Goal: Complete application form

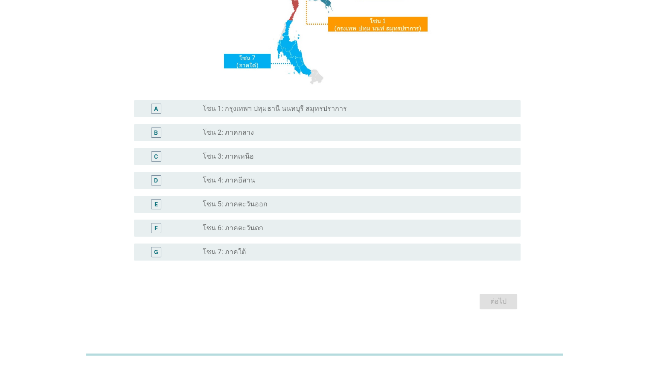
scroll to position [165, 0]
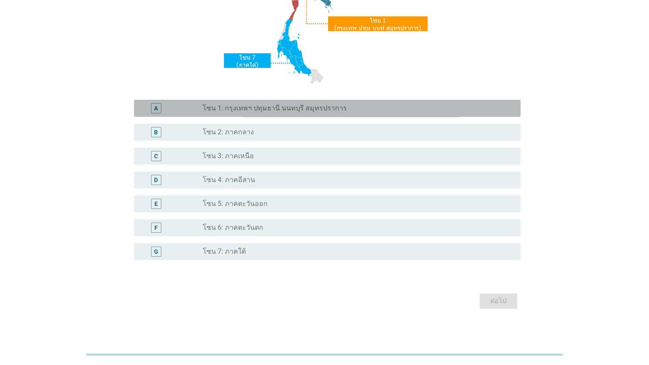
click at [245, 112] on label "โซน 1: กรุงเทพฯ ปทุมธานี นนทบุรี สมุทรปราการ" at bounding box center [275, 108] width 144 height 9
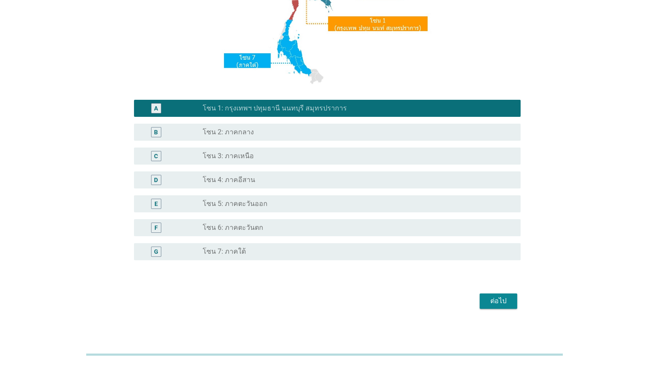
click at [420, 299] on div "ต่อไป" at bounding box center [499, 301] width 24 height 10
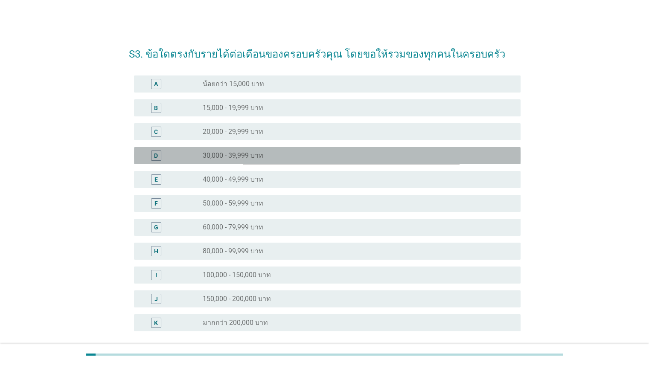
click at [243, 154] on label "30,000 - 39,999 บาท" at bounding box center [233, 156] width 61 height 9
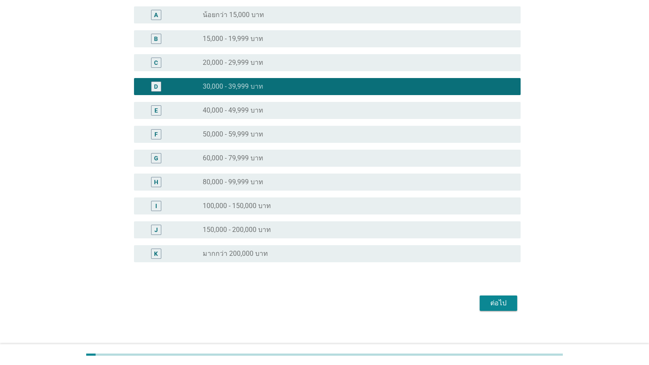
scroll to position [73, 0]
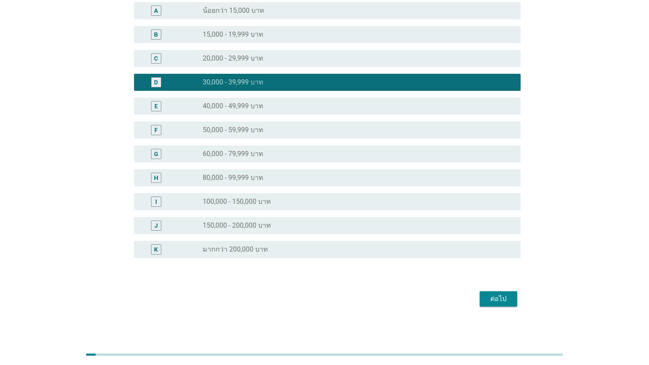
click at [420, 290] on div "ต่อไป" at bounding box center [325, 299] width 392 height 20
click at [420, 293] on button "ต่อไป" at bounding box center [499, 299] width 38 height 15
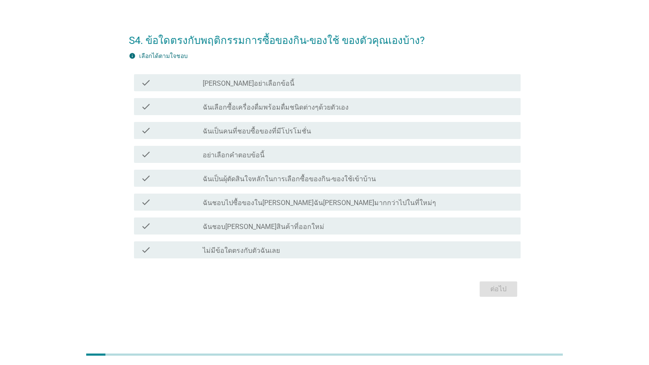
scroll to position [0, 0]
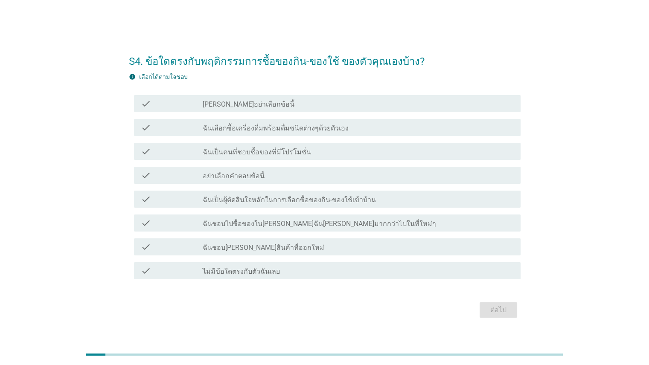
click at [278, 155] on label "ฉันเป็นคนที่ชอบซื้อของที่มีโปรโมชั่น" at bounding box center [257, 152] width 108 height 9
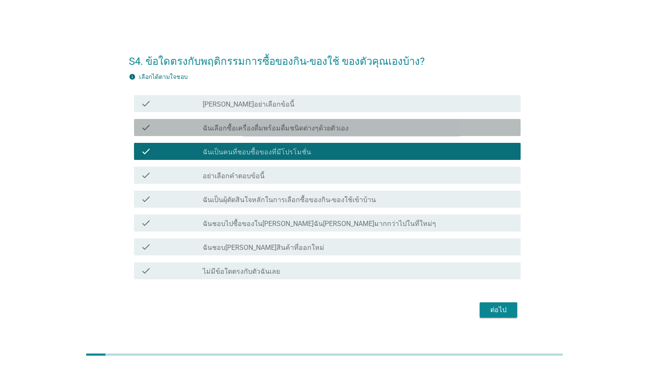
click at [283, 123] on div "check_box_outline_blank ฉันเลือกซื้อเครื่องดื่มพร้อมดื่มชนิดต่างๆด้วยตัวเอง" at bounding box center [358, 128] width 311 height 10
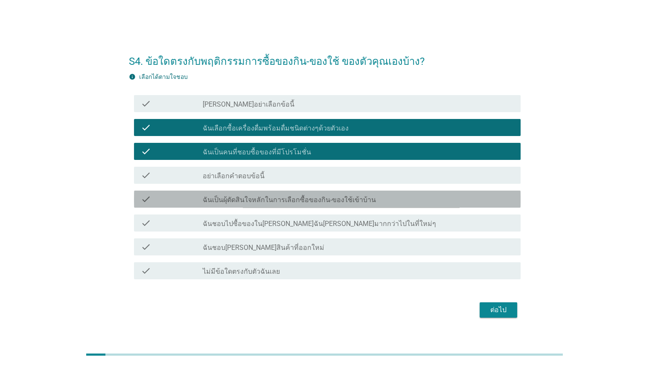
click at [289, 202] on label "ฉันเป็นผุ้ตัดสินใจหลักในการเลือกซื้อของกิน-ของใช้เข้าบ้าน" at bounding box center [289, 200] width 173 height 9
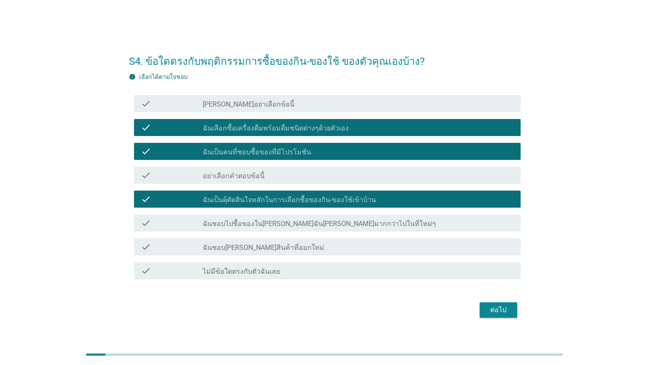
click at [286, 225] on label "ฉันชอบไปซื้อของใน[PERSON_NAME]ฉัน[PERSON_NAME]มากกว่าไปในที่ใหม่ๆ" at bounding box center [320, 224] width 234 height 9
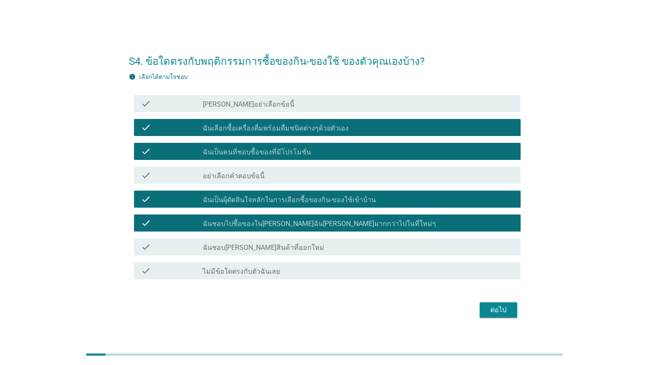
click at [420, 311] on button "ต่อไป" at bounding box center [499, 310] width 38 height 15
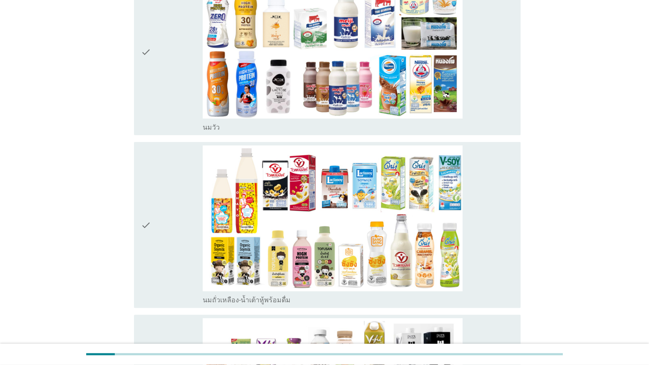
scroll to position [167, 0]
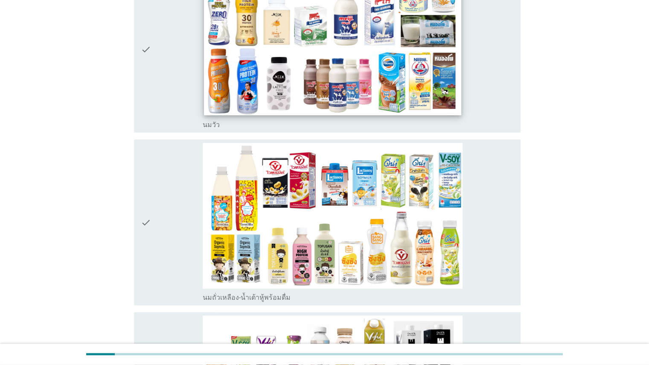
click at [420, 75] on img at bounding box center [332, 43] width 257 height 145
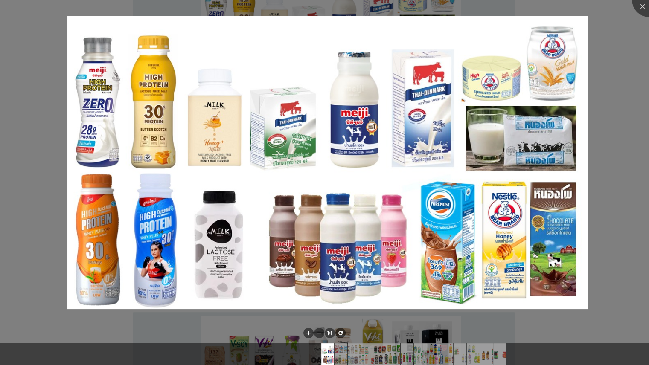
click at [420, 147] on div at bounding box center [324, 182] width 649 height 365
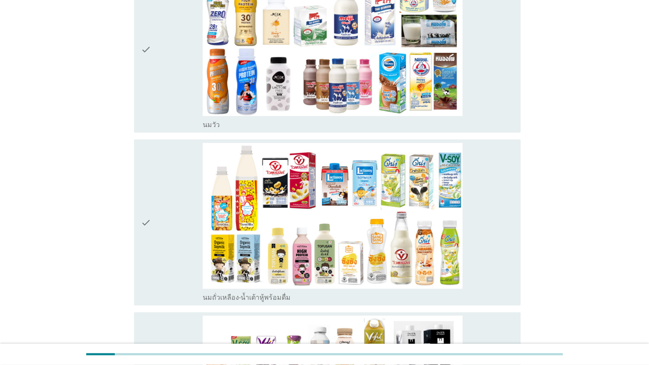
click at [420, 125] on div "check_box_outline_blank [PERSON_NAME]" at bounding box center [358, 124] width 311 height 10
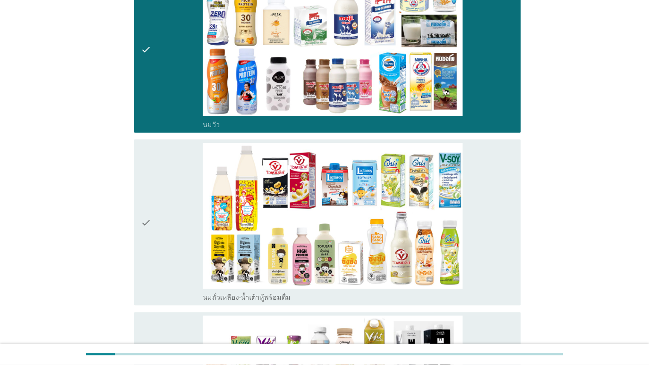
drag, startPoint x: 509, startPoint y: 190, endPoint x: 557, endPoint y: 178, distance: 49.6
click at [420, 190] on div "check_box_outline_blank นมถั่วเหลือง-น้ำเต้าหู้พร้อมดื่ม" at bounding box center [358, 222] width 311 height 159
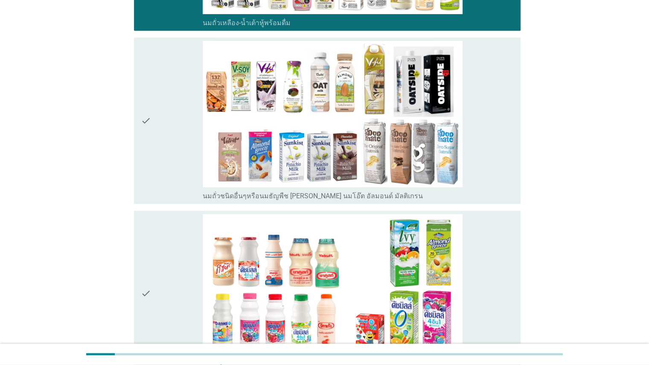
scroll to position [453, 0]
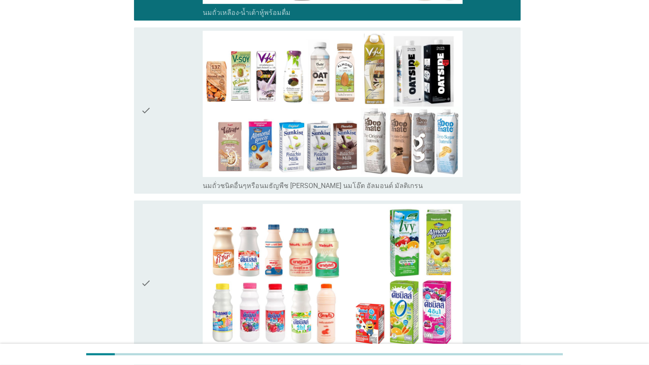
click at [420, 143] on div "check_box_outline_blank นมถั่วชนิดอื่นๆหรือนมธัญพืช [PERSON_NAME] นมโอ๊ต อัลมอน…" at bounding box center [358, 110] width 311 height 159
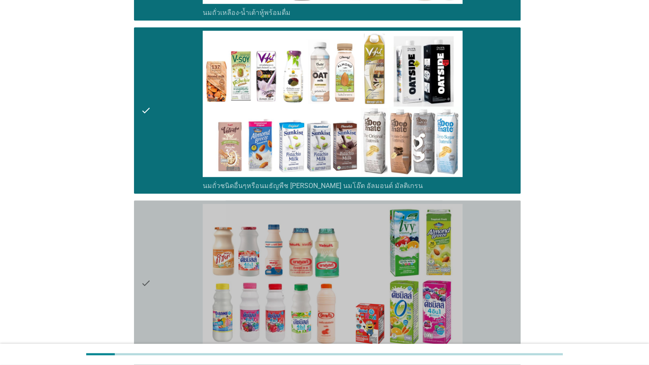
drag, startPoint x: 514, startPoint y: 258, endPoint x: 554, endPoint y: 234, distance: 46.1
click at [420, 258] on div "check check_box_outline_blank นมเปรี้ยว" at bounding box center [327, 284] width 387 height 166
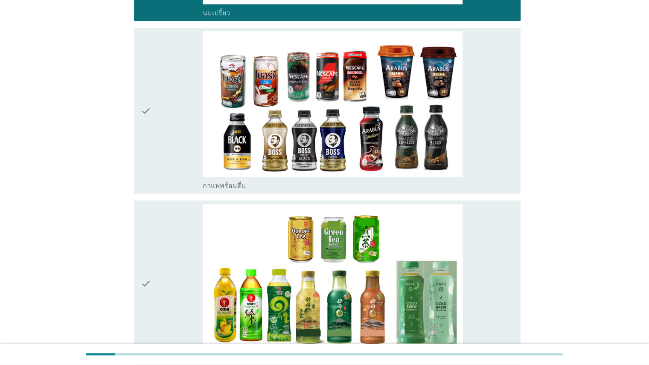
scroll to position [806, 0]
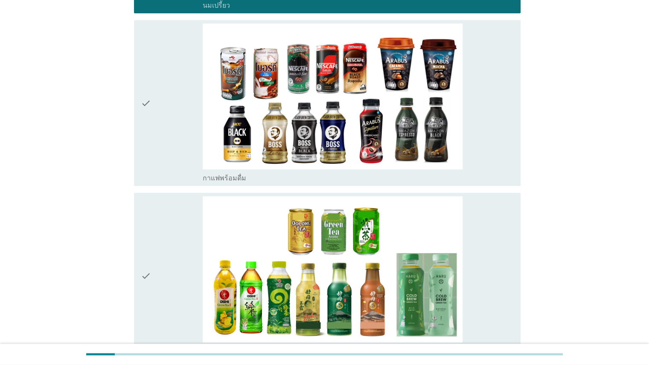
drag, startPoint x: 500, startPoint y: 142, endPoint x: 506, endPoint y: 143, distance: 5.8
click at [420, 142] on div "check_box_outline_blank กาแฟพร้อมดื่ม" at bounding box center [358, 102] width 311 height 159
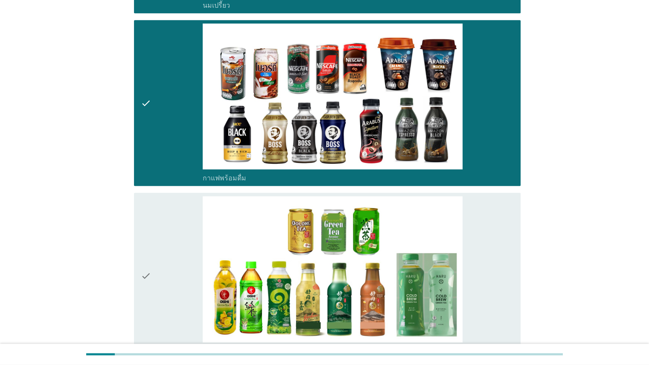
click at [420, 226] on div "check_box_outline_blank ชาพร้อมดื่ม" at bounding box center [358, 275] width 311 height 159
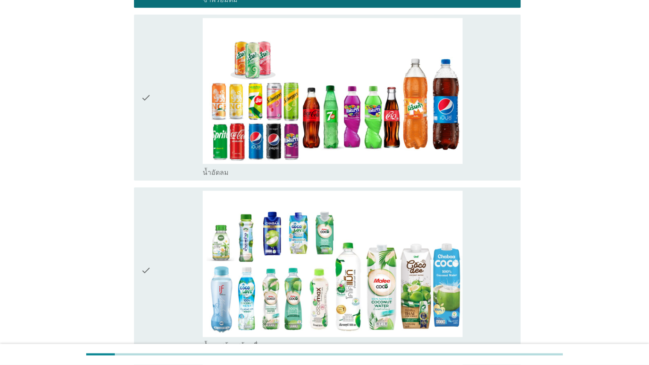
scroll to position [1144, 0]
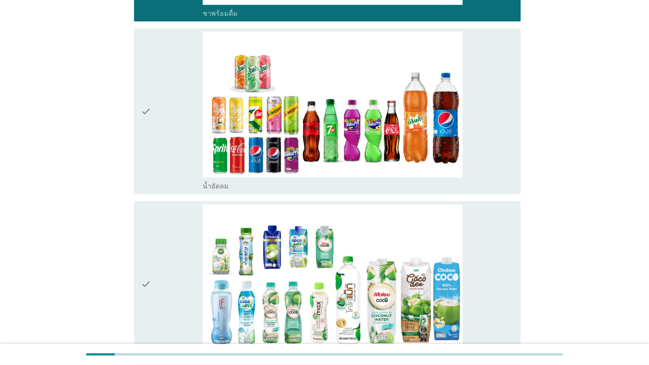
click at [420, 162] on div "check_box_outline_blank น้ำอัดลม" at bounding box center [358, 111] width 311 height 159
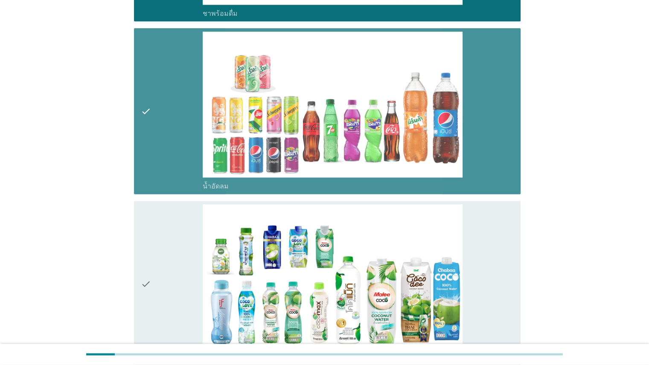
click at [420, 252] on div "check check_box_outline_blank น้ำมะพร้าวพร้อมดื่ม" at bounding box center [327, 284] width 387 height 166
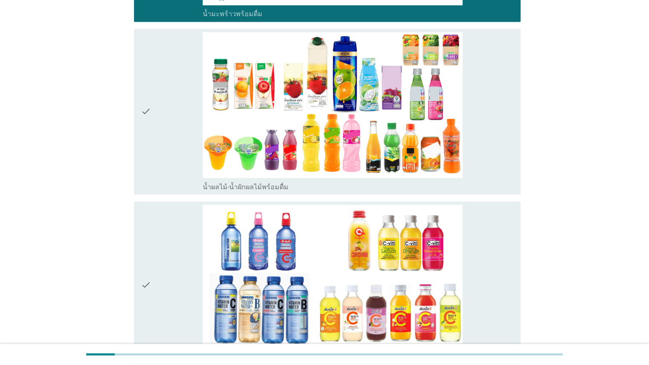
scroll to position [1485, 0]
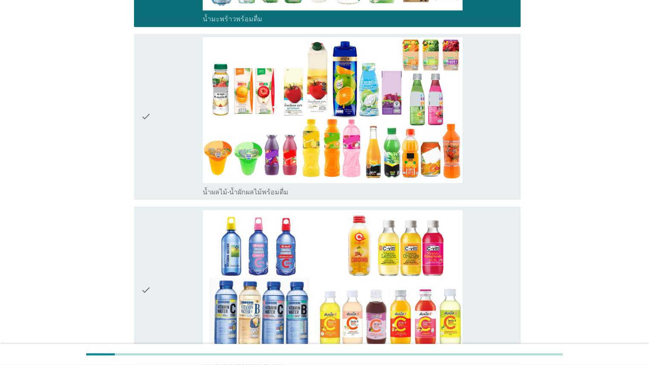
drag, startPoint x: 509, startPoint y: 175, endPoint x: 513, endPoint y: 184, distance: 10.1
click at [420, 177] on div "check_box_outline_blank น้ำผลไม้-น้ำผักผลไม้พร้อมดื่ม" at bounding box center [358, 116] width 311 height 159
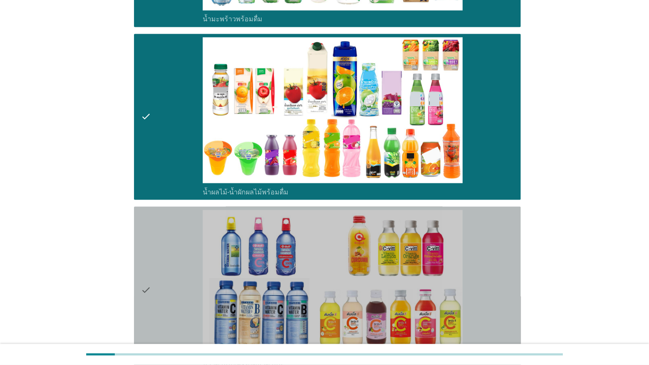
click at [420, 268] on div "check_box_outline_blank น้ำวิตามิน-เครื่องดื่มวิตามิน" at bounding box center [358, 289] width 311 height 159
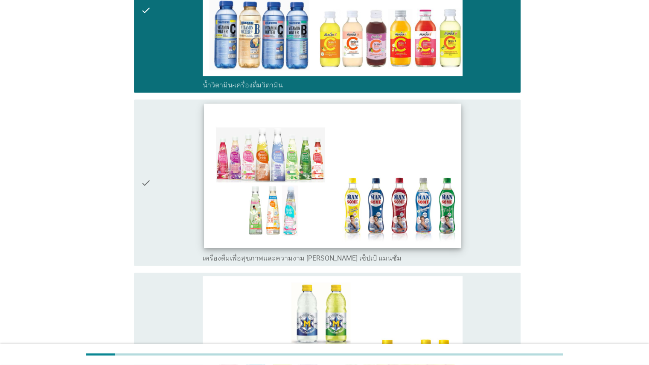
scroll to position [1762, 0]
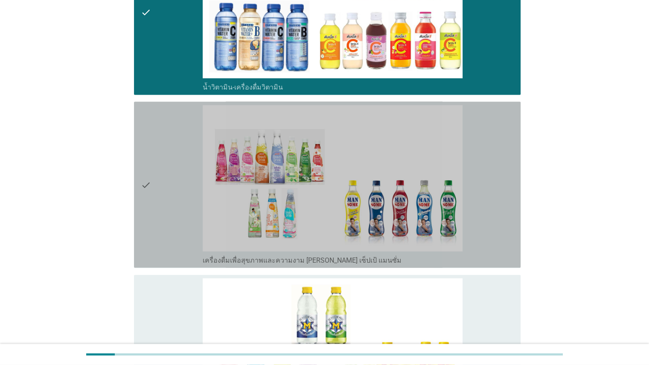
drag, startPoint x: 486, startPoint y: 232, endPoint x: 499, endPoint y: 281, distance: 50.7
click at [420, 232] on div "check_box_outline_blank เครื่องดื่มเพื่อสุขภาพและความงาม [PERSON_NAME] เซ็ปเป้ …" at bounding box center [358, 184] width 311 height 159
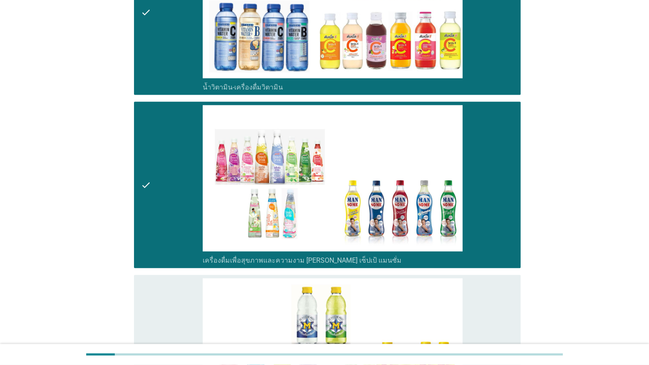
drag, startPoint x: 497, startPoint y: 303, endPoint x: 514, endPoint y: 296, distance: 18.8
click at [420, 304] on div "check_box_outline_blank เครื่องดื่มเกลือแร่" at bounding box center [358, 358] width 311 height 159
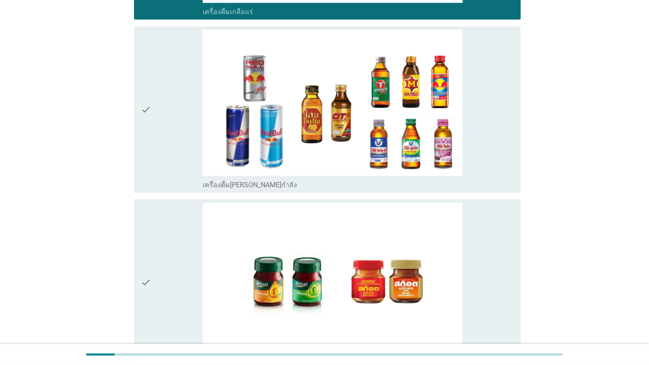
scroll to position [2142, 0]
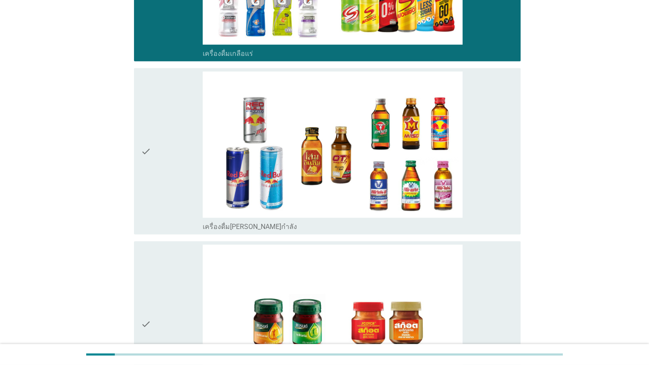
click at [420, 210] on div "check_box_outline_blank เครื่องดื่ม[PERSON_NAME]กำลัง" at bounding box center [358, 151] width 311 height 159
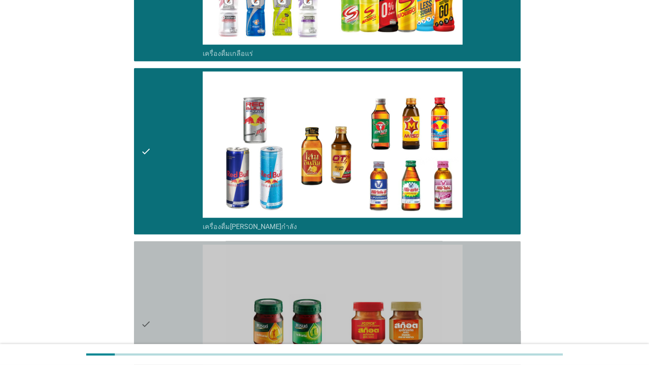
drag, startPoint x: 512, startPoint y: 282, endPoint x: 600, endPoint y: 285, distance: 88.4
click at [420, 283] on div "check_box_outline_blank ซุปไก่สกัด-[PERSON_NAME]สำเร็จรูป" at bounding box center [358, 324] width 311 height 159
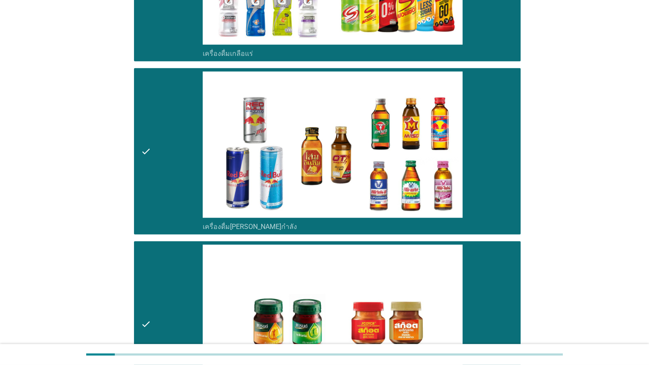
scroll to position [2305, 0]
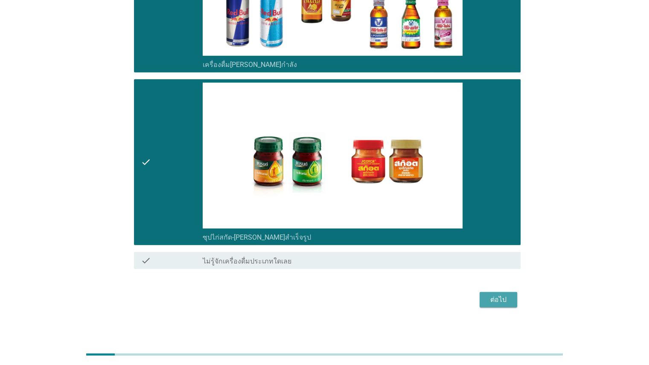
click at [420, 298] on div "ต่อไป" at bounding box center [499, 300] width 24 height 10
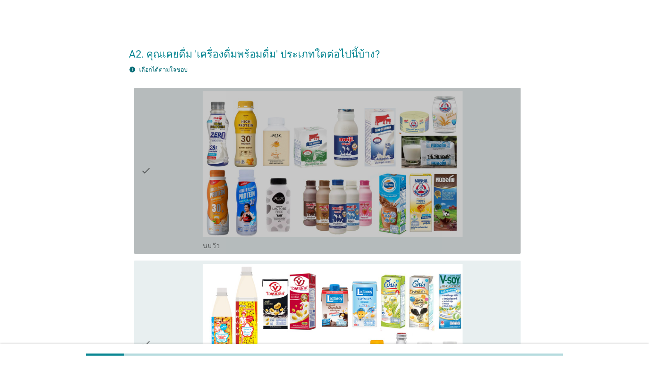
click at [420, 151] on div "check_box_outline_blank [PERSON_NAME]" at bounding box center [358, 170] width 311 height 159
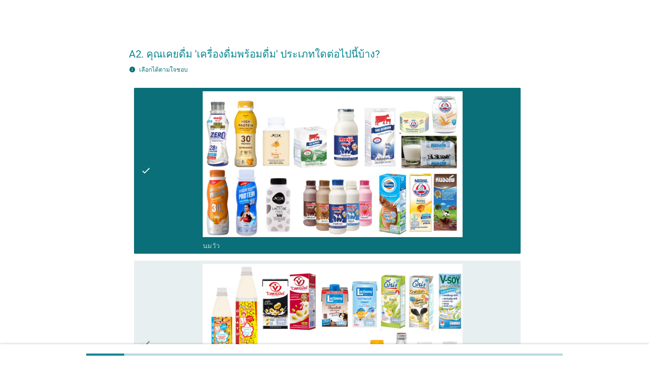
click at [420, 275] on div "check_box_outline_blank นมถั่วเหลือง-น้ำเต้าหู้พร้อมดื่ม" at bounding box center [358, 343] width 311 height 159
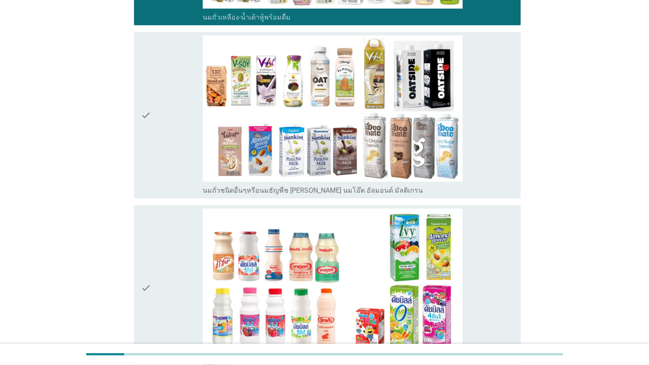
scroll to position [407, 0]
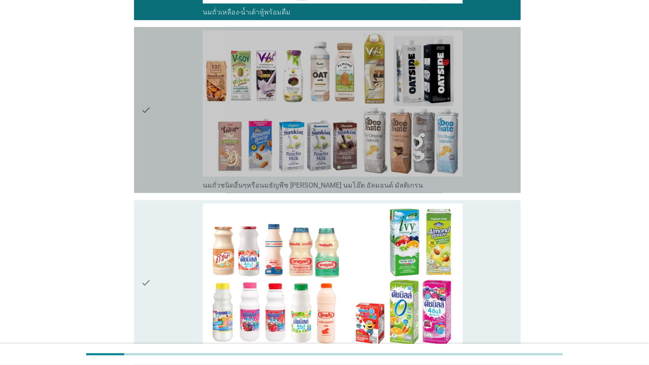
click at [420, 89] on div "check_box_outline_blank นมถั่วชนิดอื่นๆหรือนมธัญพืช [PERSON_NAME] นมโอ๊ต อัลมอน…" at bounding box center [358, 109] width 311 height 159
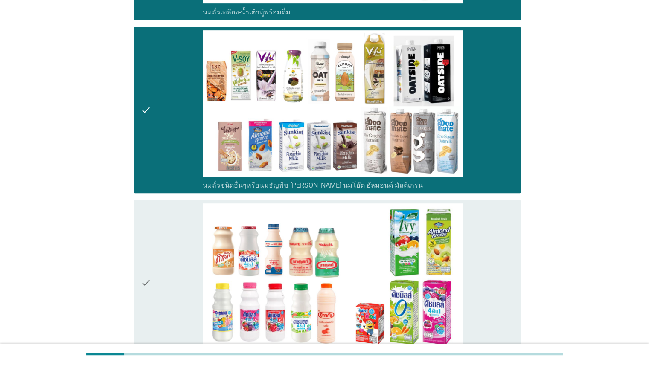
click at [420, 243] on div "check_box_outline_blank นมเปรี้ยว" at bounding box center [358, 283] width 311 height 159
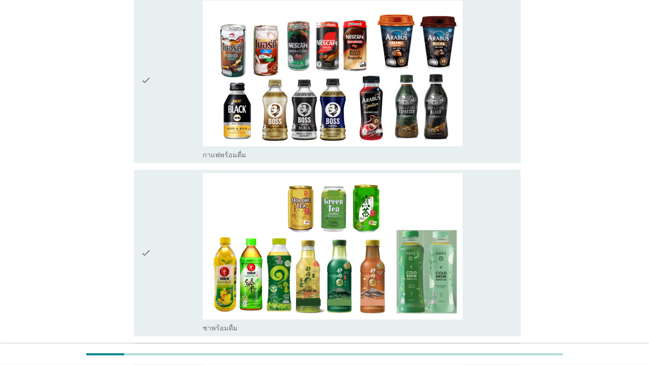
scroll to position [786, 0]
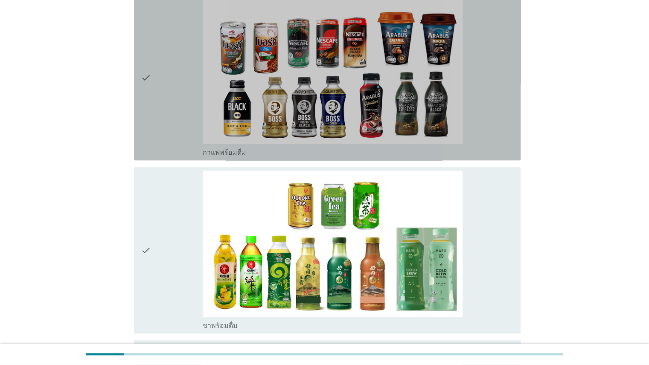
drag, startPoint x: 507, startPoint y: 135, endPoint x: 528, endPoint y: 137, distance: 21.0
click at [420, 135] on div "check_box_outline_blank กาแฟพร้อมดื่ม" at bounding box center [358, 77] width 311 height 159
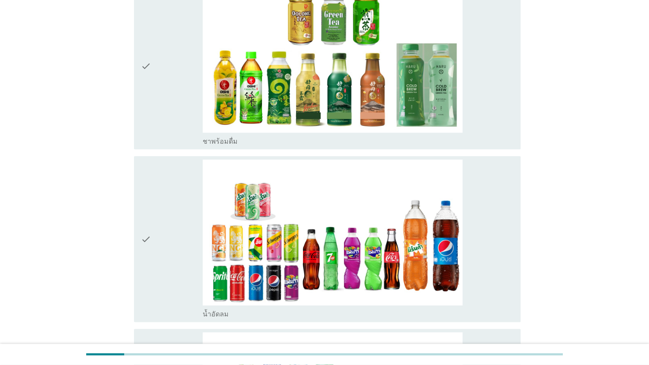
scroll to position [972, 0]
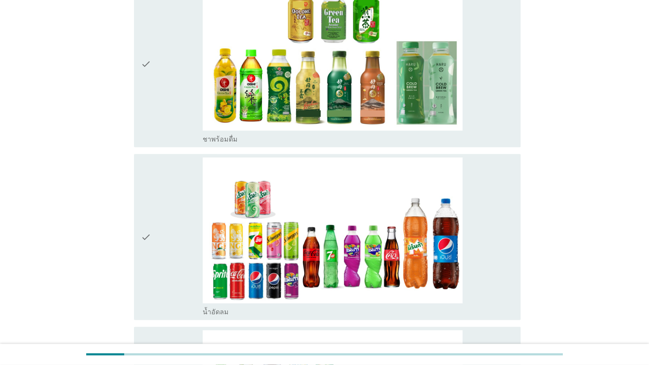
click at [420, 237] on div "check_box_outline_blank น้ำอัดลม" at bounding box center [358, 237] width 311 height 159
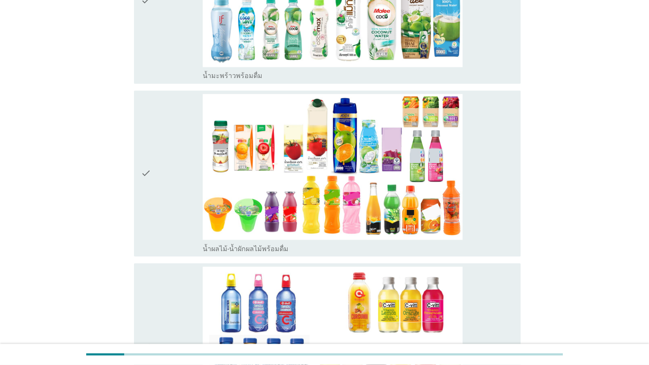
scroll to position [1291, 0]
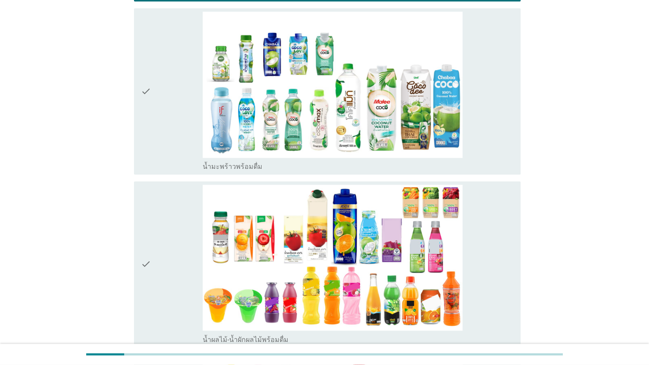
click at [420, 133] on div "check_box_outline_blank น้ำมะพร้าวพร้อมดื่ม" at bounding box center [358, 91] width 311 height 159
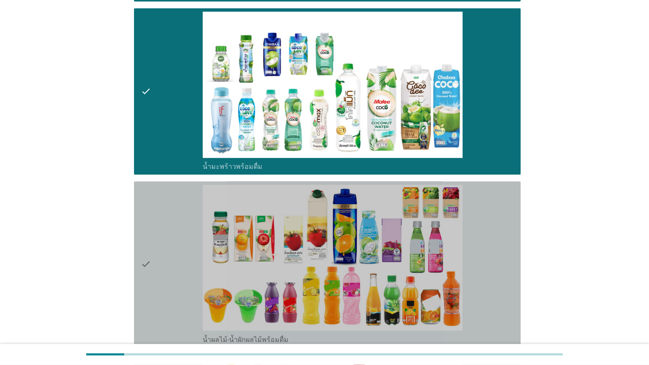
click at [420, 256] on div "check check_box_outline_blank น้ำผลไม้-น้ำผักผลไม้พร้อมดื่ม" at bounding box center [327, 264] width 387 height 166
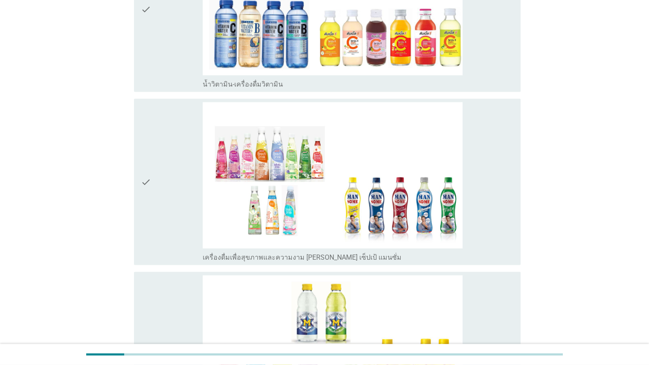
scroll to position [1727, 0]
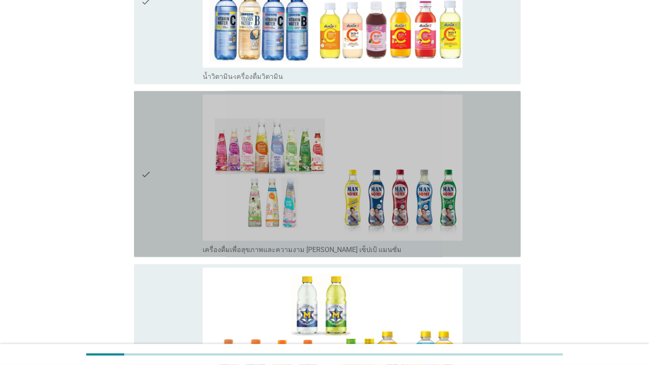
drag, startPoint x: 495, startPoint y: 240, endPoint x: 506, endPoint y: 250, distance: 14.5
click at [420, 240] on div "check_box_outline_blank เครื่องดื่มเพื่อสุขภาพและความงาม [PERSON_NAME] เซ็ปเป้ …" at bounding box center [358, 174] width 311 height 159
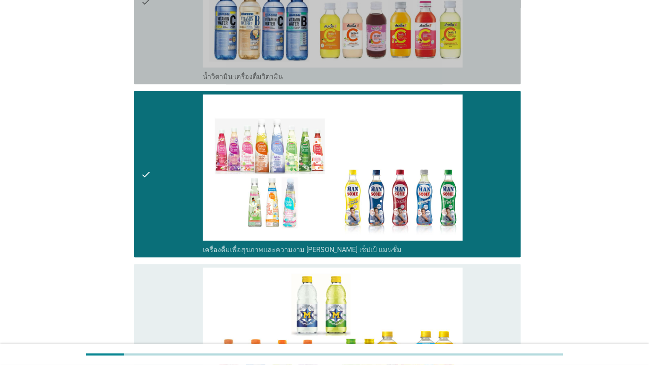
click at [420, 59] on div "check_box_outline_blank น้ำวิตามิน-เครื่องดื่มวิตามิน" at bounding box center [358, 1] width 311 height 159
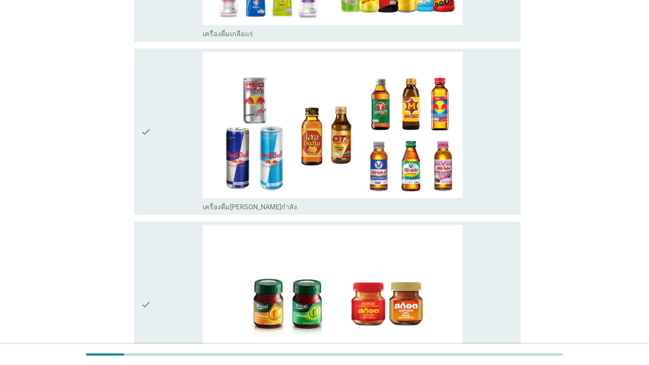
scroll to position [1955, 0]
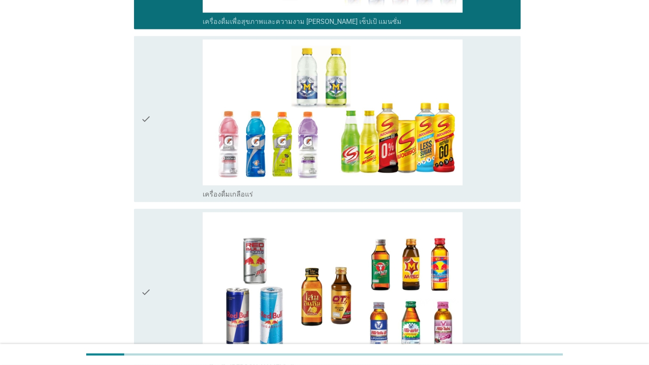
click at [420, 175] on div "check_box_outline_blank เครื่องดื่มเกลือแร่" at bounding box center [358, 119] width 311 height 159
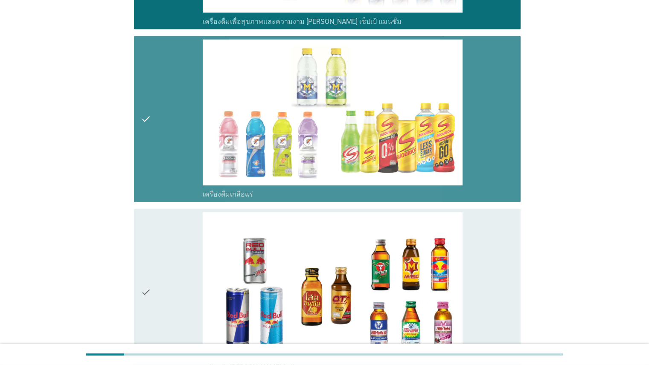
drag, startPoint x: 500, startPoint y: 271, endPoint x: 544, endPoint y: 272, distance: 44.0
click at [420, 271] on div "check_box_outline_blank เครื่องดื่ม[PERSON_NAME]กำลัง" at bounding box center [358, 292] width 311 height 159
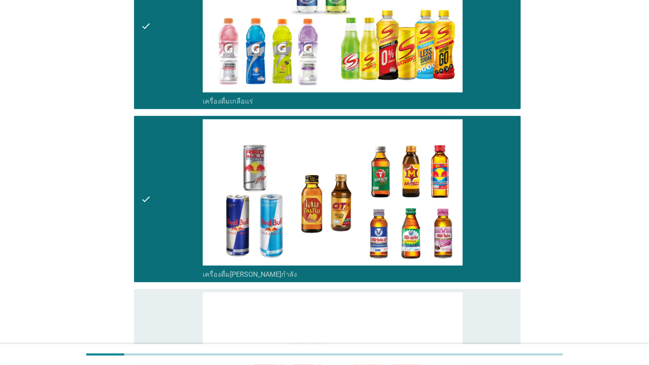
scroll to position [2259, 0]
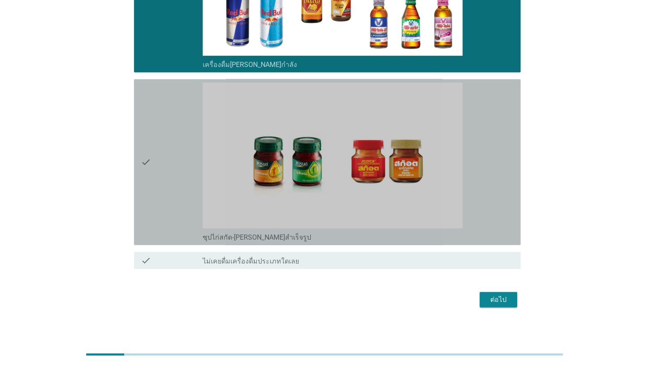
click at [420, 225] on div "check_box_outline_blank ซุปไก่สกัด-[PERSON_NAME]สำเร็จรูป" at bounding box center [358, 162] width 311 height 159
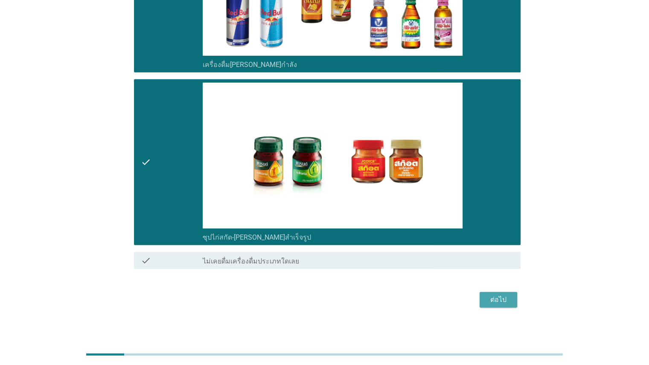
click at [420, 295] on div "ต่อไป" at bounding box center [499, 300] width 24 height 10
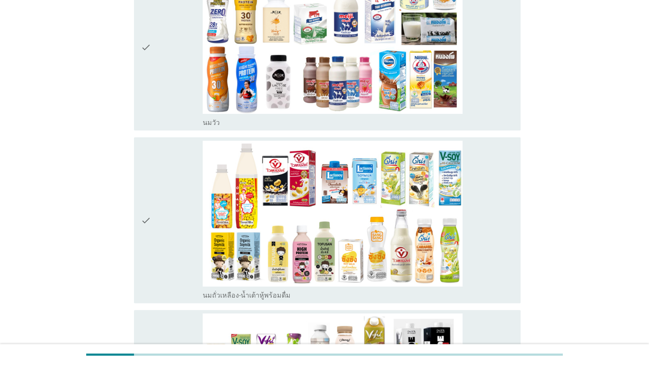
scroll to position [133, 0]
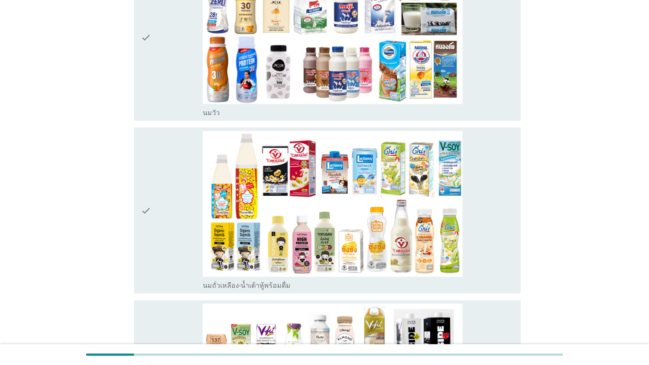
click at [420, 75] on div "check_box_outline_blank [PERSON_NAME]" at bounding box center [358, 37] width 311 height 159
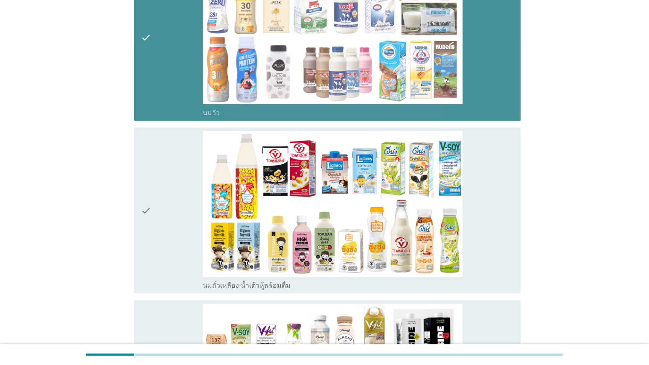
click at [420, 218] on div "check_box_outline_blank นมถั่วเหลือง-น้ำเต้าหู้พร้อมดื่ม" at bounding box center [358, 210] width 311 height 159
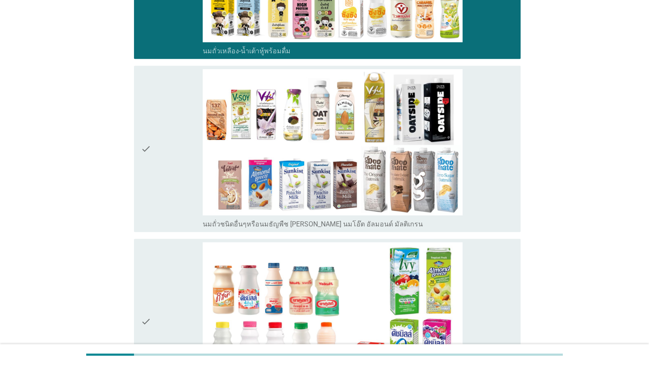
scroll to position [380, 0]
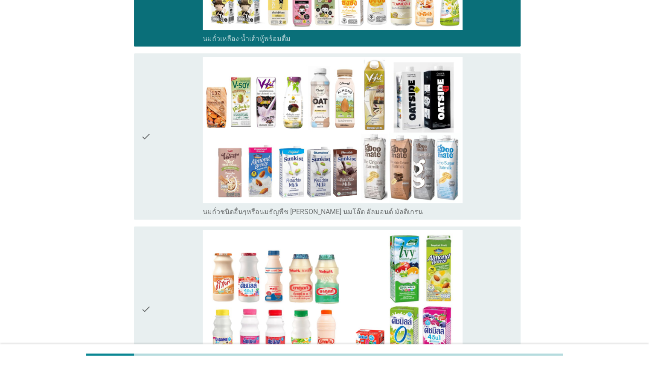
click at [420, 147] on div "check_box_outline_blank นมถั่วชนิดอื่นๆหรือนมธัญพืช [PERSON_NAME] นมโอ๊ต อัลมอน…" at bounding box center [358, 136] width 311 height 159
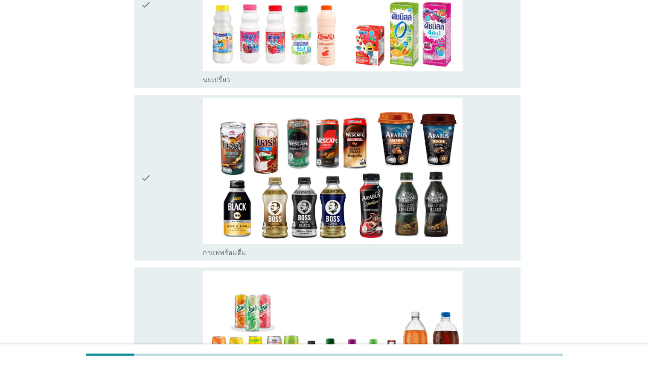
scroll to position [688, 0]
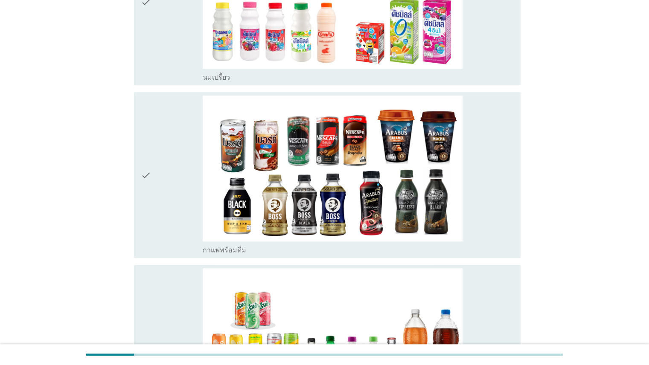
click at [420, 82] on div "check check_box_outline_blank นมเปรี้ยว" at bounding box center [327, 2] width 387 height 166
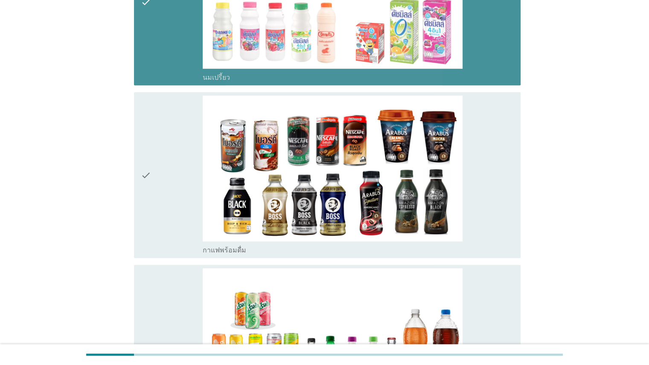
click at [420, 157] on div "check_box_outline_blank กาแฟพร้อมดื่ม" at bounding box center [358, 175] width 311 height 159
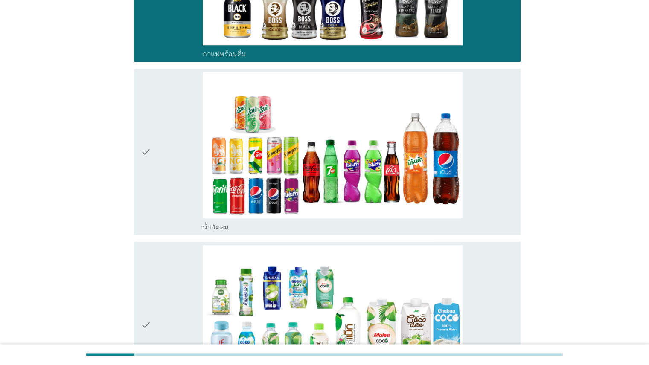
scroll to position [959, 0]
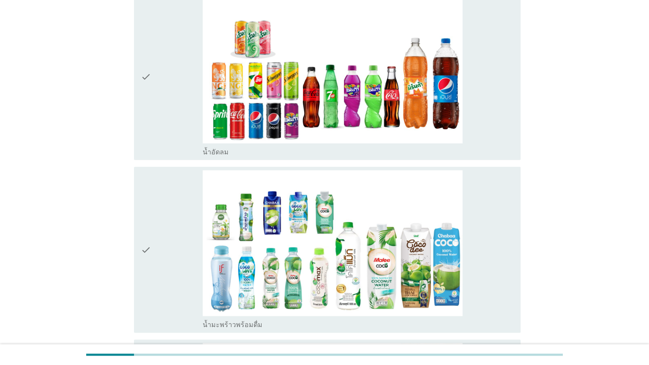
click at [420, 120] on div "check_box น้ำอัดลม" at bounding box center [358, 76] width 311 height 159
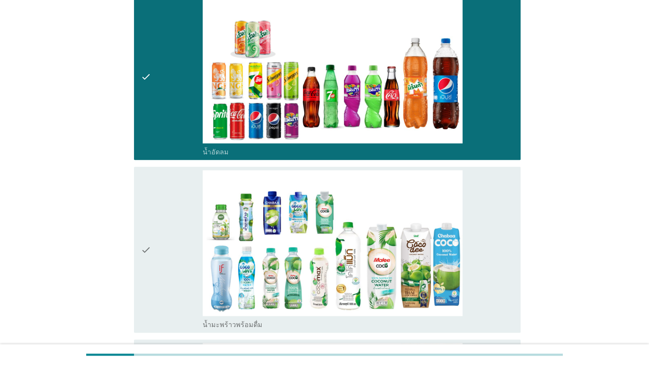
click at [420, 239] on div "check_box น้ำมะพร้าวพร้อมดื่ม" at bounding box center [358, 249] width 311 height 159
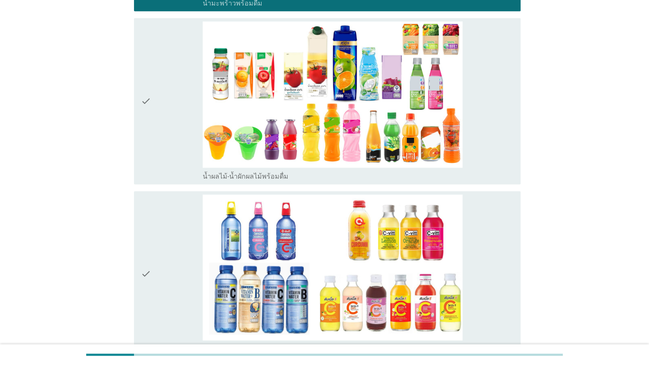
scroll to position [1337, 0]
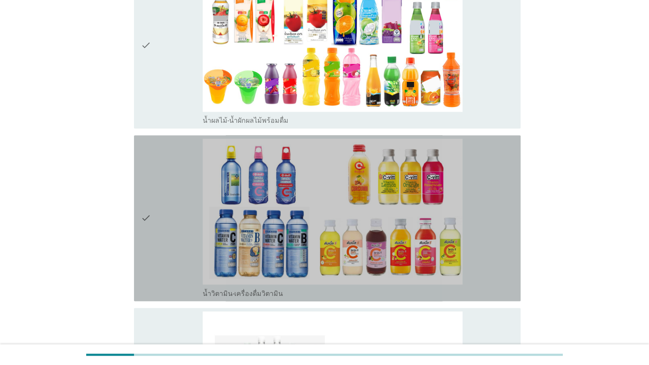
click at [420, 170] on div "check_box น้ำวิตามิน-เครื่องดื่มวิตามิน" at bounding box center [358, 218] width 311 height 159
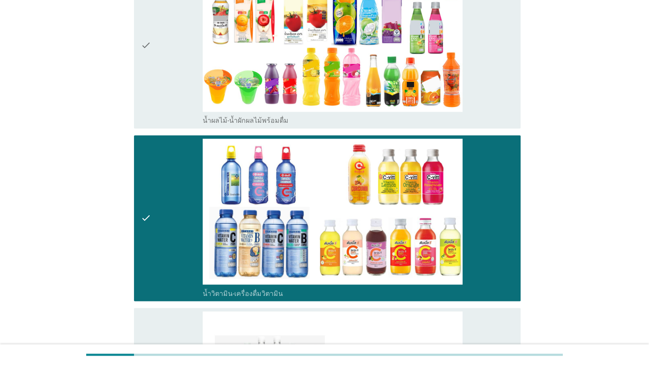
click at [420, 96] on div "check_box น้ำผลไม้-น้ำผักผลไม้พร้อมดื่ม" at bounding box center [358, 44] width 311 height 159
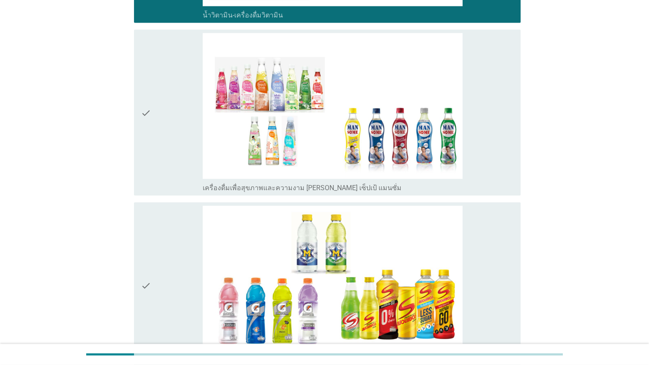
scroll to position [1645, 0]
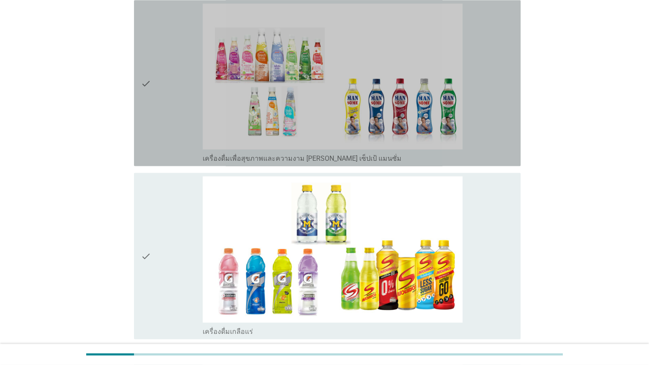
click at [420, 160] on div "check check_box เครื่องดื่มเพื่อสุขภาพและความงาม [PERSON_NAME] เซ็ปเป้ แมนซั่ม" at bounding box center [327, 83] width 387 height 166
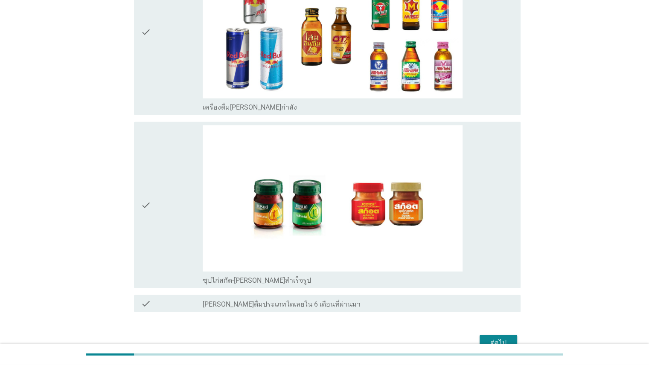
scroll to position [2086, 0]
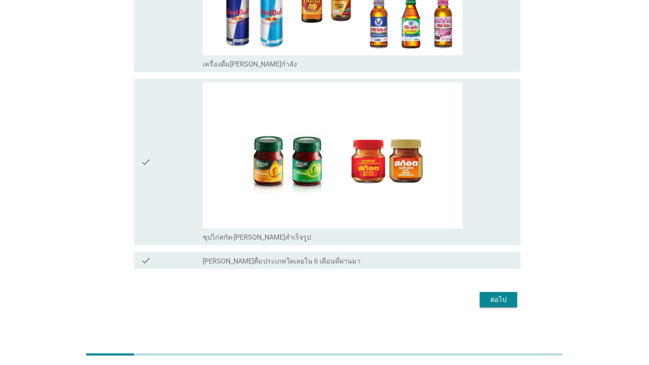
click at [420, 301] on div "ต่อไป" at bounding box center [499, 300] width 24 height 10
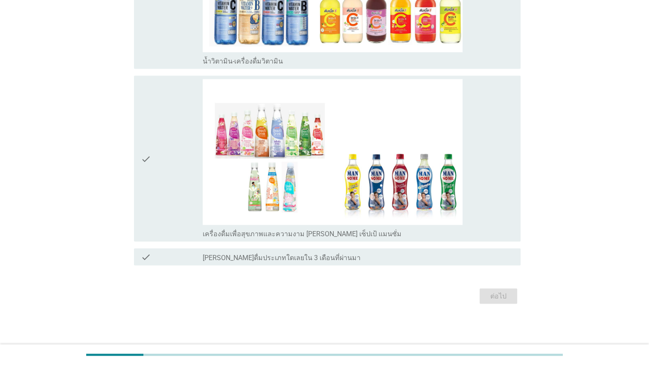
scroll to position [0, 0]
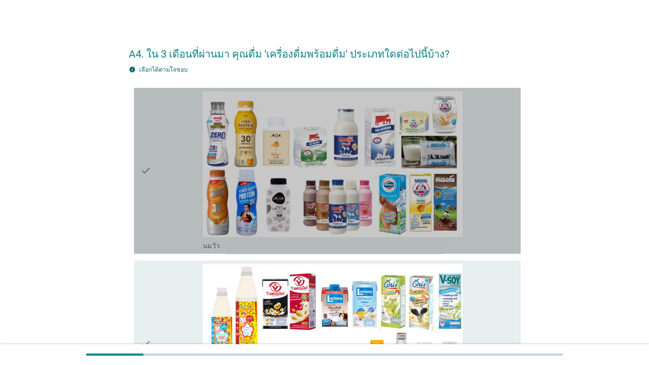
click at [420, 203] on div "check_box_outline_blank [PERSON_NAME]" at bounding box center [358, 170] width 311 height 159
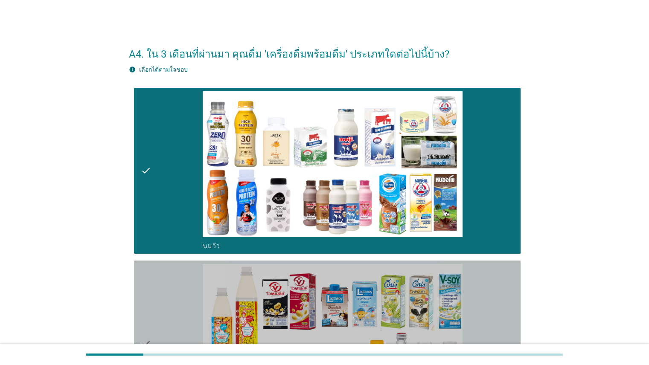
click at [420, 280] on div "check_box_outline_blank นมถั่วเหลือง-น้ำเต้าหู้พร้อมดื่ม" at bounding box center [358, 343] width 311 height 159
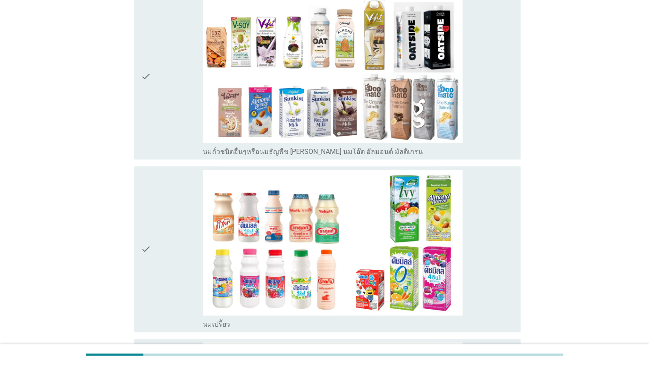
scroll to position [444, 0]
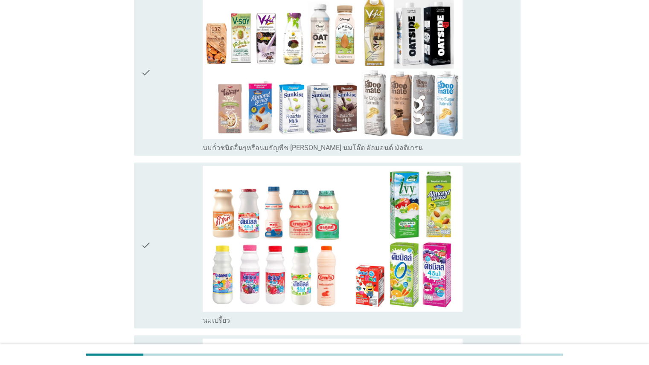
click at [420, 113] on div "check_box_outline_blank นมถั่วชนิดอื่นๆหรือนมธัญพืช [PERSON_NAME] นมโอ๊ต อัลมอน…" at bounding box center [358, 72] width 311 height 159
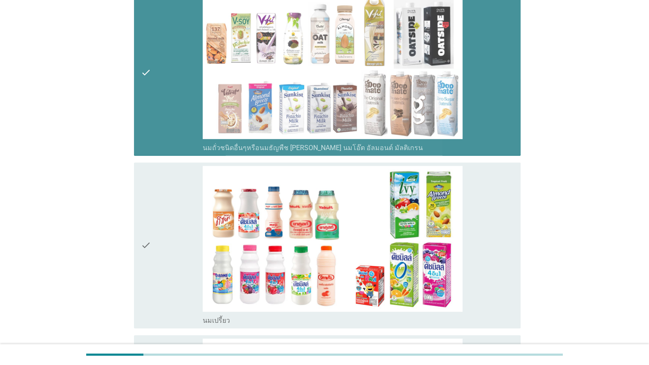
click at [420, 195] on div "check_box_outline_blank นมเปรี้ยว" at bounding box center [358, 245] width 311 height 159
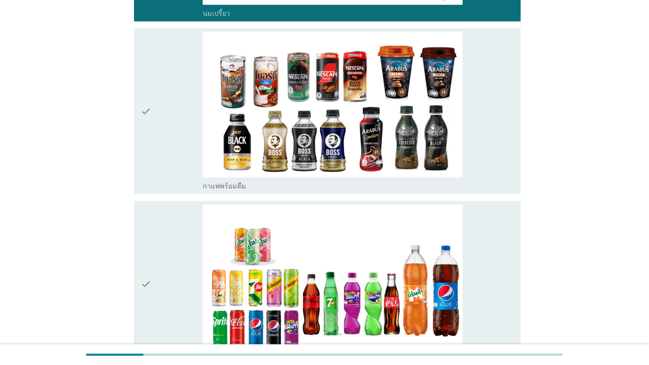
scroll to position [754, 0]
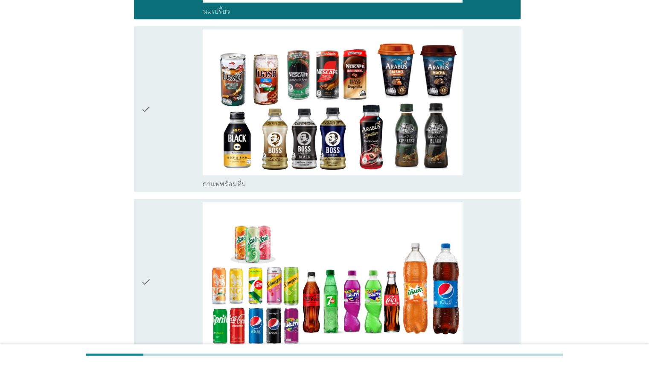
click at [420, 135] on div "check_box_outline_blank กาแฟพร้อมดื่ม" at bounding box center [358, 108] width 311 height 159
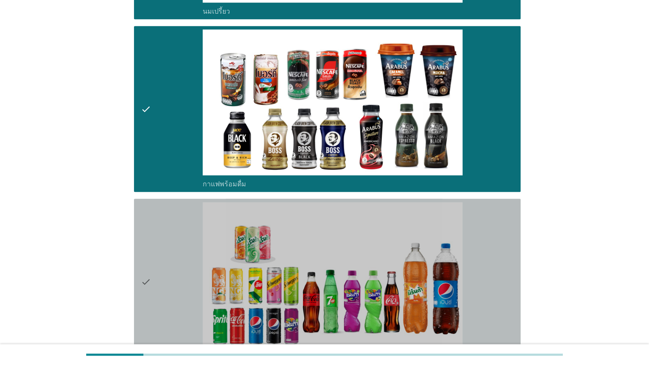
click at [420, 229] on div "check_box น้ำอัดลม" at bounding box center [358, 281] width 311 height 159
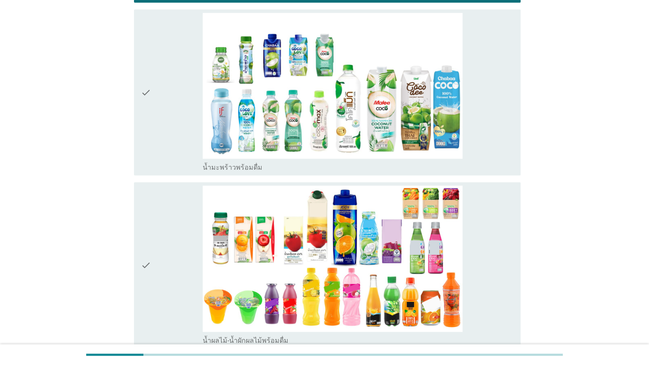
scroll to position [1092, 0]
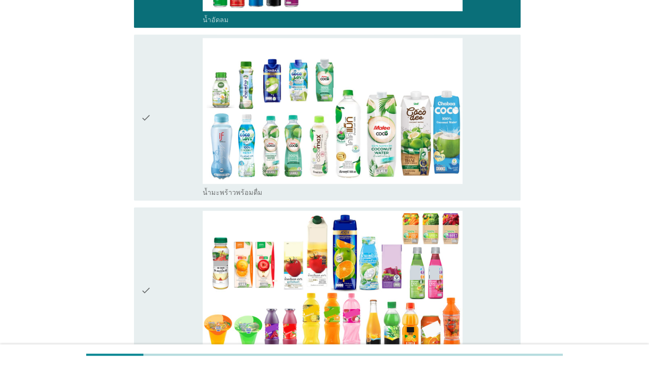
click at [420, 169] on div "check_box น้ำมะพร้าวพร้อมดื่ม" at bounding box center [358, 117] width 311 height 159
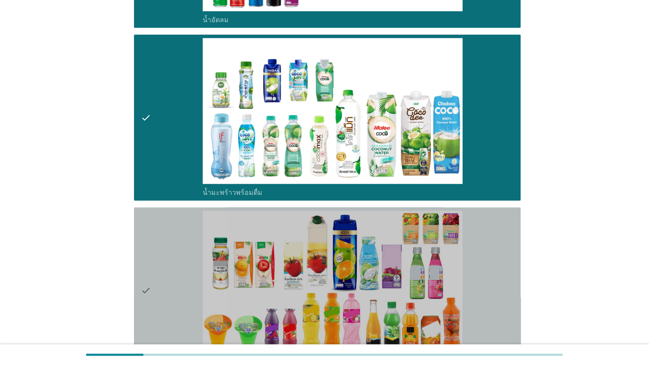
click at [420, 243] on div "check_box น้ำผลไม้-น้ำผักผลไม้พร้อมดื่ม" at bounding box center [358, 290] width 311 height 159
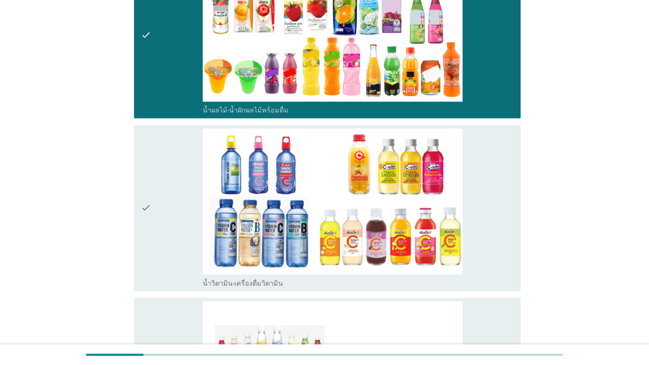
scroll to position [1414, 0]
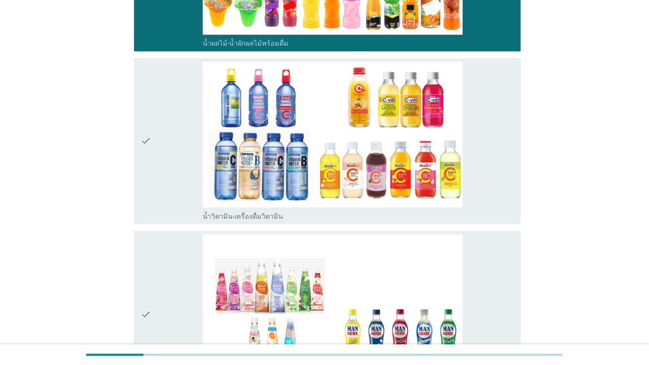
drag, startPoint x: 504, startPoint y: 180, endPoint x: 508, endPoint y: 222, distance: 42.4
click at [420, 181] on div "check_box น้ำวิตามิน-เครื่องดื่มวิตามิน" at bounding box center [358, 140] width 311 height 159
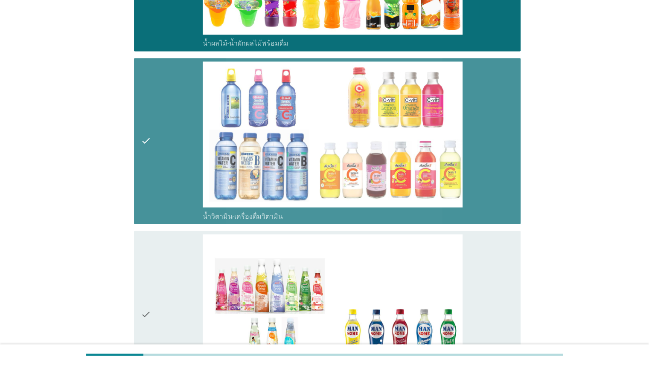
drag, startPoint x: 507, startPoint y: 235, endPoint x: 513, endPoint y: 236, distance: 5.6
click at [420, 236] on div "check_box เครื่องดื่มเพื่อสุขภาพและความงาม [PERSON_NAME] เซ็ปเป้ แมนซั่ม" at bounding box center [358, 313] width 311 height 159
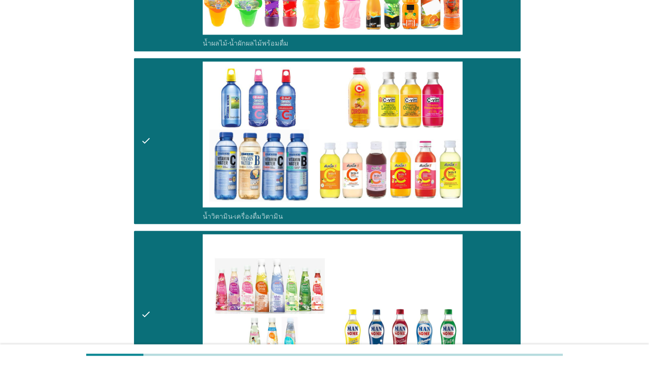
scroll to position [1567, 0]
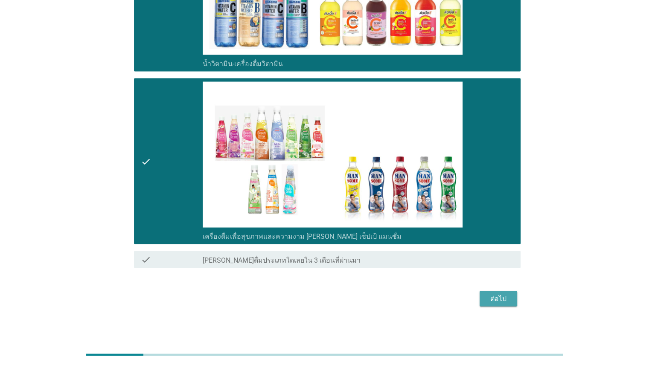
click at [420, 295] on div "ต่อไป" at bounding box center [499, 299] width 24 height 10
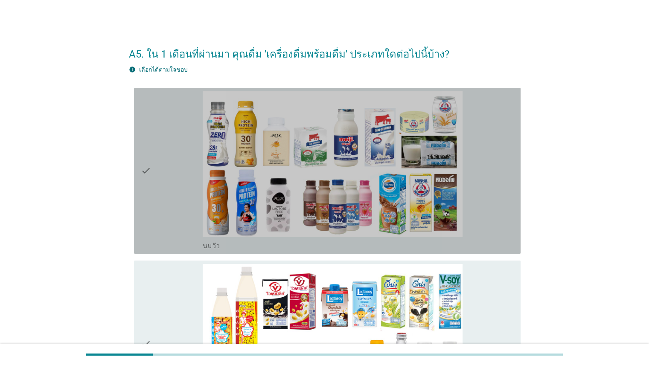
click at [420, 205] on div "check_box_outline_blank [PERSON_NAME]" at bounding box center [358, 170] width 311 height 159
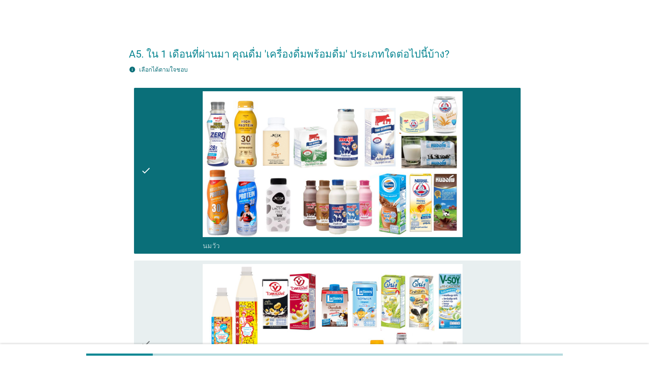
click at [420, 306] on div "check_box_outline_blank นมถั่วเหลือง-น้ำเต้าหู้พร้อมดื่ม" at bounding box center [358, 343] width 311 height 159
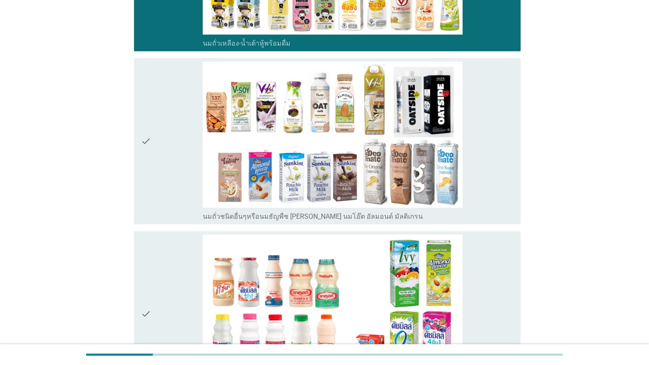
scroll to position [422, 0]
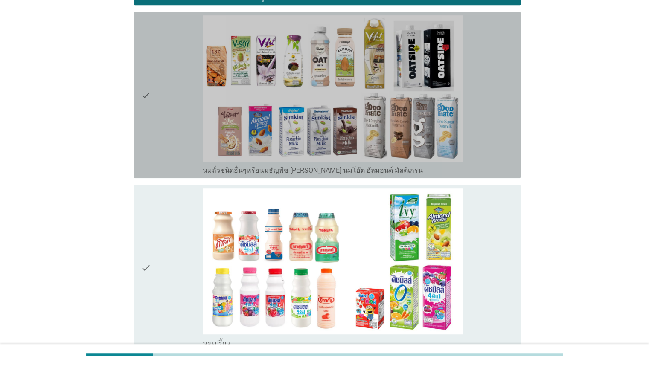
drag, startPoint x: 492, startPoint y: 137, endPoint x: 523, endPoint y: 237, distance: 105.3
click at [420, 137] on div "check_box_outline_blank นมถั่วชนิดอื่นๆหรือนมธัญพืช [PERSON_NAME] นมโอ๊ต อัลมอน…" at bounding box center [358, 94] width 311 height 159
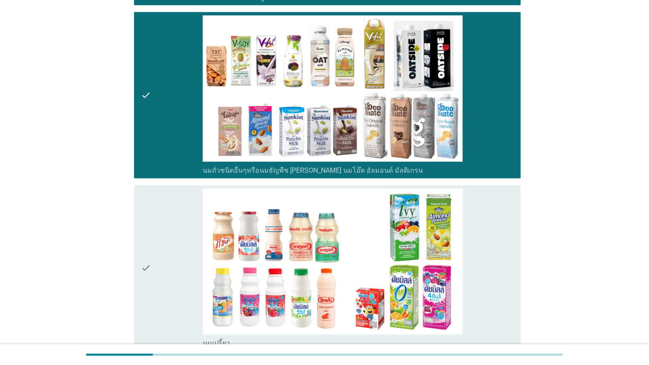
click at [420, 259] on div "check_box_outline_blank นมเปรี้ยว" at bounding box center [358, 268] width 311 height 159
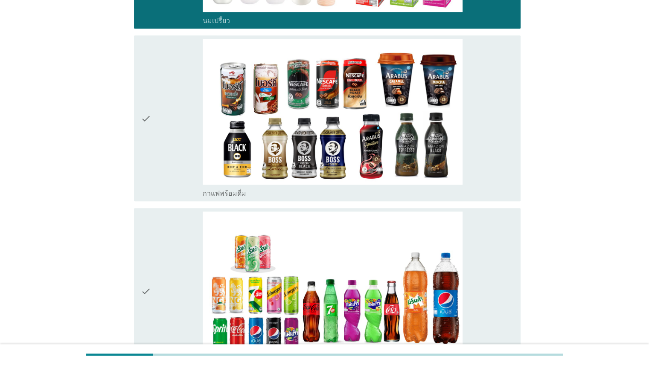
scroll to position [792, 0]
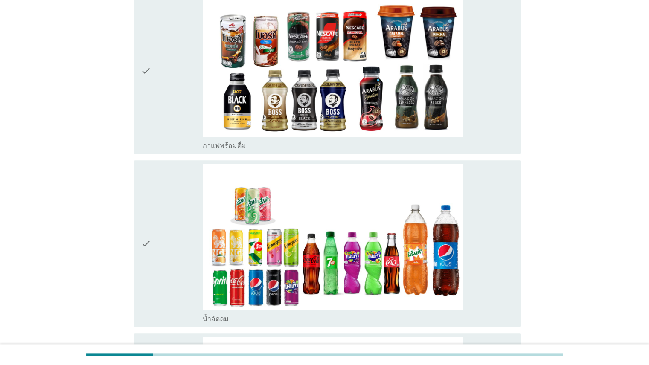
click at [420, 134] on div "check_box_outline_blank กาแฟพร้อมดื่ม" at bounding box center [358, 70] width 311 height 159
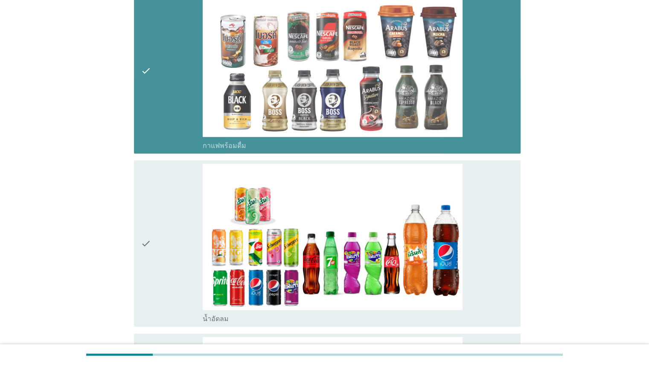
click at [420, 207] on div "check_box น้ำอัดลม" at bounding box center [358, 243] width 311 height 159
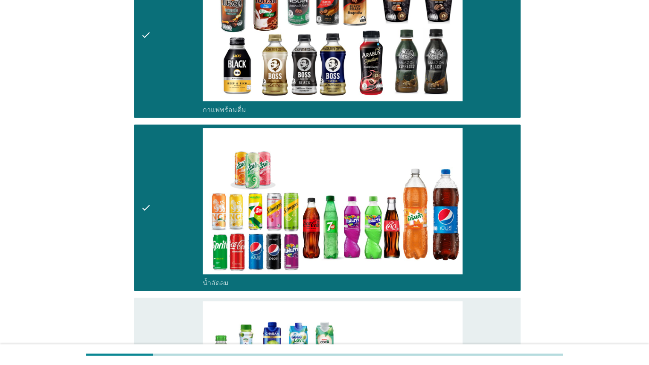
scroll to position [1063, 0]
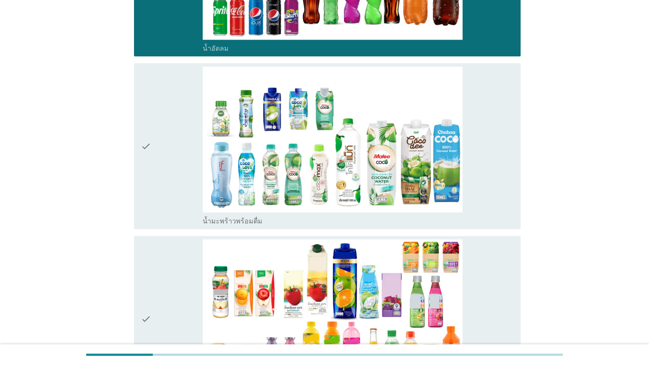
click at [420, 216] on div "check_box น้ำมะพร้าวพร้อมดื่ม" at bounding box center [358, 221] width 311 height 10
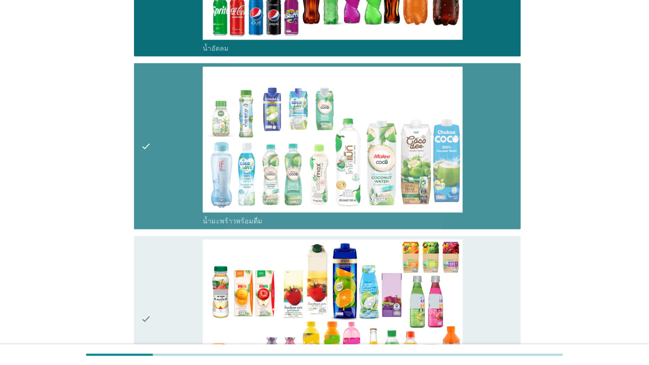
click at [420, 275] on div "check_box น้ำผลไม้-น้ำผักผลไม้พร้อมดื่ม" at bounding box center [358, 319] width 311 height 159
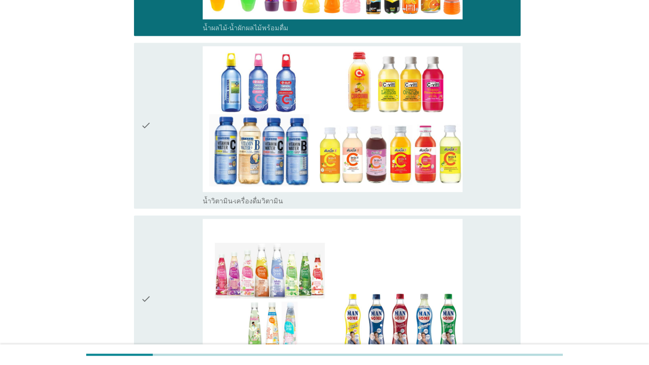
scroll to position [1432, 0]
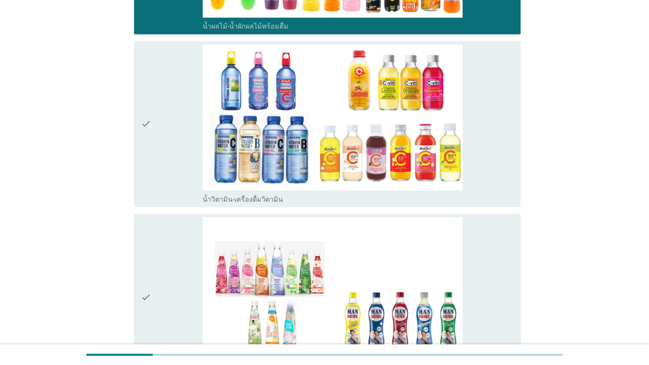
drag, startPoint x: 487, startPoint y: 181, endPoint x: 487, endPoint y: 186, distance: 4.7
click at [420, 182] on div "check_box น้ำวิตามิน-เครื่องดื่มวิตามิน" at bounding box center [358, 123] width 311 height 159
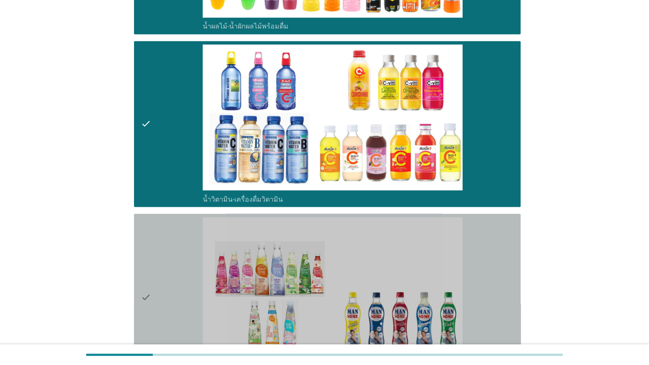
click at [420, 278] on div "check_box เครื่องดื่มเพื่อสุขภาพและความงาม [PERSON_NAME] เซ็ปเป้ แมนซั่ม" at bounding box center [358, 296] width 311 height 159
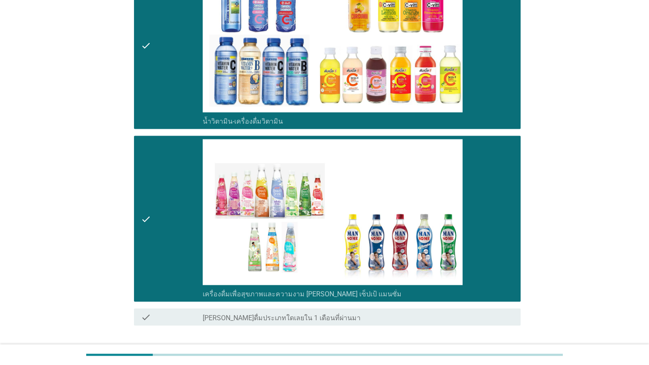
scroll to position [1567, 0]
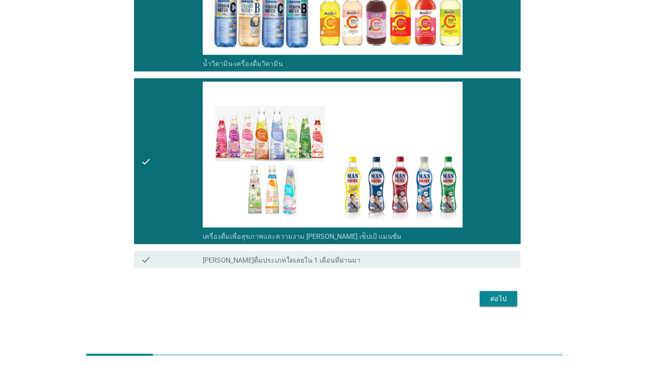
click at [420, 292] on button "ต่อไป" at bounding box center [499, 298] width 38 height 15
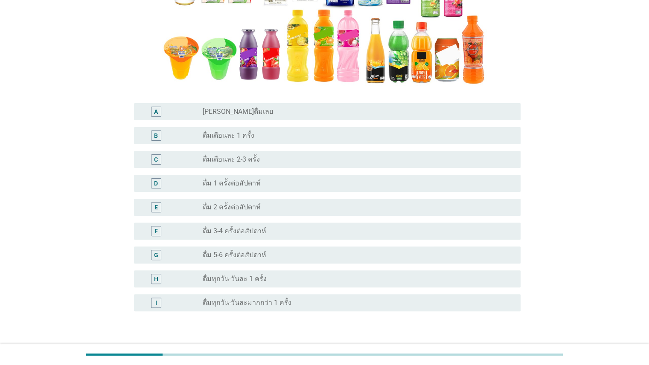
scroll to position [217, 0]
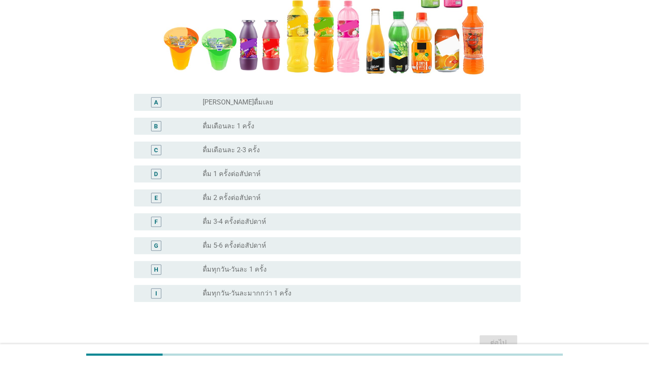
click at [418, 157] on div "C radio_button_unchecked ดื่มเดือนละ 2-3 ครั้ง" at bounding box center [327, 150] width 387 height 17
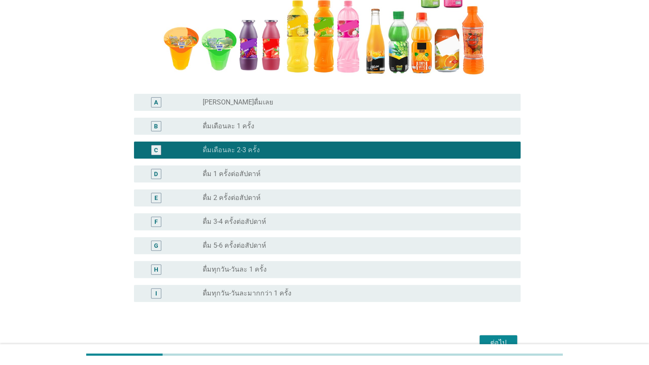
drag, startPoint x: 494, startPoint y: 334, endPoint x: 496, endPoint y: 340, distance: 5.8
click at [420, 334] on div "ต่อไป" at bounding box center [325, 343] width 392 height 20
click at [420, 340] on div "ต่อไป" at bounding box center [499, 343] width 24 height 10
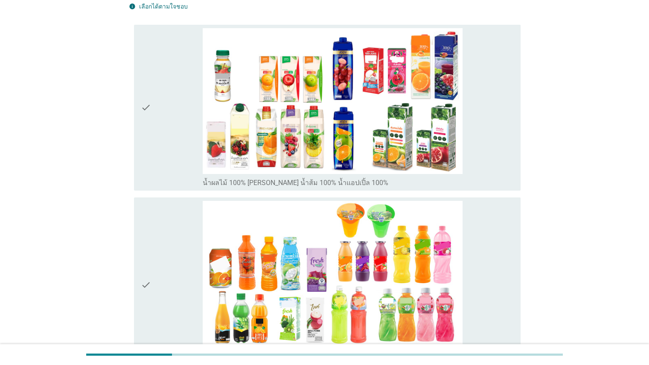
scroll to position [129, 0]
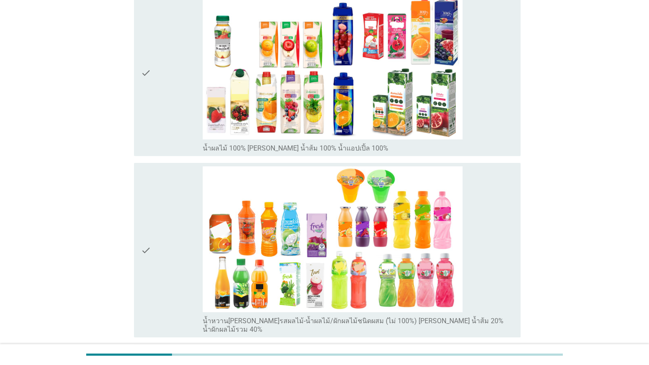
click at [420, 96] on div "check_box_outline_blank น้ำผลไม้ 100% [PERSON_NAME] น้ำส้ม 100% น้ำแอปเปิ้ล 100%" at bounding box center [358, 73] width 311 height 159
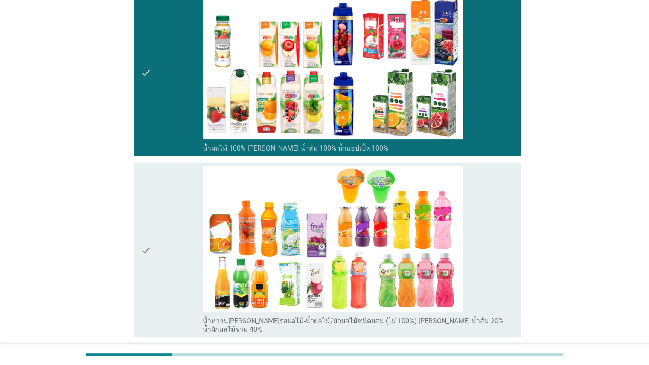
click at [420, 221] on div "check_box_outline_blank น้ำหวาน[PERSON_NAME]รสผลไม้-น้ำผลไม้/ผักผลไม้ชนิดผสม (ไ…" at bounding box center [358, 251] width 311 height 168
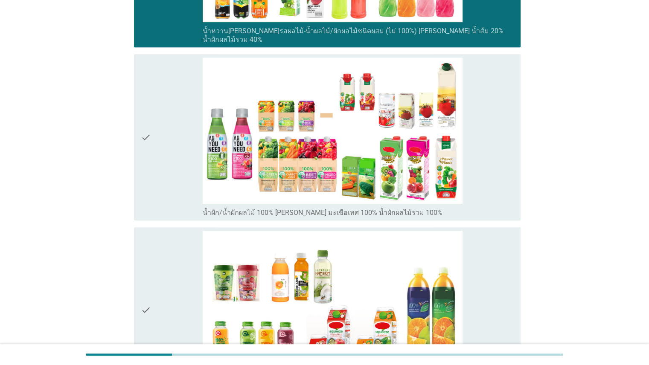
scroll to position [424, 0]
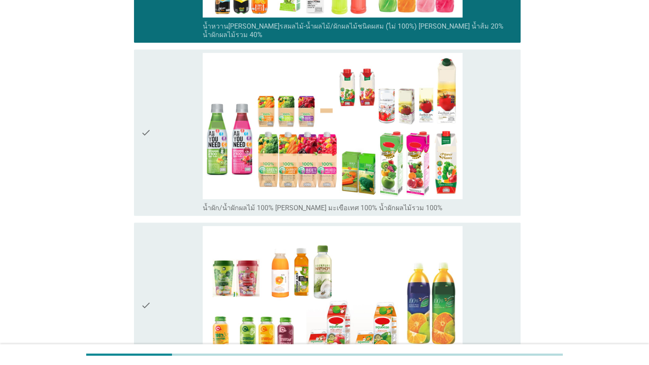
click at [420, 173] on div "check_box_outline_blank น้ำผัก/น้ำผักผลไม้ 100% [PERSON_NAME] มะเขือเทศ 100% น้…" at bounding box center [358, 132] width 311 height 159
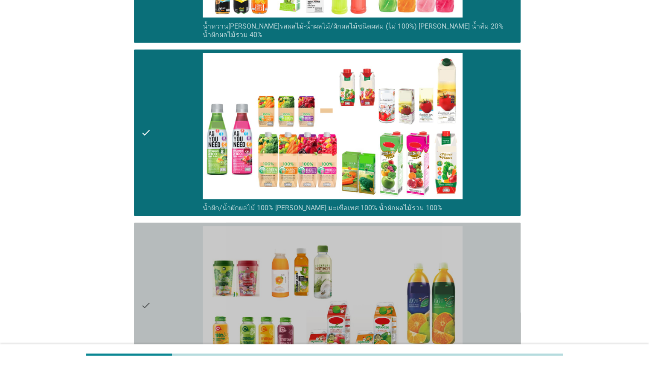
click at [420, 275] on div "check check_box_outline_blank น้ำผลไม้/น้ำผักพาสเจอ[PERSON_NAME] (ต้องแช่เย็นตล…" at bounding box center [327, 306] width 387 height 166
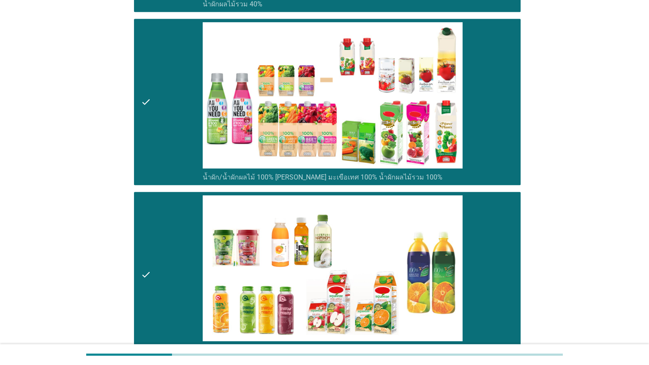
scroll to position [468, 0]
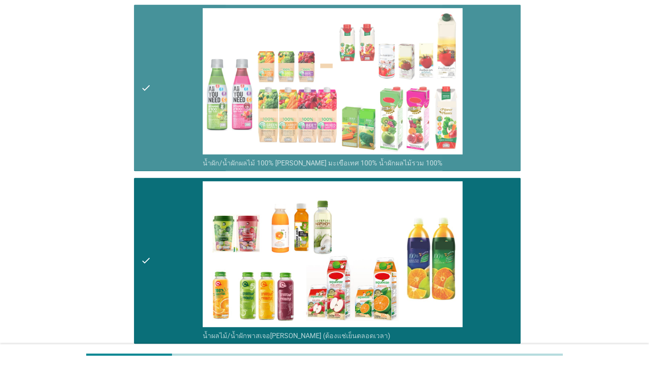
click at [420, 98] on div "check_box_outline_blank น้ำผัก/น้ำผักผลไม้ 100% [PERSON_NAME] มะเขือเทศ 100% น้…" at bounding box center [358, 87] width 311 height 159
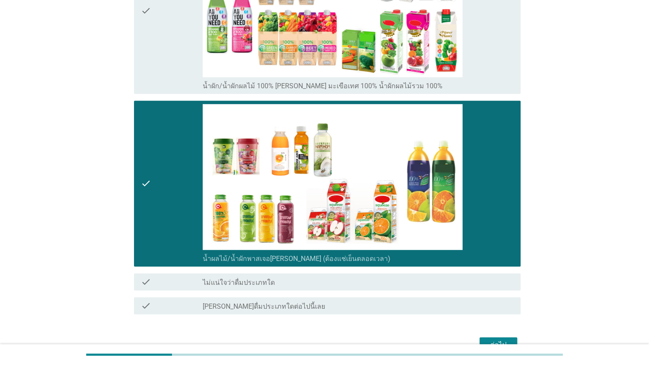
scroll to position [585, 0]
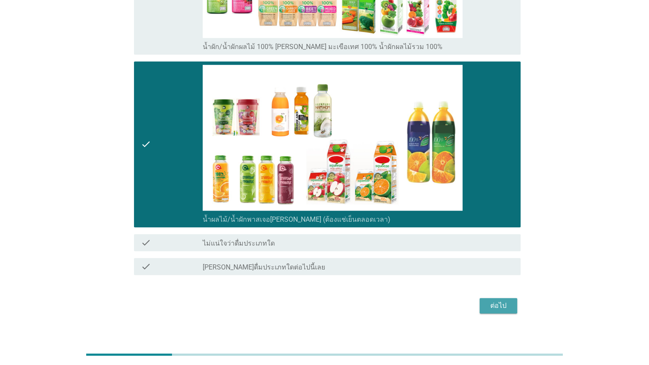
click at [420, 301] on div "ต่อไป" at bounding box center [499, 306] width 24 height 10
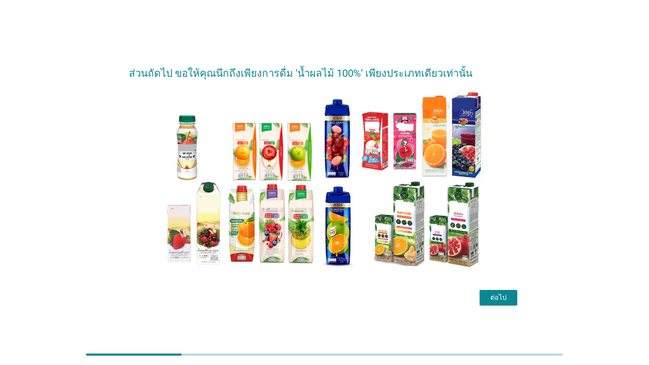
scroll to position [20, 0]
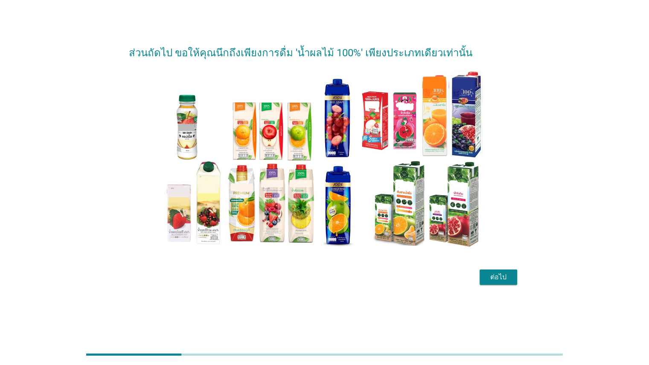
click at [420, 278] on div "ต่อไป" at bounding box center [499, 277] width 24 height 10
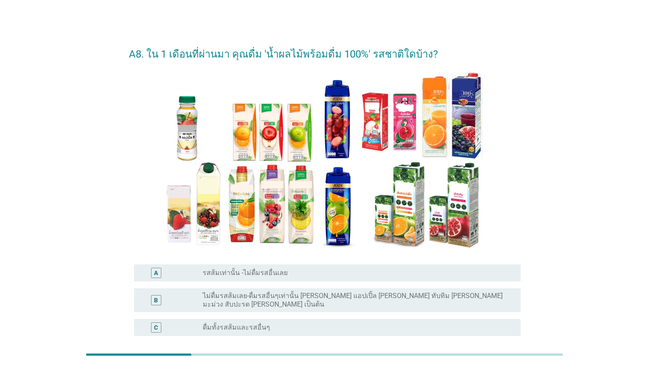
scroll to position [35, 0]
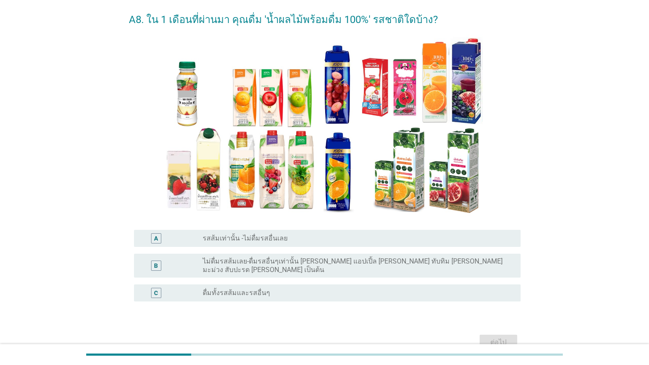
click at [251, 289] on label "ดื่มทั้งรสส้มและรสอื่นๆ" at bounding box center [236, 293] width 67 height 9
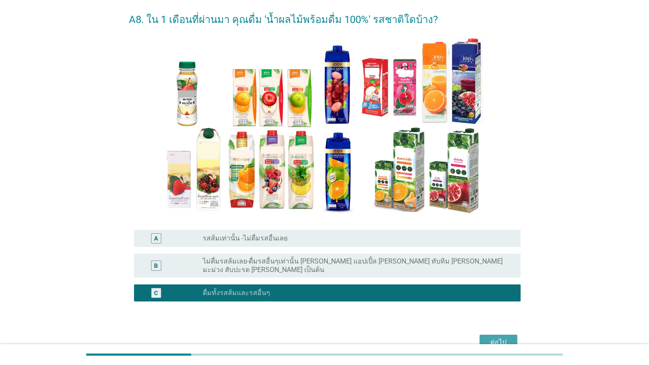
click at [420, 338] on div "ต่อไป" at bounding box center [499, 343] width 24 height 10
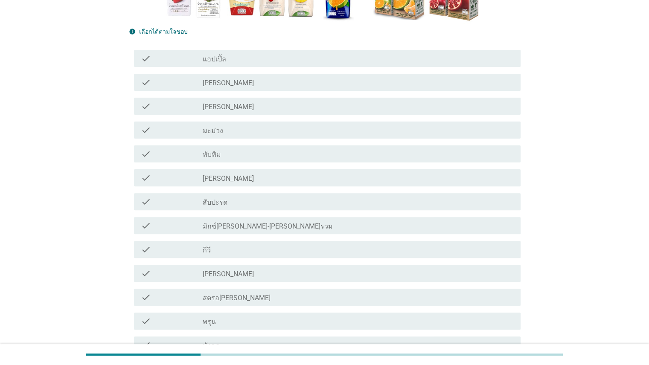
scroll to position [229, 0]
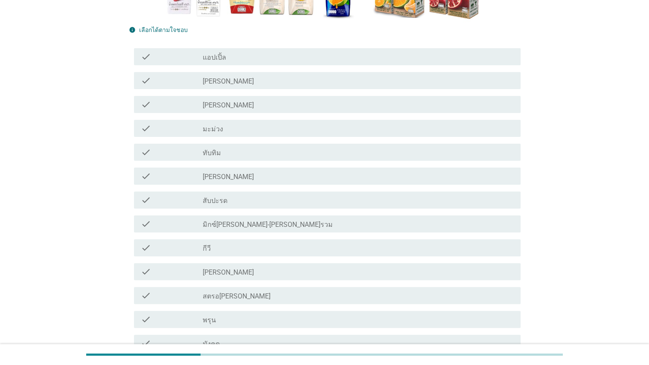
drag, startPoint x: 377, startPoint y: 180, endPoint x: 427, endPoint y: 186, distance: 51.2
click at [377, 180] on div "check_box_outline_blank [PERSON_NAME]" at bounding box center [358, 176] width 311 height 10
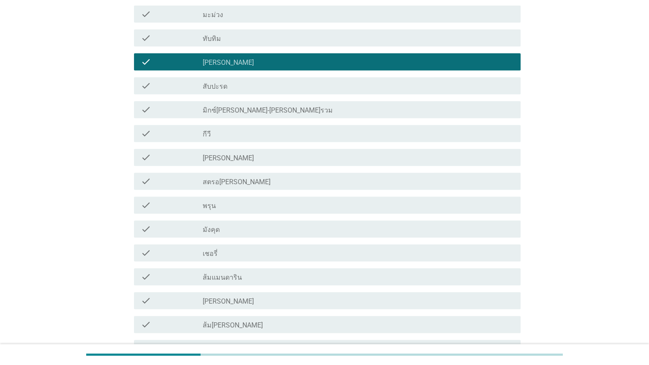
scroll to position [555, 0]
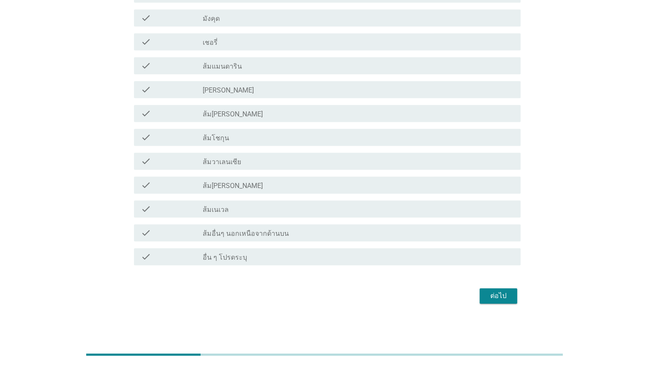
click at [254, 183] on div "check_box_outline_blank ส้ม[PERSON_NAME]" at bounding box center [358, 185] width 311 height 10
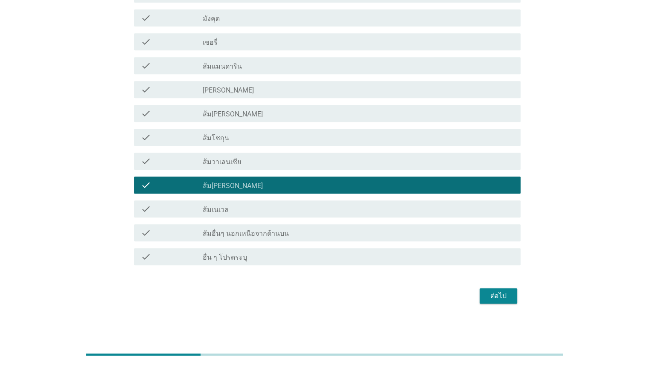
click at [420, 297] on div "ต่อไป" at bounding box center [499, 296] width 24 height 10
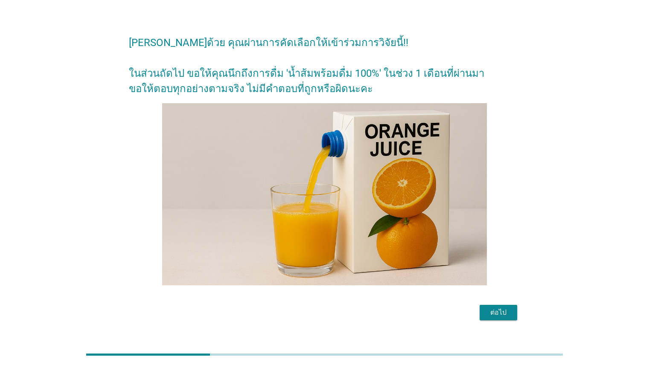
scroll to position [28, 0]
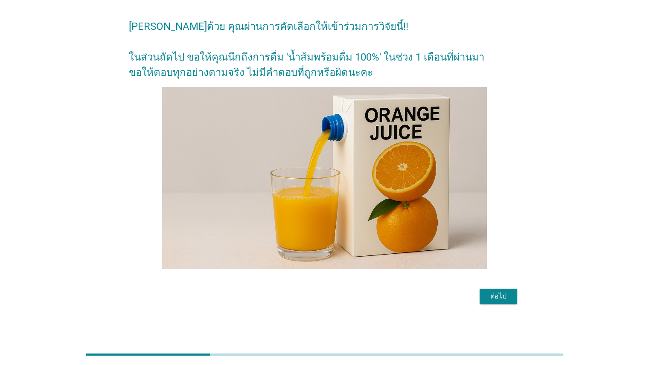
click at [420, 298] on div "ต่อไป" at bounding box center [499, 297] width 24 height 10
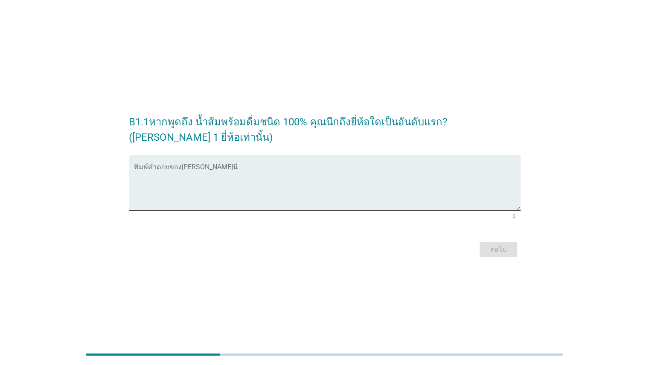
click at [278, 194] on textarea "พิมพ์คำตอบของคุณ ที่นี่" at bounding box center [327, 188] width 387 height 45
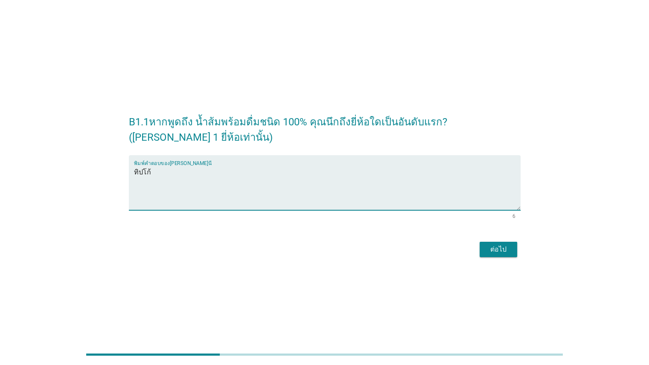
type textarea "ทิปโก้"
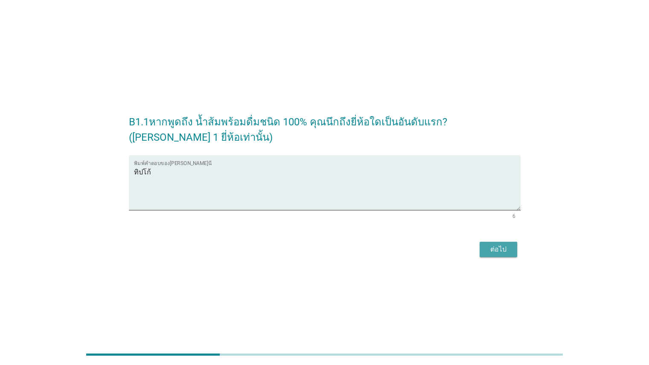
click at [420, 249] on div "ต่อไป" at bounding box center [499, 250] width 24 height 10
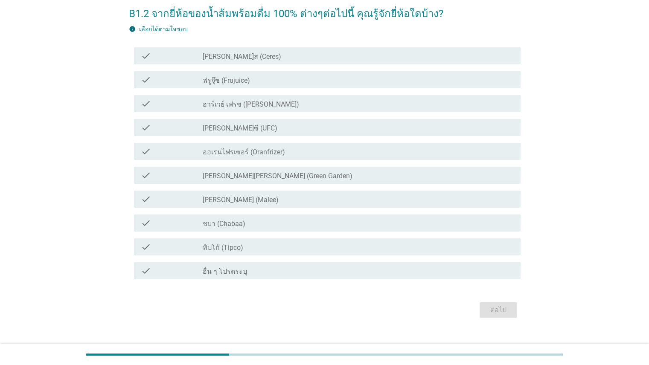
scroll to position [46, 0]
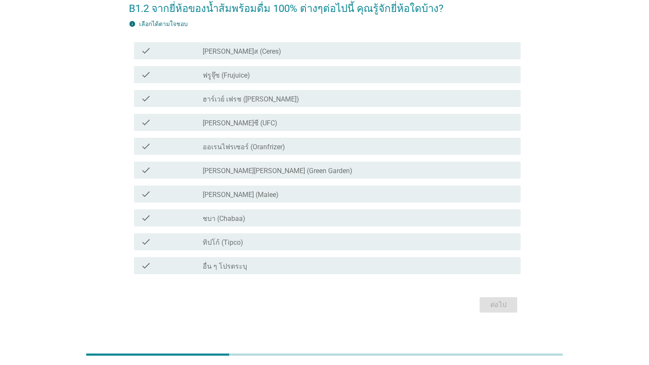
click at [210, 245] on label "ทิปโก้ (Tipco)" at bounding box center [223, 243] width 41 height 9
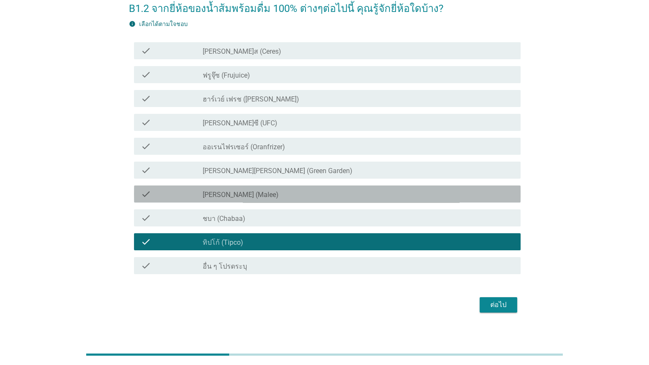
click at [196, 193] on div "check" at bounding box center [172, 194] width 62 height 10
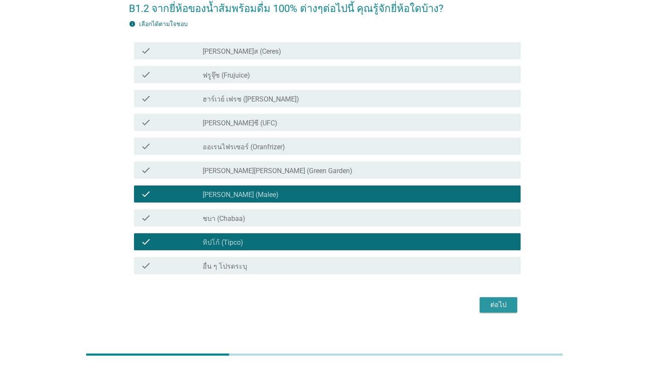
click at [420, 303] on div "ต่อไป" at bounding box center [499, 305] width 24 height 10
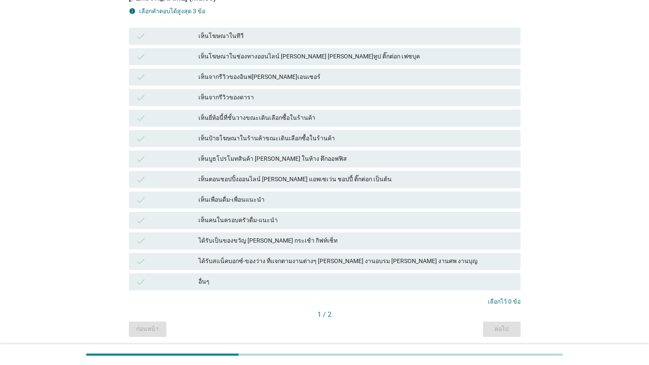
scroll to position [96, 0]
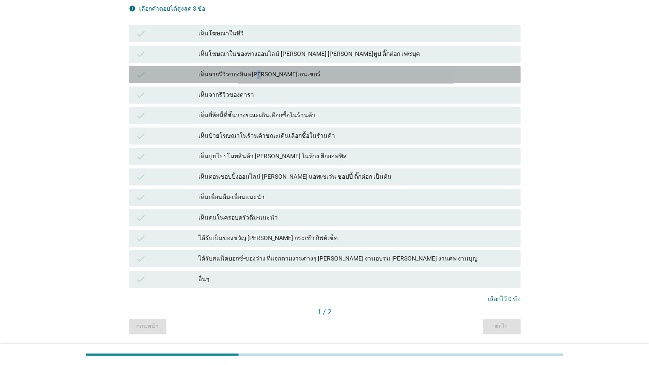
click at [253, 77] on div "เห็นจากรีวิวของอินฟ[PERSON_NAME]เอนเซอร์" at bounding box center [356, 75] width 315 height 10
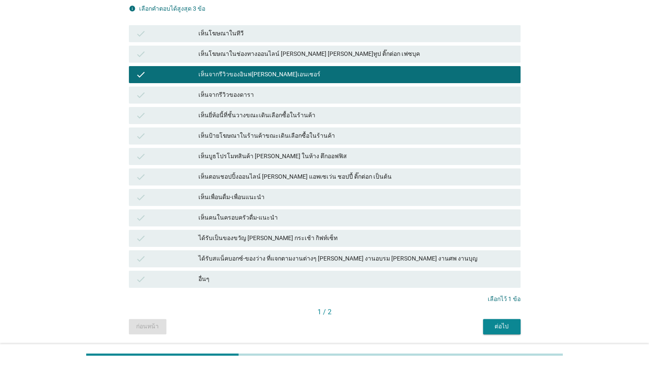
click at [202, 114] on div "เห็นยี่ห้อนี้ที่ชั้นวางขณะเดินเลือกซื้อในร้านค้า" at bounding box center [356, 116] width 315 height 10
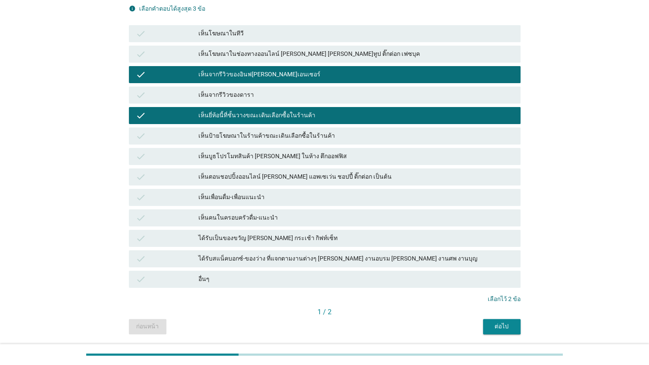
click at [240, 178] on div "เห็นตอนชอปปิ้งออนไลน์ [PERSON_NAME] แอพเซเว่น ชอปปี้ ติ๊กต่อก เป็นต้น" at bounding box center [356, 177] width 315 height 10
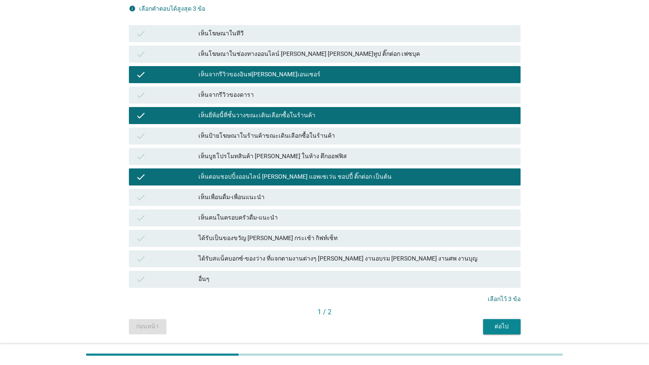
click at [420, 334] on button "ต่อไป" at bounding box center [502, 326] width 38 height 15
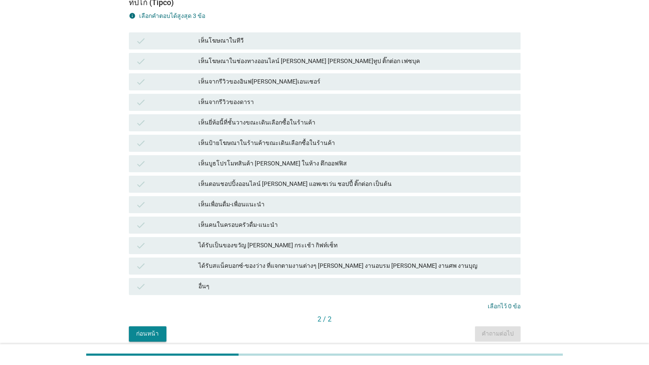
scroll to position [96, 0]
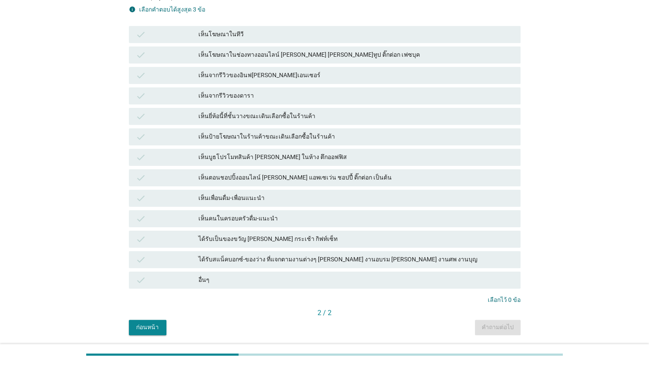
click at [239, 177] on div "เห็นตอนชอปปิ้งออนไลน์ [PERSON_NAME] แอพเซเว่น ชอปปี้ ติ๊กต่อก เป็นต้น" at bounding box center [356, 178] width 315 height 10
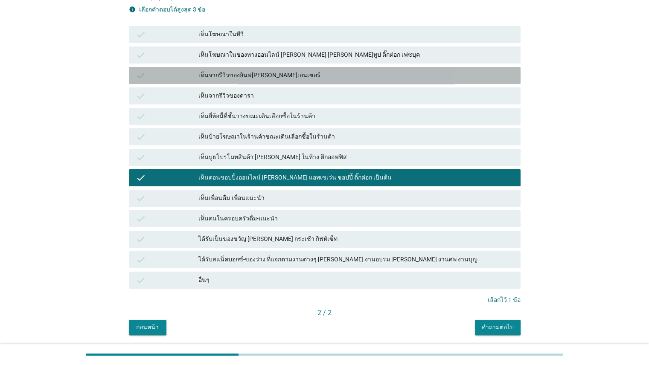
click at [222, 72] on div "เห็นจากรีวิวของอินฟ[PERSON_NAME]เอนเซอร์" at bounding box center [356, 75] width 315 height 10
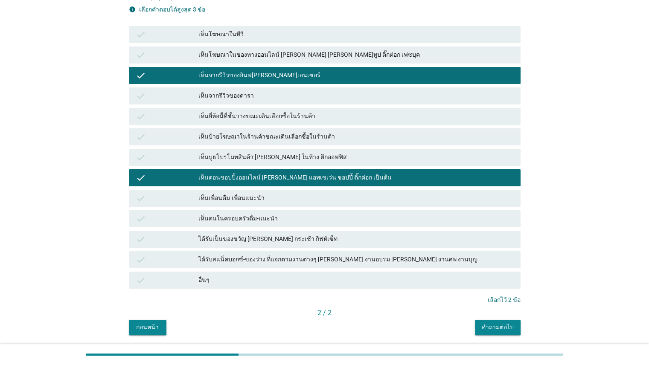
click at [214, 119] on div "เห็นยี่ห้อนี้ที่ชั้นวางขณะเดินเลือกซื้อในร้านค้า" at bounding box center [356, 116] width 315 height 10
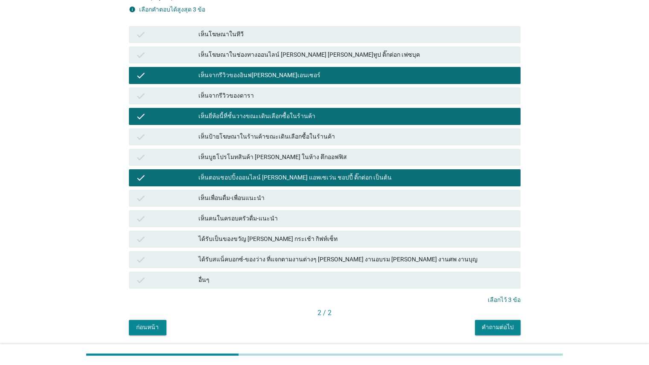
click at [420, 324] on div "คำถามต่อไป" at bounding box center [498, 327] width 32 height 9
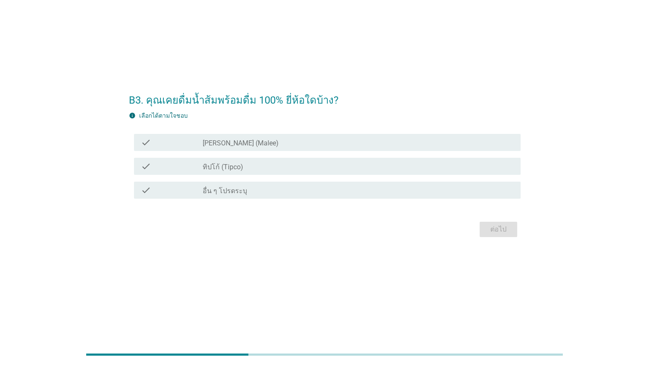
scroll to position [0, 0]
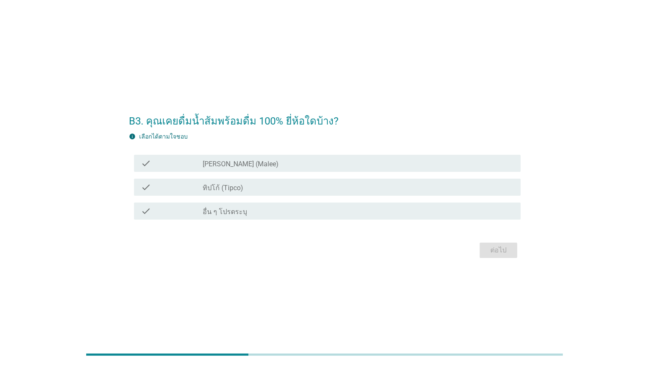
click at [222, 187] on label "ทิปโก้ (Tipco)" at bounding box center [223, 188] width 41 height 9
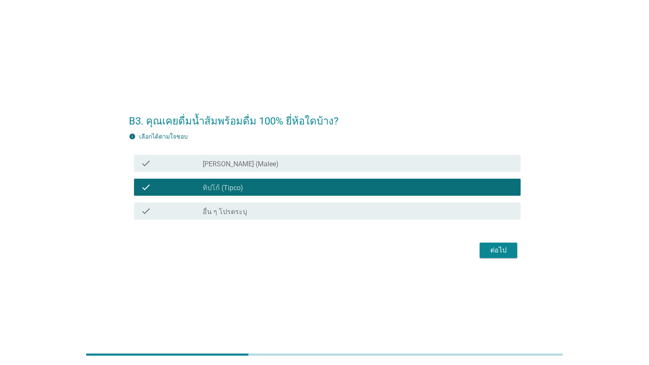
click at [420, 250] on div "ต่อไป" at bounding box center [499, 250] width 24 height 10
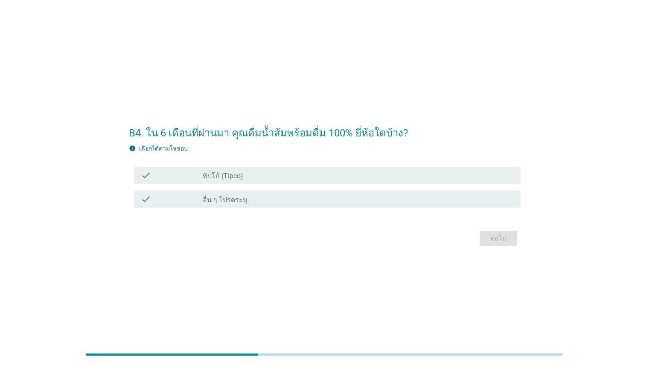
click at [314, 174] on div "check_box ทิปโก้ (Tipco)" at bounding box center [358, 175] width 311 height 10
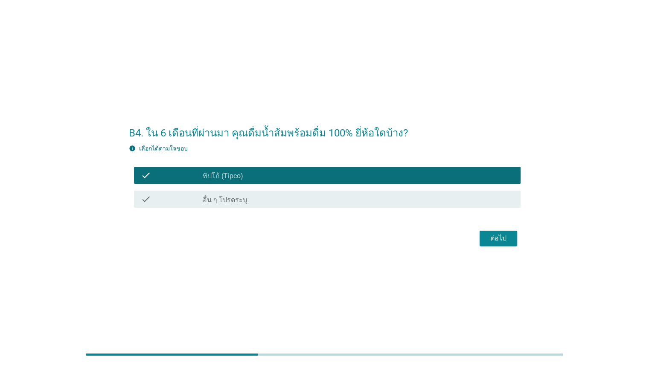
click at [420, 246] on div "ต่อไป" at bounding box center [325, 238] width 392 height 20
drag, startPoint x: 497, startPoint y: 243, endPoint x: 502, endPoint y: 242, distance: 5.1
click at [420, 243] on div "ต่อไป" at bounding box center [499, 239] width 24 height 10
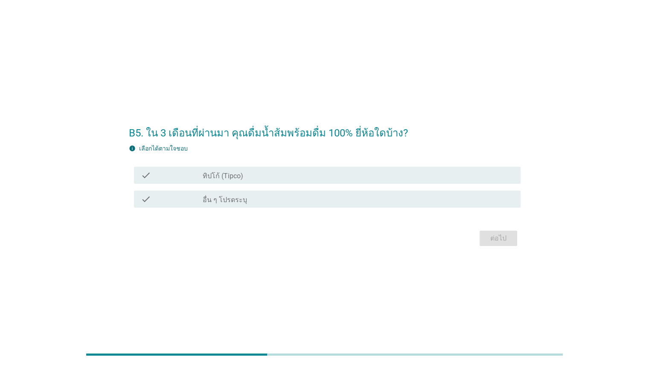
click at [360, 172] on div "check_box ทิปโก้ (Tipco)" at bounding box center [358, 175] width 311 height 10
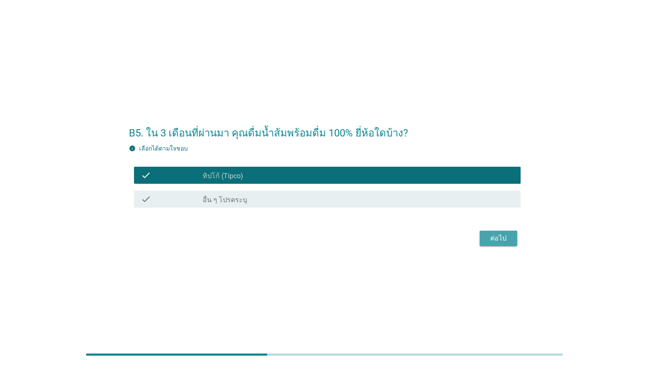
click at [420, 238] on div "ต่อไป" at bounding box center [499, 239] width 24 height 10
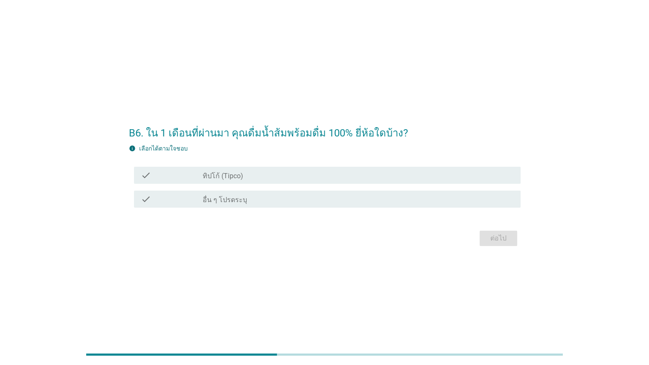
click at [244, 168] on div "check check_box ทิปโก้ (Tipco)" at bounding box center [327, 175] width 387 height 17
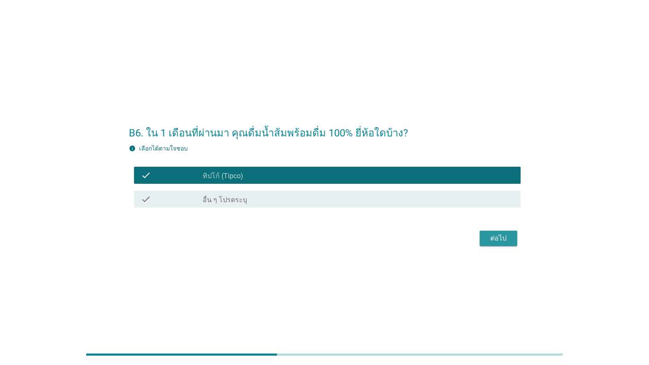
drag, startPoint x: 504, startPoint y: 241, endPoint x: 504, endPoint y: 254, distance: 13.7
click at [420, 241] on div "ต่อไป" at bounding box center [499, 239] width 24 height 10
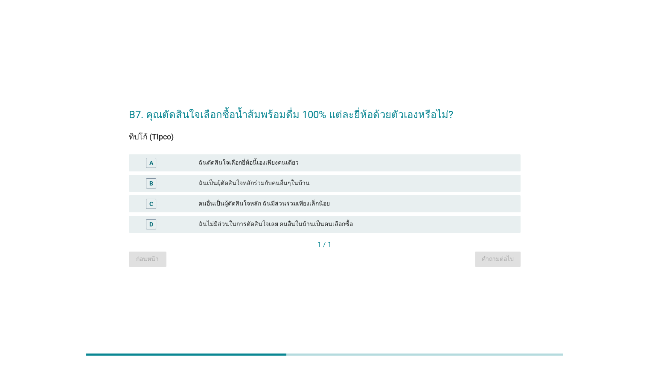
click at [313, 183] on div "ฉันเป็นผุ้ตัดสินใจหลักร่วมกับคนอื่นๆในบ้าน" at bounding box center [356, 183] width 315 height 10
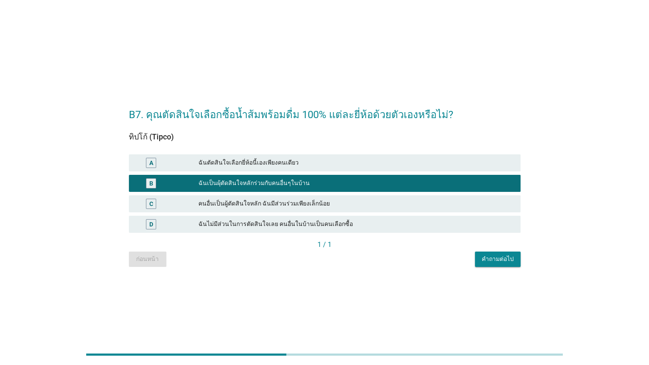
click at [420, 263] on div "คำถามต่อไป" at bounding box center [498, 259] width 32 height 9
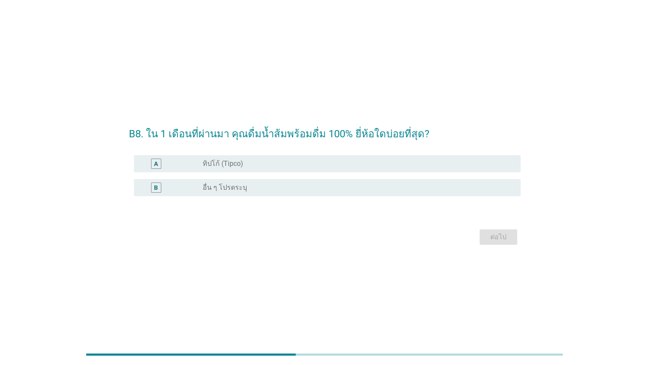
click at [278, 167] on div "radio_button_unchecked ทิปโก้ (Tipco)" at bounding box center [355, 164] width 304 height 9
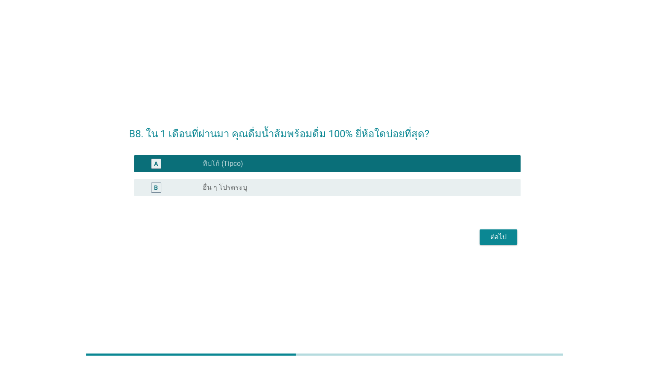
click at [420, 240] on div "ต่อไป" at bounding box center [499, 237] width 24 height 10
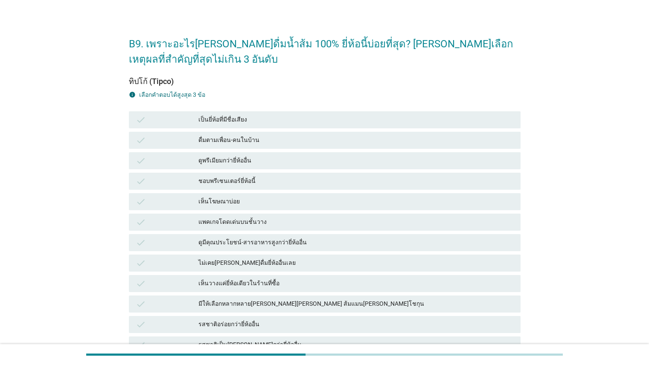
scroll to position [80, 0]
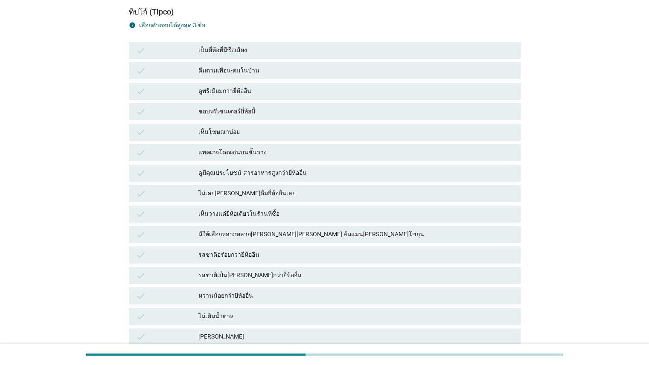
click at [248, 158] on div "check แพคเกจโดดเด่นบนชั้นวาง" at bounding box center [325, 152] width 392 height 17
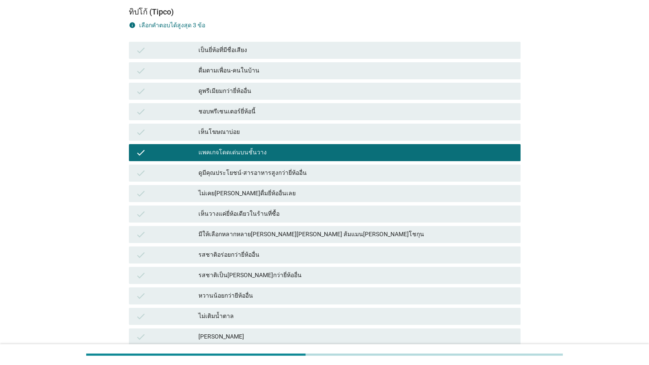
click at [254, 126] on div "check เห็นโฆษณาบ่อย" at bounding box center [325, 132] width 392 height 17
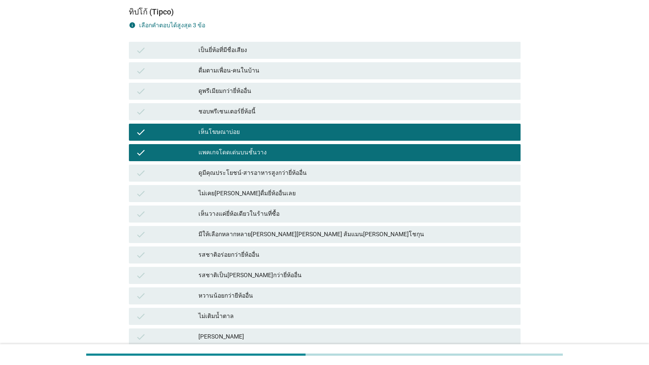
scroll to position [268, 0]
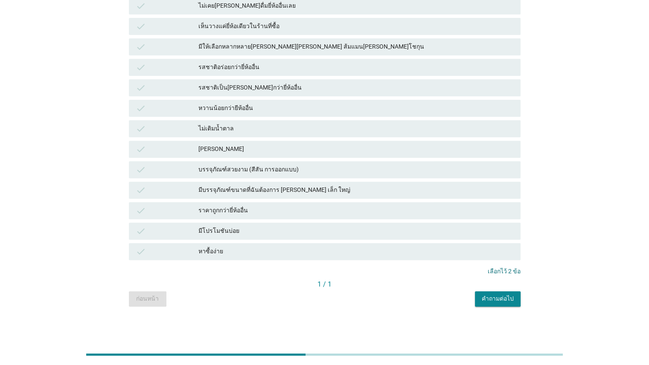
click at [243, 248] on div "หาซื้อง่าย" at bounding box center [356, 252] width 315 height 10
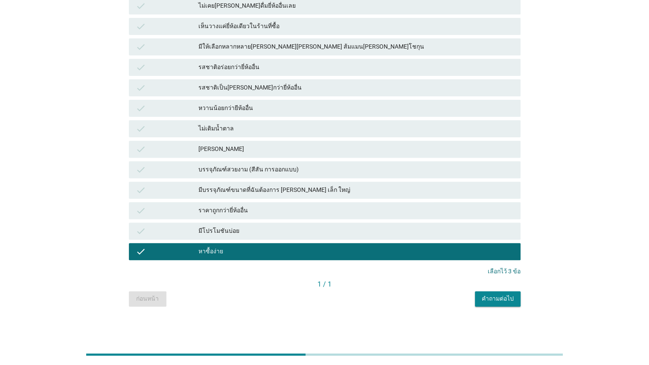
click at [420, 298] on div "คำถามต่อไป" at bounding box center [498, 299] width 32 height 9
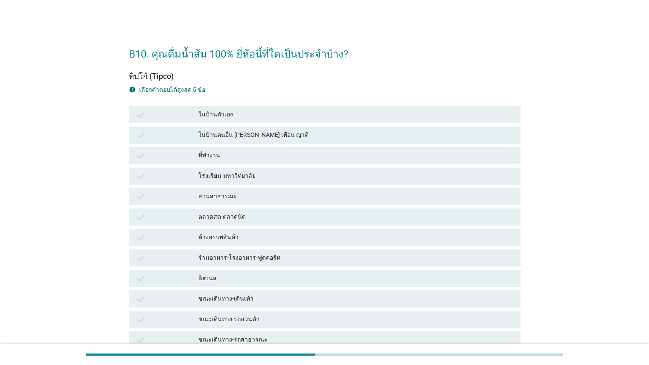
click at [249, 117] on div "ในบ้านตัวเอง" at bounding box center [356, 115] width 315 height 10
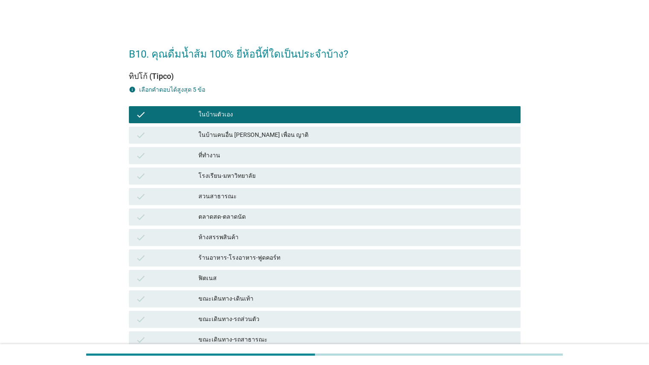
click at [383, 297] on div "ขณะเดินทาง-เดินเท้า" at bounding box center [356, 299] width 315 height 10
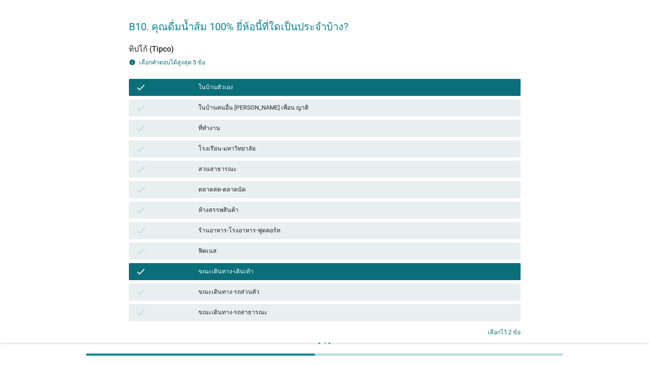
scroll to position [88, 0]
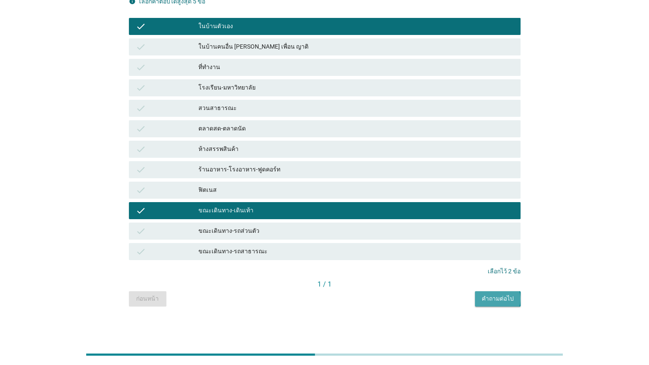
click at [420, 295] on button "คำถามต่อไป" at bounding box center [498, 299] width 46 height 15
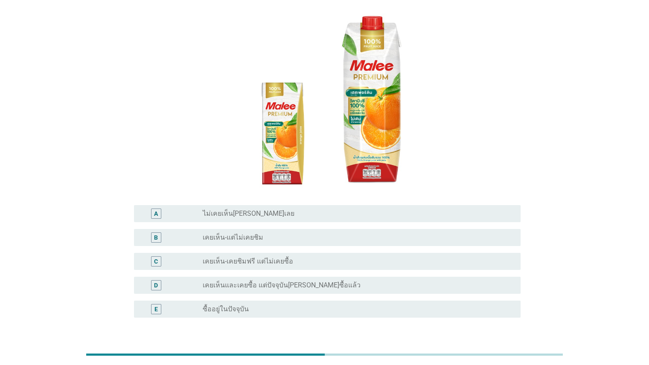
scroll to position [85, 0]
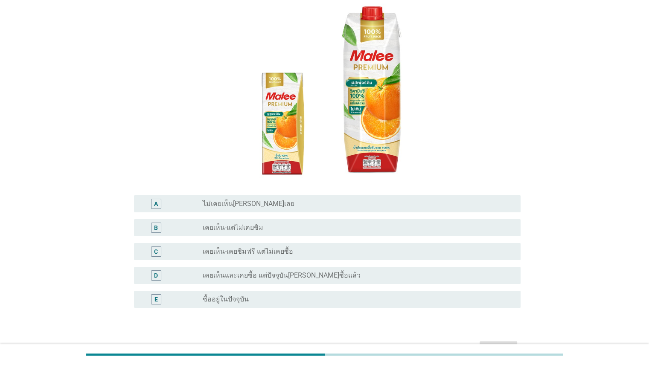
click at [309, 224] on div "radio_button_unchecked เคยเห็น-แต่ไม่เคยชิม" at bounding box center [355, 228] width 304 height 9
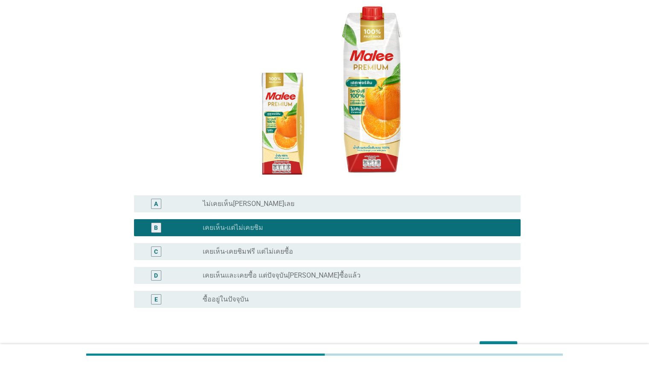
click at [420, 344] on div "ต่อไป" at bounding box center [499, 349] width 24 height 10
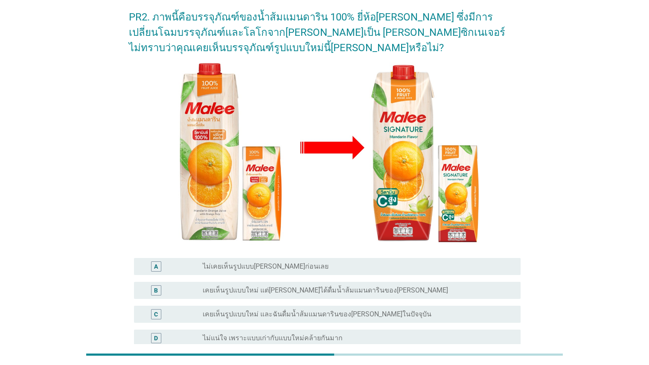
scroll to position [53, 0]
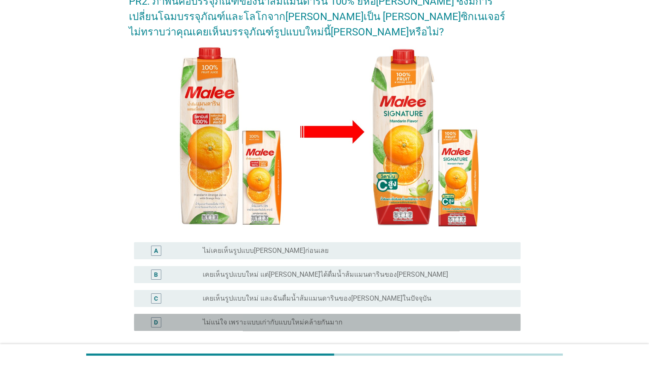
click at [420, 322] on div "radio_button_unchecked ไม่แน่ใจ เพราะแบบเก่ากับแบบใหม่คล้ายกันมาก" at bounding box center [355, 323] width 304 height 9
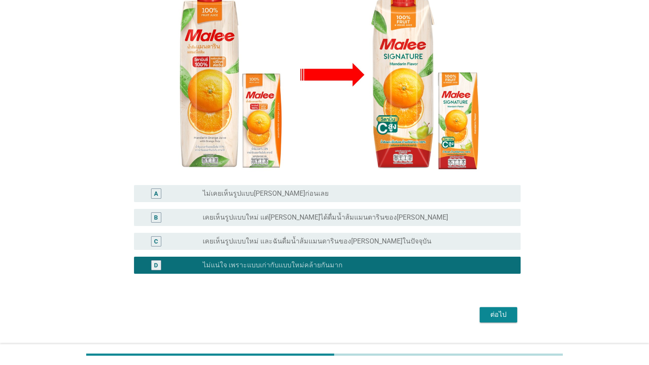
scroll to position [129, 0]
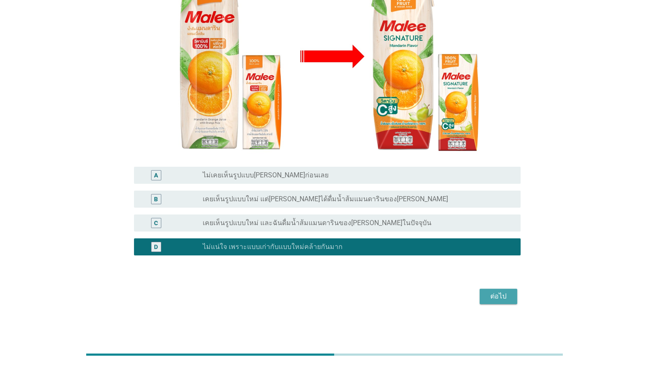
click at [420, 301] on button "ต่อไป" at bounding box center [499, 296] width 38 height 15
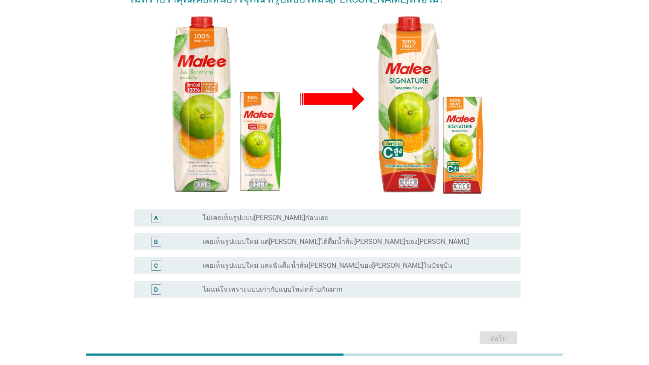
scroll to position [112, 0]
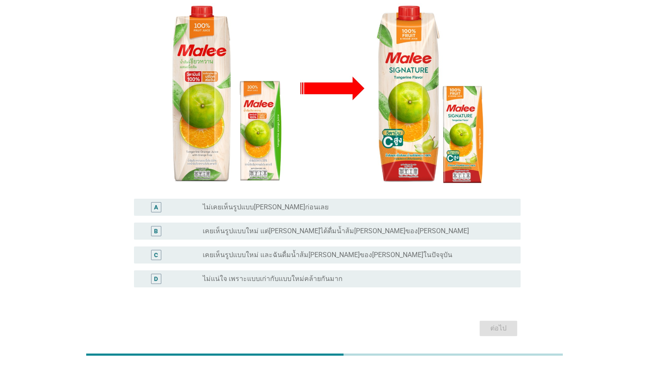
click at [415, 275] on div "radio_button_unchecked ไม่แน่ใจ เพราะแบบเก่ากับแบบใหม่คล้ายกันมาก" at bounding box center [355, 279] width 304 height 9
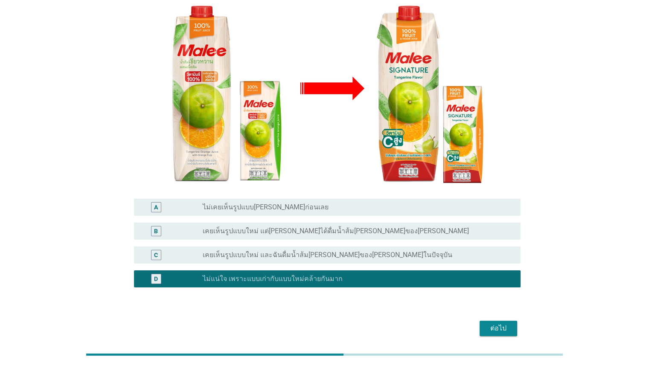
click at [420, 324] on div "ต่อไป" at bounding box center [499, 329] width 24 height 10
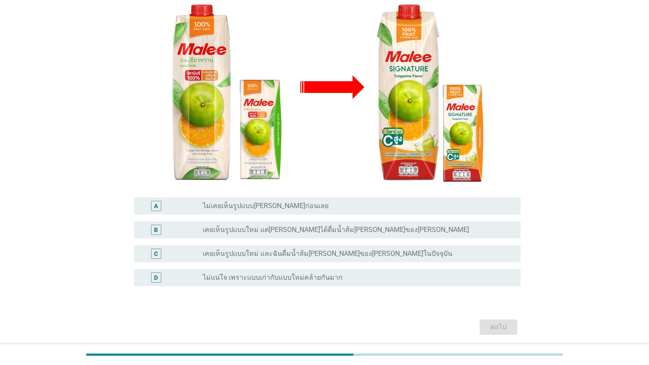
scroll to position [129, 0]
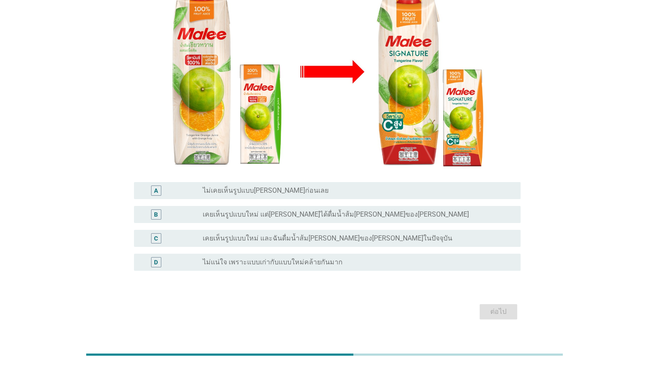
click at [335, 254] on div "D radio_button_unchecked ไม่แน่ใจ เพราะแบบเก่ากับแบบใหม่คล้ายกันมาก" at bounding box center [327, 262] width 387 height 17
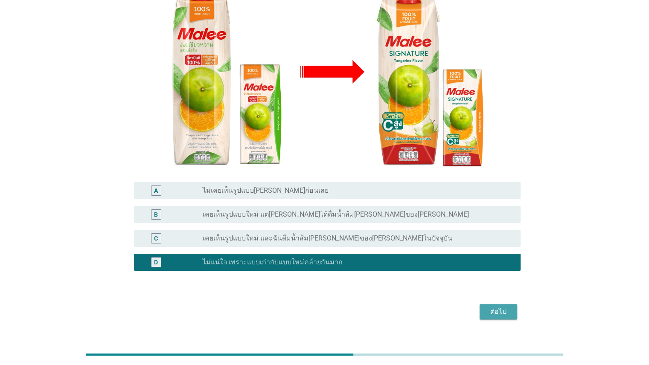
click at [420, 307] on div "ต่อไป" at bounding box center [499, 312] width 24 height 10
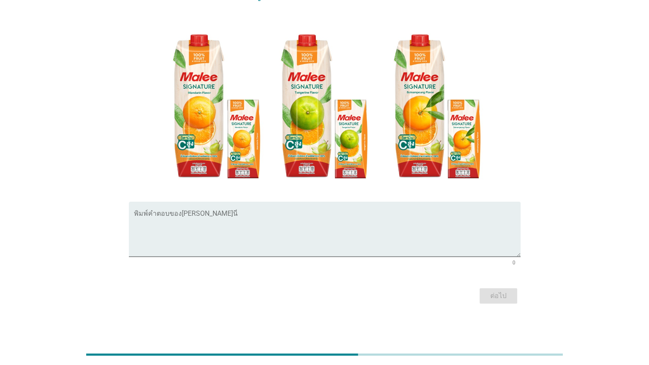
scroll to position [0, 0]
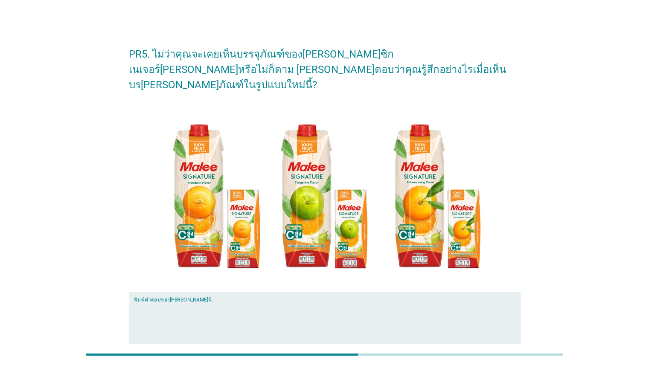
click at [420, 322] on textarea "พิมพ์คำตอบของคุณ ที่นี่" at bounding box center [327, 324] width 387 height 45
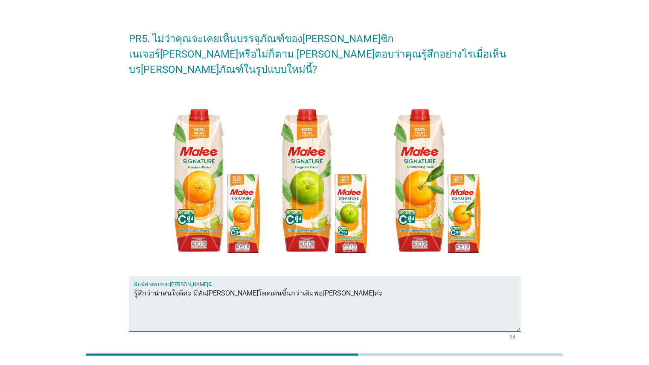
scroll to position [75, 0]
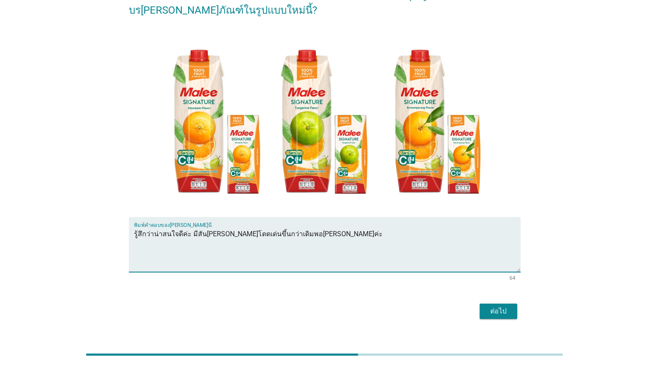
type textarea "รู้สึกว่าน่าสนใจดีค่ะ มีสัน[PERSON_NAME]โดดเด่นขึ้นกว่าเดิมพอ[PERSON_NAME]ค่ะ"
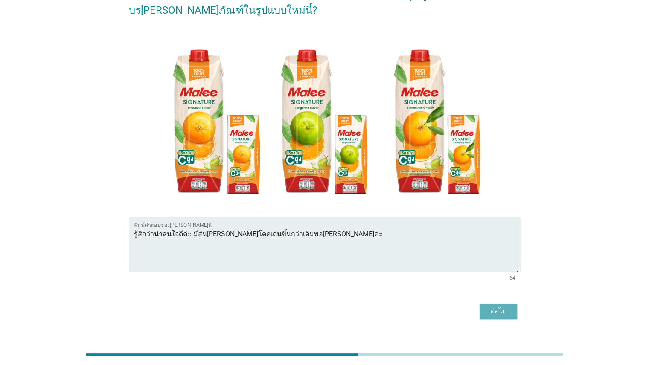
drag, startPoint x: 502, startPoint y: 297, endPoint x: 503, endPoint y: 292, distance: 5.3
click at [420, 307] on div "ต่อไป" at bounding box center [499, 312] width 24 height 10
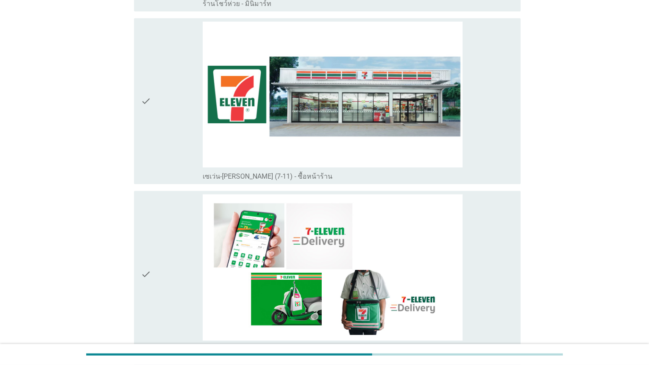
scroll to position [2042, 0]
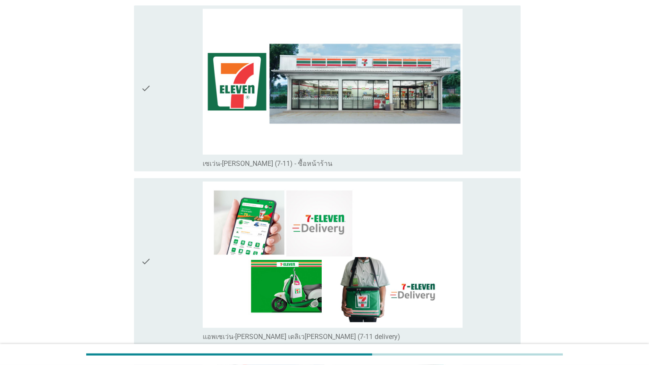
click at [150, 229] on icon "check" at bounding box center [146, 261] width 10 height 159
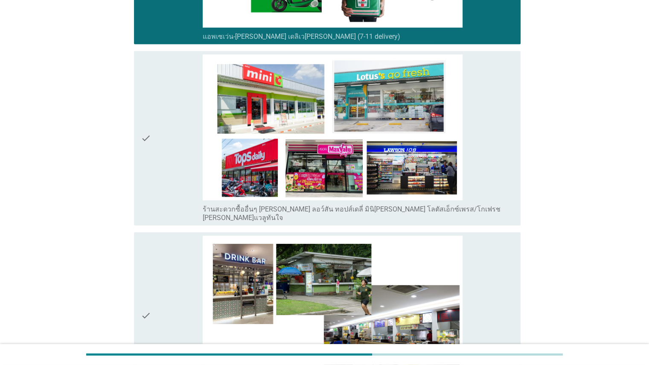
scroll to position [2340, 0]
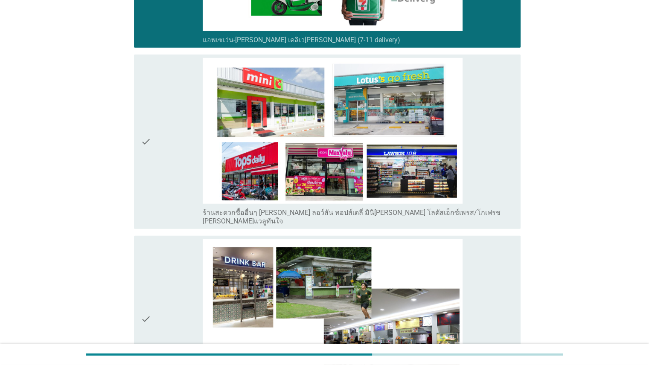
click at [148, 135] on icon "check" at bounding box center [146, 142] width 10 height 168
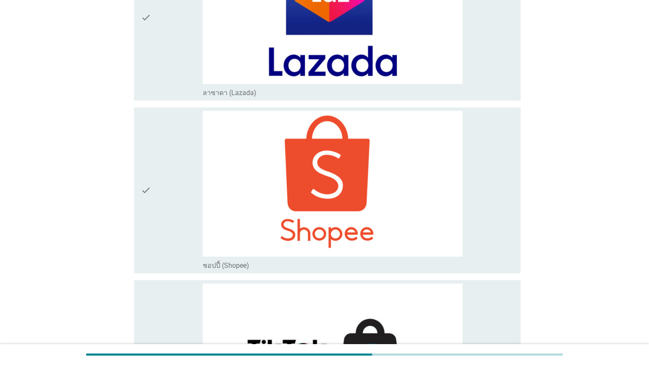
scroll to position [2857, 0]
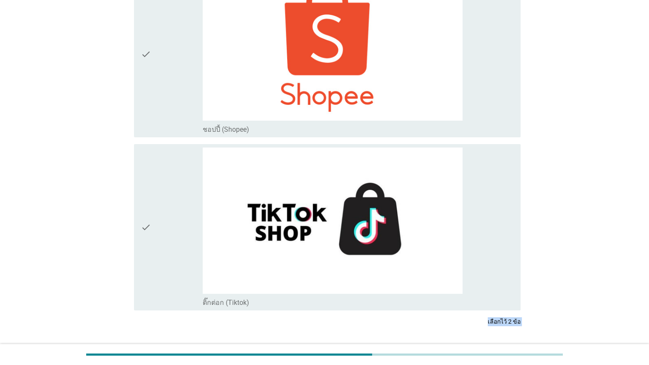
drag, startPoint x: 649, startPoint y: 335, endPoint x: 655, endPoint y: 375, distance: 41.1
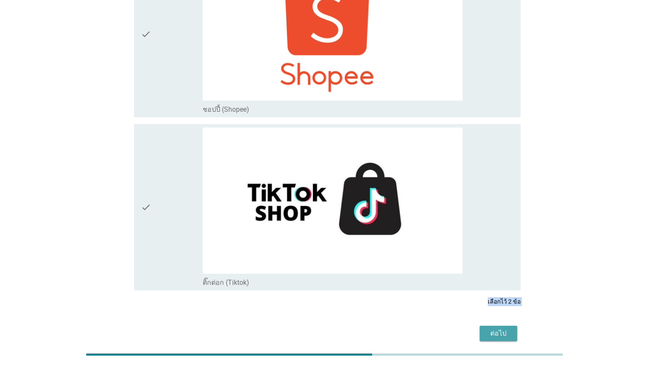
click at [420, 329] on div "ต่อไป" at bounding box center [499, 334] width 24 height 10
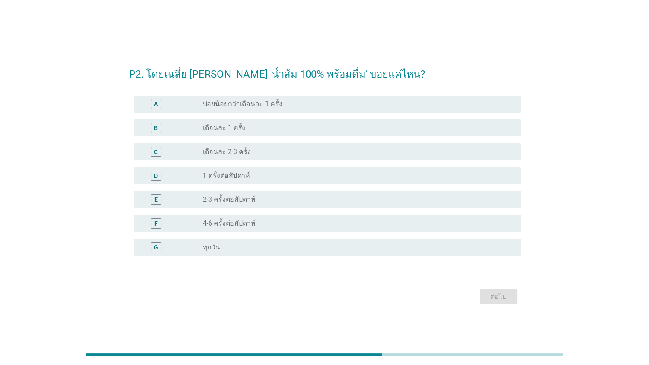
click at [279, 151] on div "radio_button_unchecked เดือนละ 2-3 ครั้ง" at bounding box center [355, 152] width 304 height 9
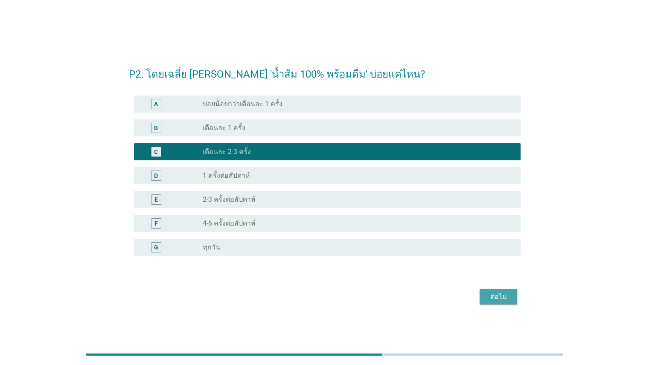
click at [420, 297] on div "ต่อไป" at bounding box center [499, 297] width 24 height 10
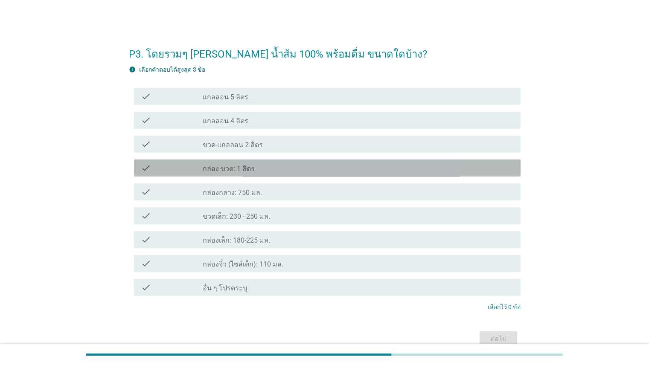
click at [267, 169] on div "check_box_outline_blank กล่อง-ขวด: 1 ลิตร" at bounding box center [358, 168] width 311 height 10
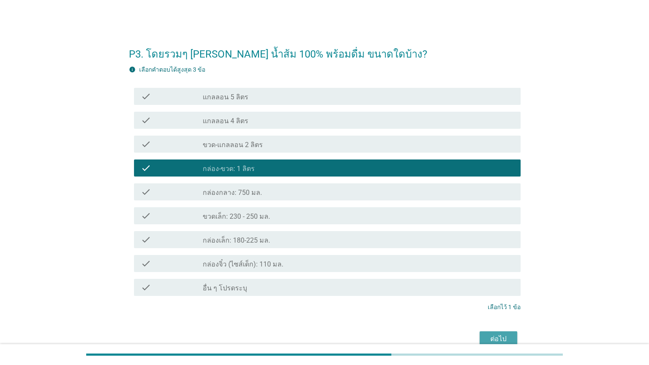
click at [420, 337] on div "ต่อไป" at bounding box center [499, 339] width 24 height 10
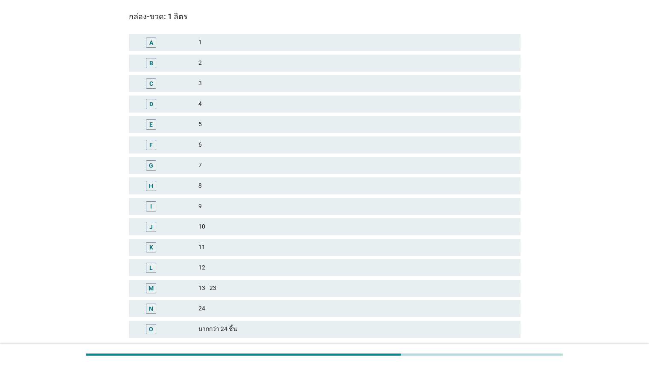
scroll to position [67, 0]
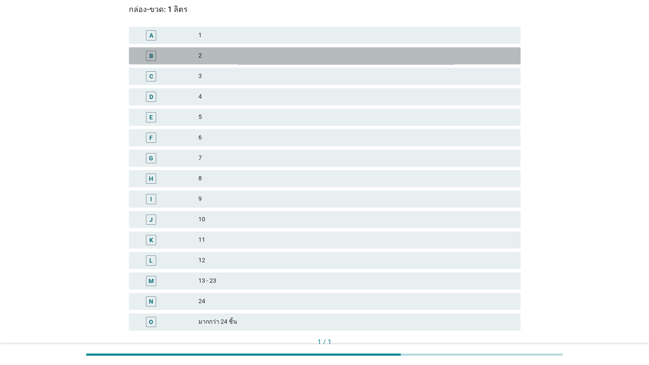
click at [286, 48] on div "B 2" at bounding box center [325, 55] width 392 height 17
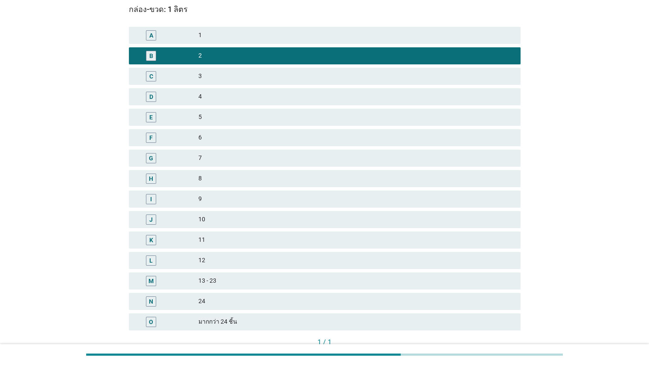
scroll to position [125, 0]
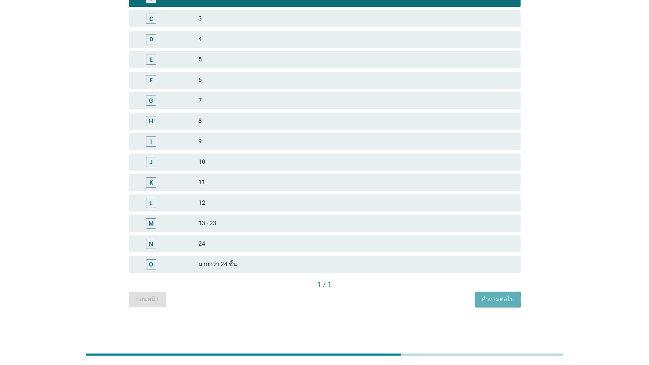
click at [420, 297] on div "คำถามต่อไป" at bounding box center [498, 299] width 32 height 9
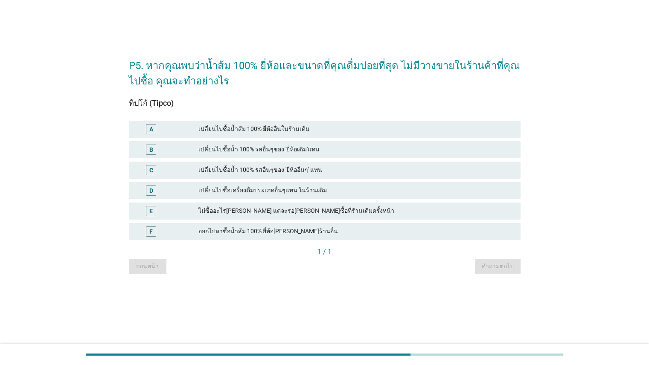
scroll to position [0, 0]
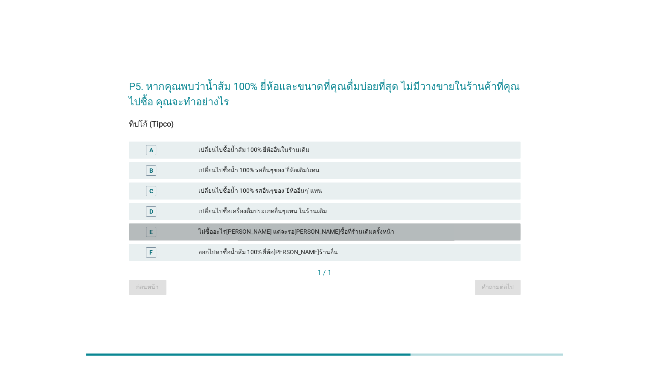
click at [199, 230] on div "ไม่ซื้ออะไร[PERSON_NAME] แต่จะรอ[PERSON_NAME]ซื้อที่ร้านเดิมครั้งหน้า" at bounding box center [356, 232] width 315 height 10
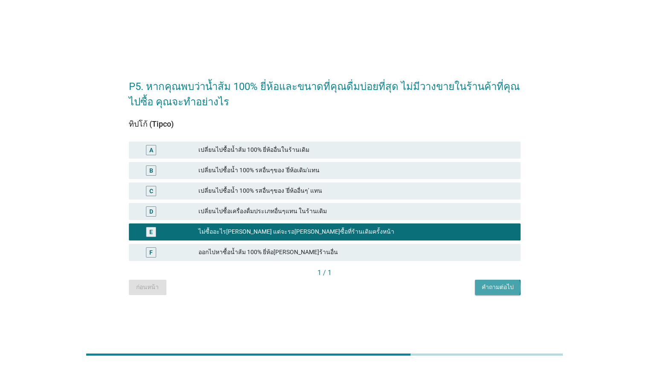
click at [420, 291] on div "คำถามต่อไป" at bounding box center [498, 287] width 32 height 9
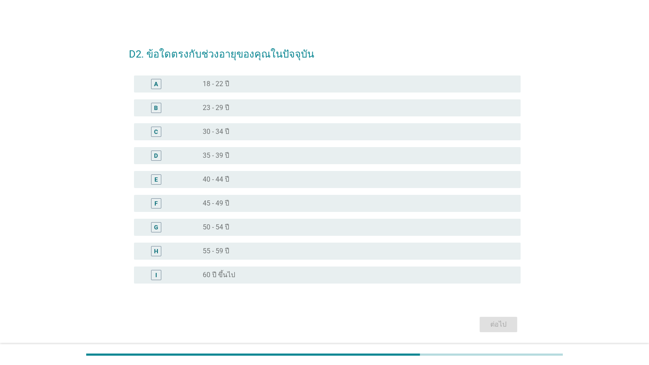
click at [210, 131] on label "30 - 34 ปี" at bounding box center [216, 132] width 26 height 9
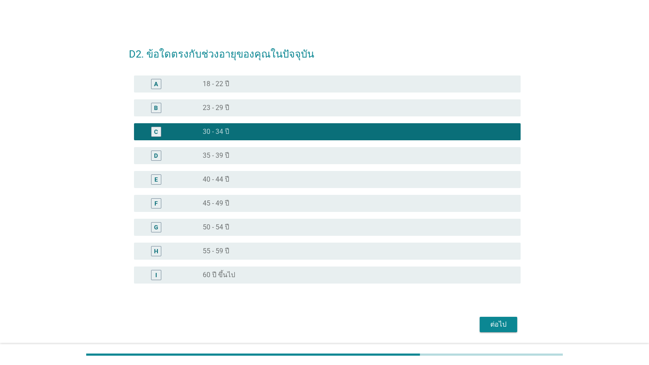
click at [420, 331] on button "ต่อไป" at bounding box center [499, 324] width 38 height 15
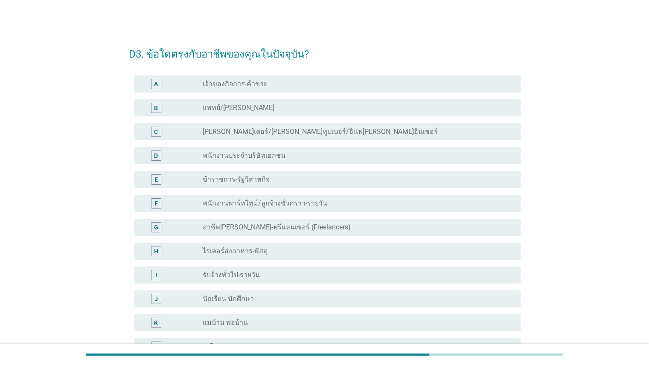
click at [348, 83] on div "radio_button_unchecked เจ้าของกิจการ-ค้าขาย" at bounding box center [355, 84] width 304 height 9
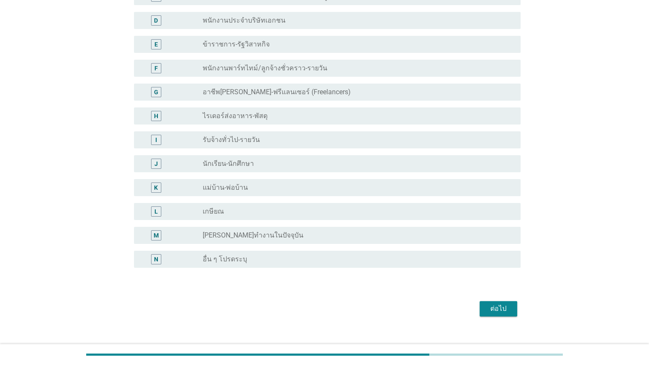
scroll to position [148, 0]
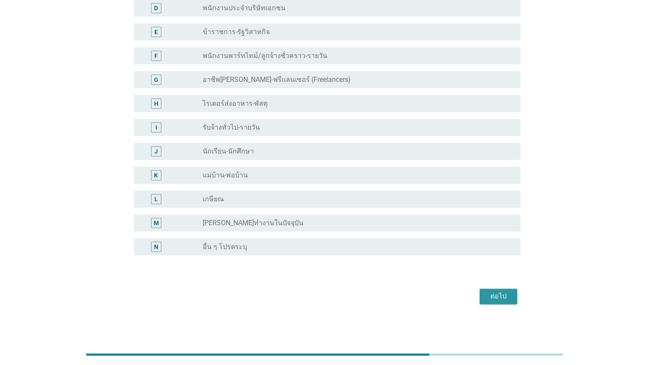
click at [420, 302] on button "ต่อไป" at bounding box center [499, 296] width 38 height 15
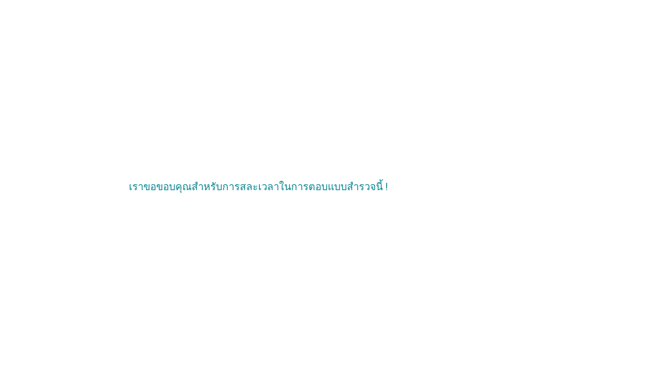
scroll to position [0, 0]
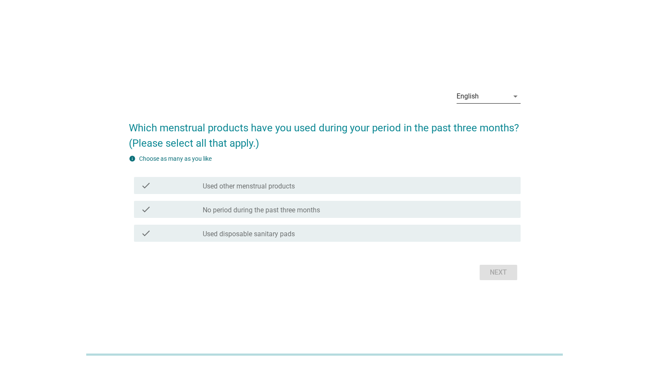
click at [420, 99] on div "English" at bounding box center [483, 97] width 52 height 14
click at [420, 123] on div "ภาษาไทย" at bounding box center [488, 124] width 50 height 10
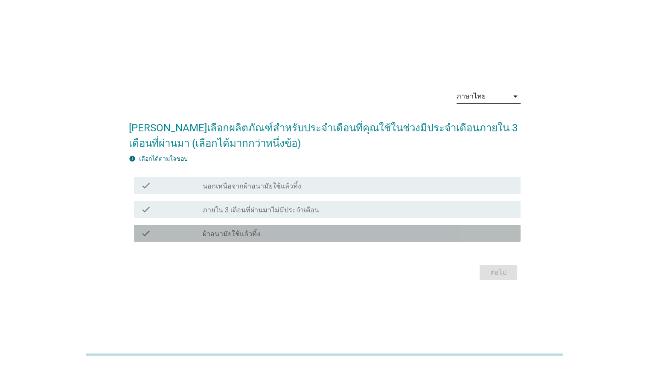
click at [273, 232] on div "check_box_outline_blank ผ้าอนามัยใช้แล้วทิ้ง" at bounding box center [358, 233] width 311 height 10
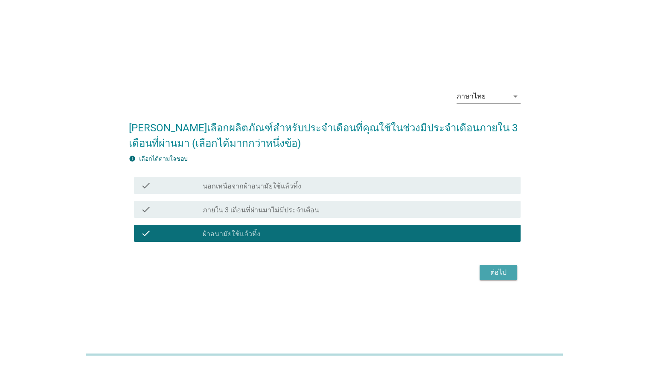
click at [420, 277] on div "ต่อไป" at bounding box center [499, 273] width 24 height 10
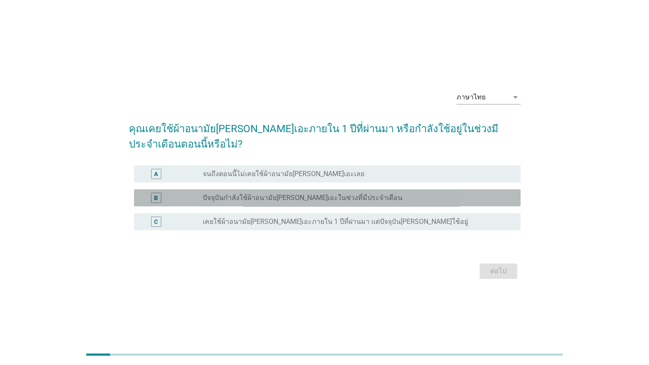
click at [316, 205] on div "B radio_button_unchecked ปัจจุบันกำลังใช้ผ้าอนามัยลอรีเอะในช่วงที่มีประจำเดือน" at bounding box center [327, 198] width 387 height 17
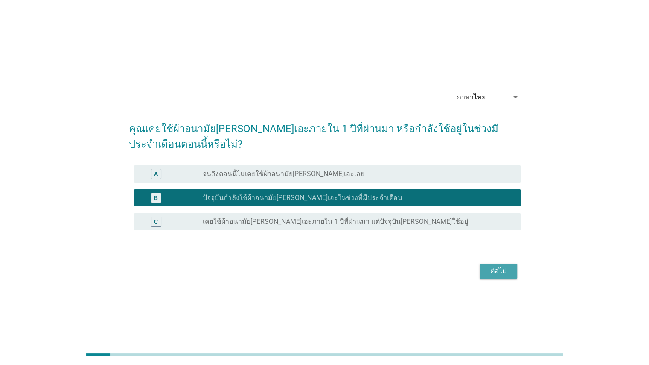
click at [420, 265] on button "ต่อไป" at bounding box center [499, 271] width 38 height 15
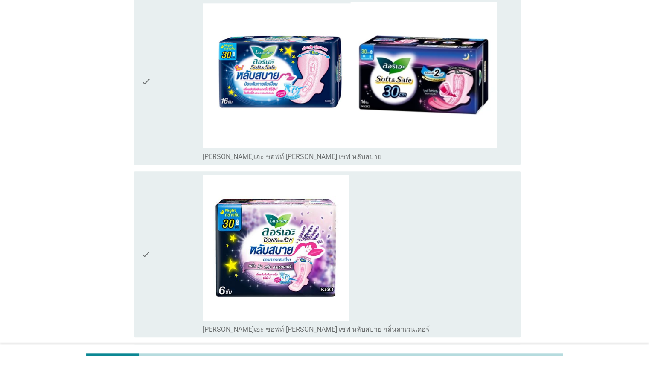
scroll to position [575, 0]
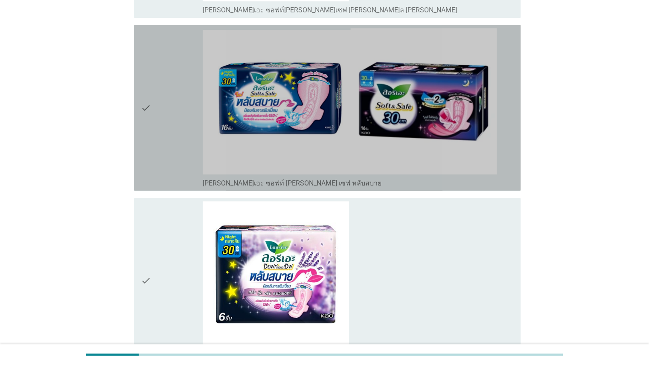
click at [420, 178] on div "check_box_outline_blank ลอรีเอะ ซอฟท์ แอนด์ เซฟ หลับสบาย" at bounding box center [358, 183] width 311 height 10
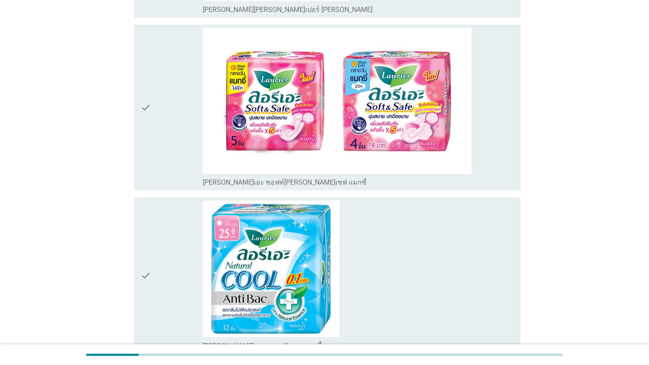
scroll to position [1326, 0]
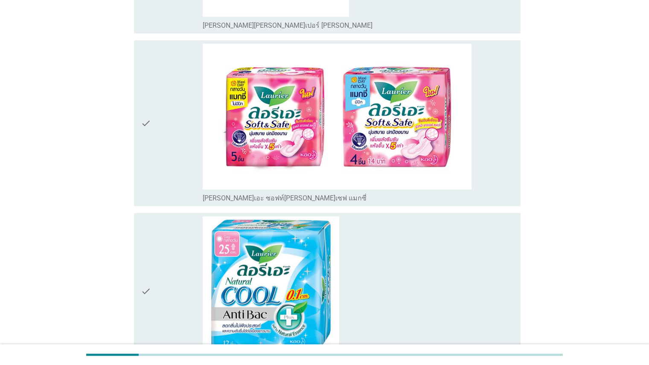
drag, startPoint x: 649, startPoint y: 218, endPoint x: 655, endPoint y: 243, distance: 25.6
click at [420, 243] on html "English ภาษาไทย ภาษาไทย arrow_drop_down กรุณาเลือกสินค้าที่คุณเคยใช้ (เลือกได้ม…" at bounding box center [324, 13] width 649 height 2679
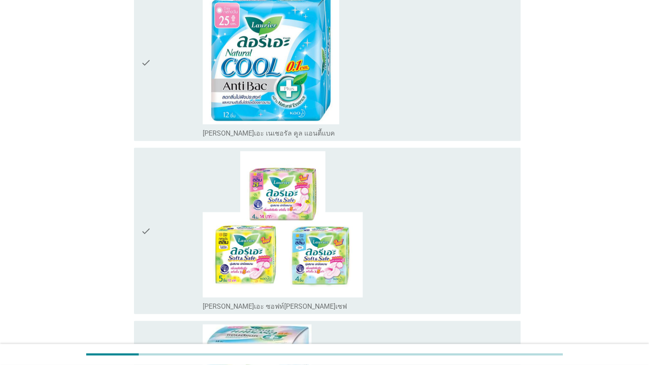
scroll to position [1547, 0]
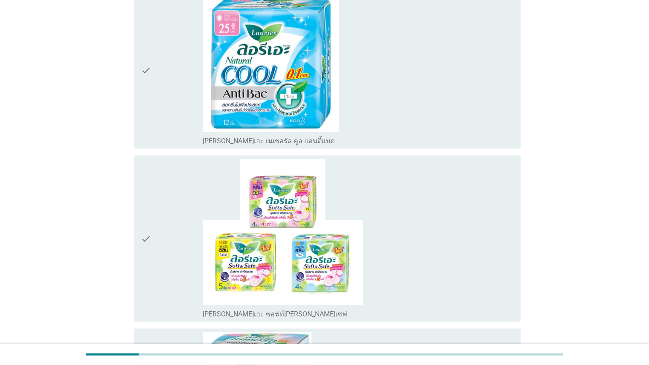
click at [420, 252] on div "check_box_outline_blank ลอรีเอะ ซอฟท์แอนด์เซฟ" at bounding box center [358, 238] width 311 height 159
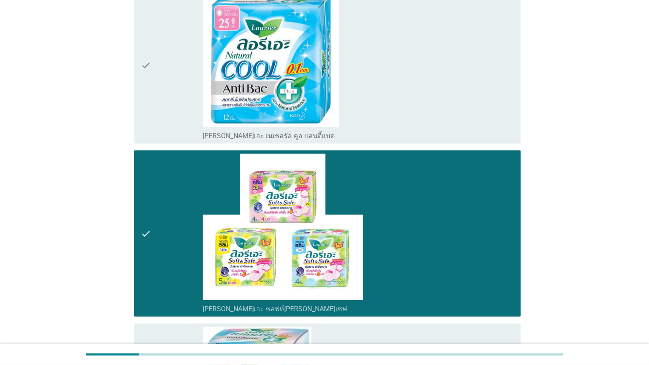
scroll to position [2330, 0]
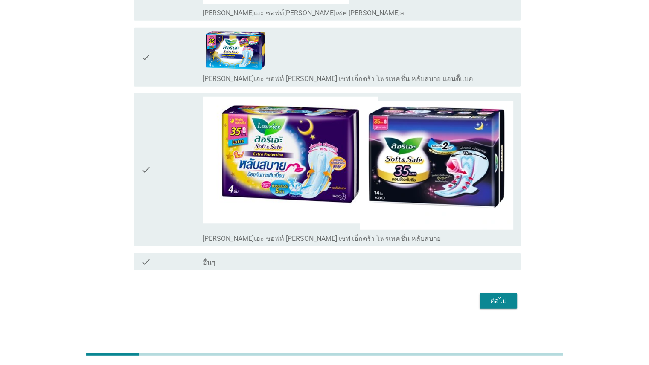
click at [420, 296] on div "ต่อไป" at bounding box center [499, 301] width 24 height 10
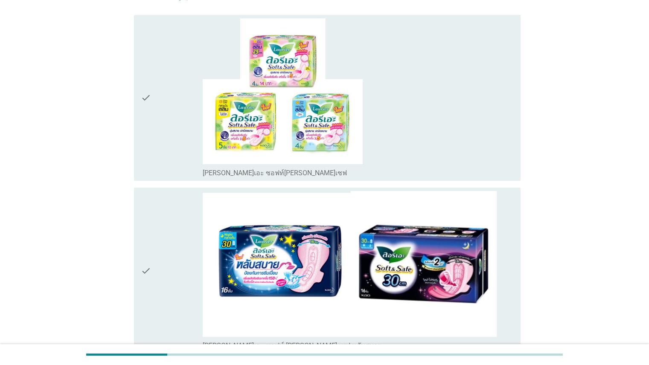
scroll to position [84, 0]
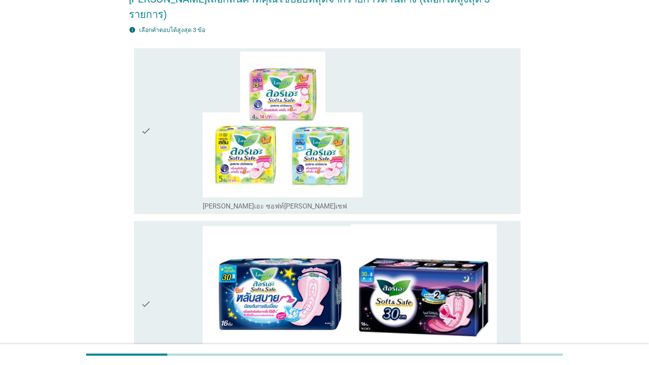
click at [420, 113] on div "check_box_outline_blank ลอรีเอะ ซอฟท์แอนด์เซฟ" at bounding box center [358, 131] width 311 height 159
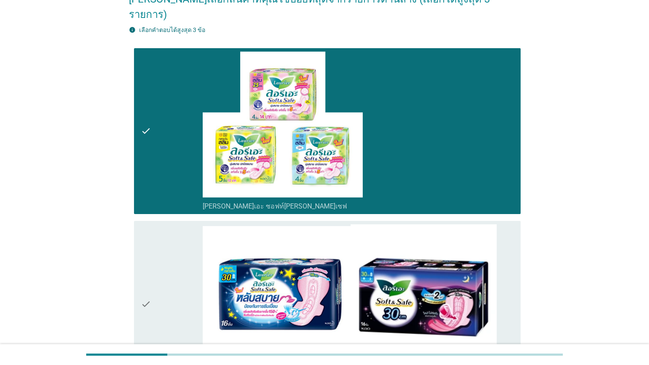
click at [420, 246] on div "check check_box_outline_blank ลอรีเอะ ซอฟท์ แอนด์ เซฟ หลับสบาย" at bounding box center [327, 304] width 387 height 166
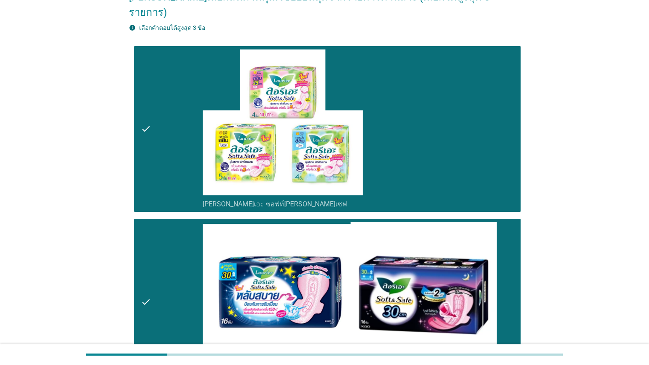
scroll to position [202, 0]
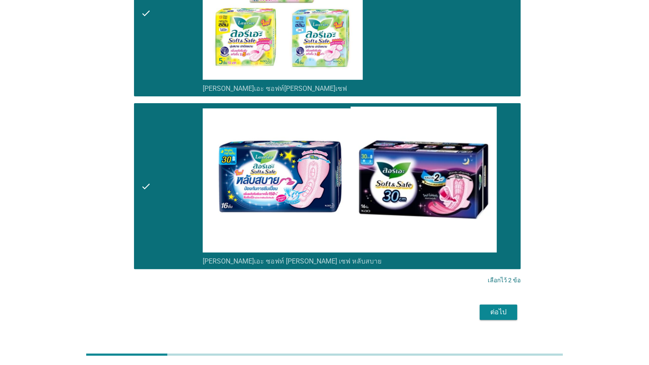
click at [420, 307] on div "ต่อไป" at bounding box center [499, 312] width 24 height 10
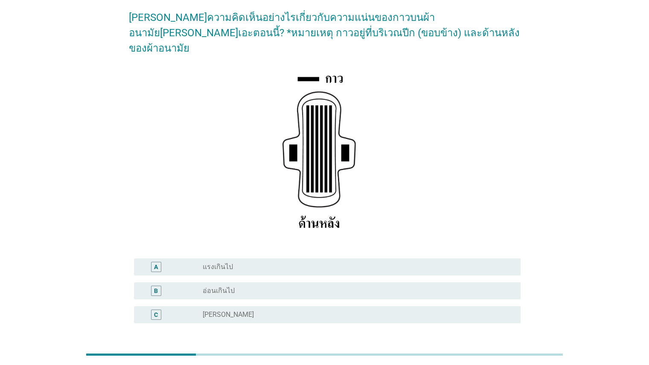
scroll to position [118, 0]
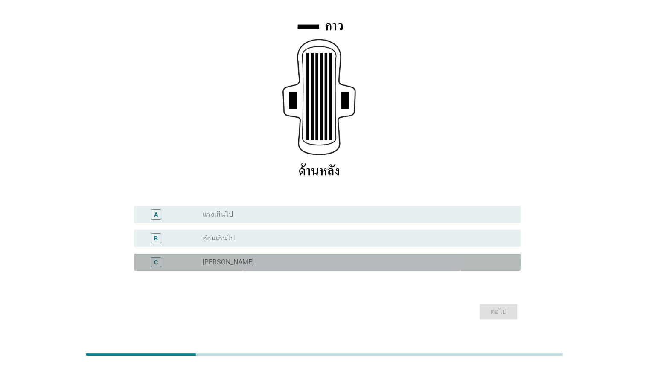
click at [296, 258] on div "radio_button_unchecked ปกติ" at bounding box center [355, 262] width 304 height 9
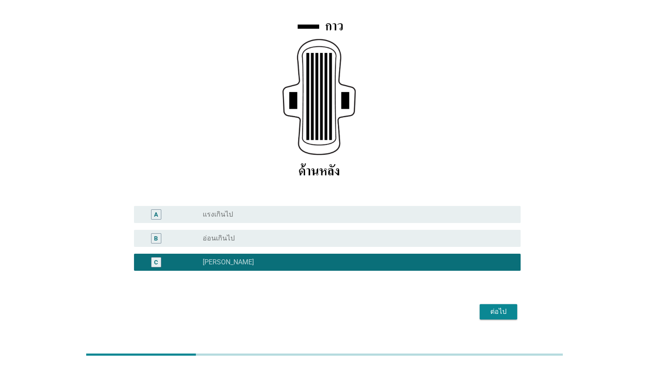
click at [420, 304] on div "ภาษาไทย arrow_drop_down คุณมีความคิดเห็นอย่างไรเกี่ยวกับความแน่นของกาวบนผ้าอนาม…" at bounding box center [325, 121] width 406 height 417
click at [420, 307] on div "ต่อไป" at bounding box center [499, 312] width 24 height 10
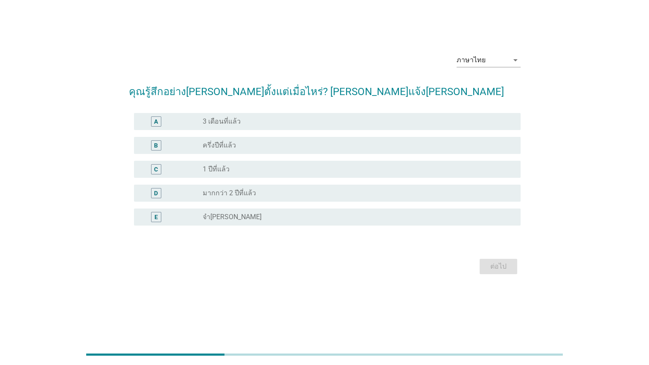
scroll to position [0, 0]
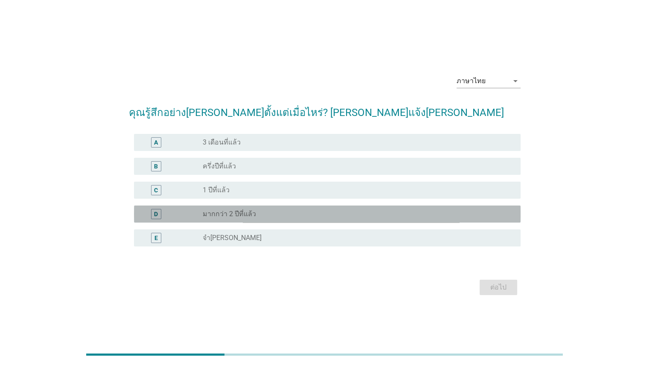
click at [274, 206] on div "D radio_button_unchecked มากกว่า 2 ปีที่แล้ว" at bounding box center [327, 214] width 387 height 17
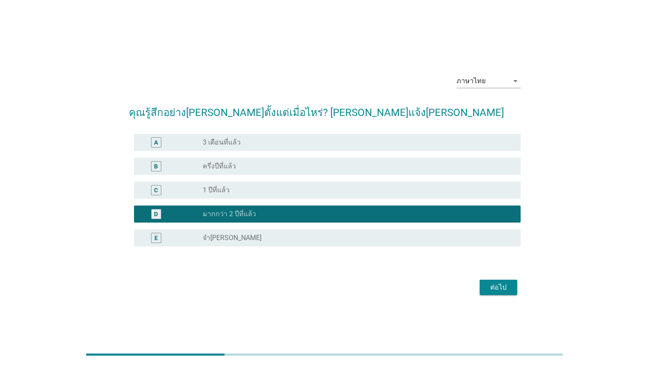
click at [420, 285] on div "ต่อไป" at bounding box center [499, 288] width 24 height 10
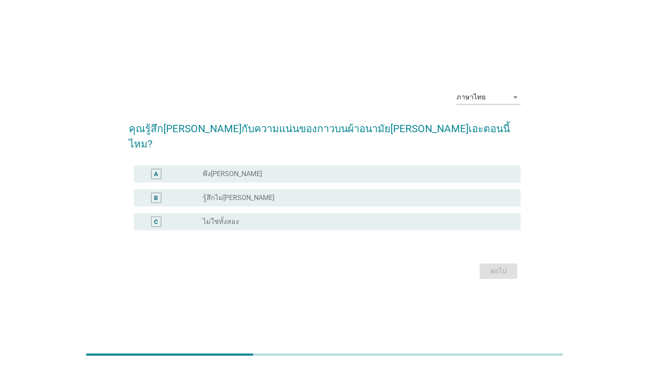
click at [253, 172] on div "A radio_button_unchecked พึงพอใจ" at bounding box center [327, 174] width 387 height 17
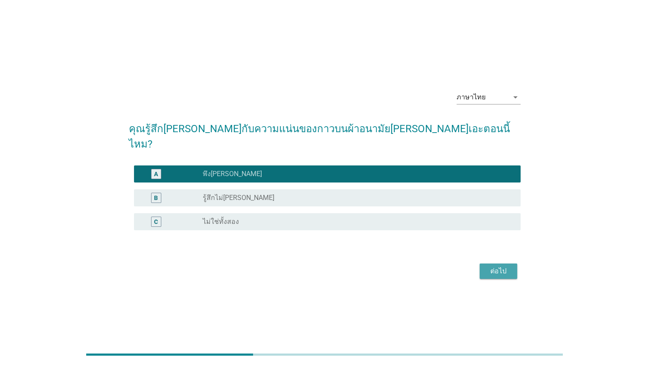
click at [420, 269] on button "ต่อไป" at bounding box center [499, 271] width 38 height 15
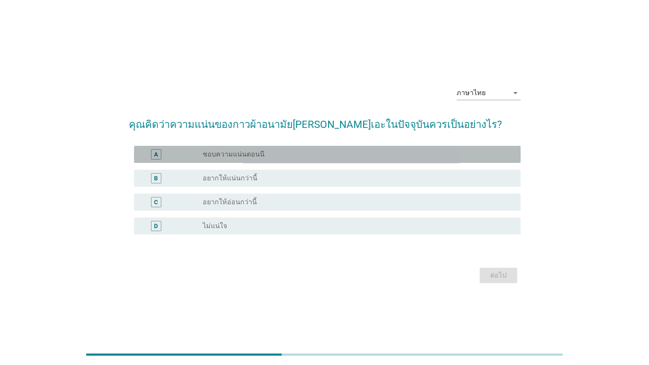
click at [282, 156] on div "radio_button_unchecked ชอบความแน่นตอนนี" at bounding box center [355, 154] width 304 height 9
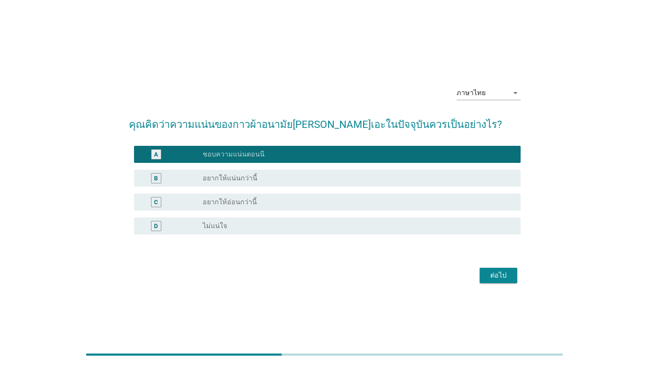
click at [420, 278] on div "ต่อไป" at bounding box center [499, 276] width 24 height 10
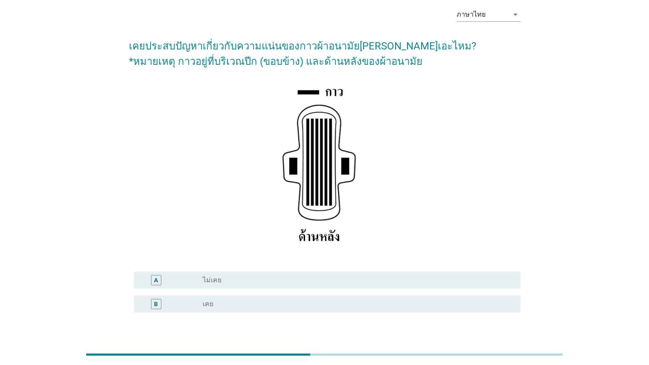
scroll to position [41, 0]
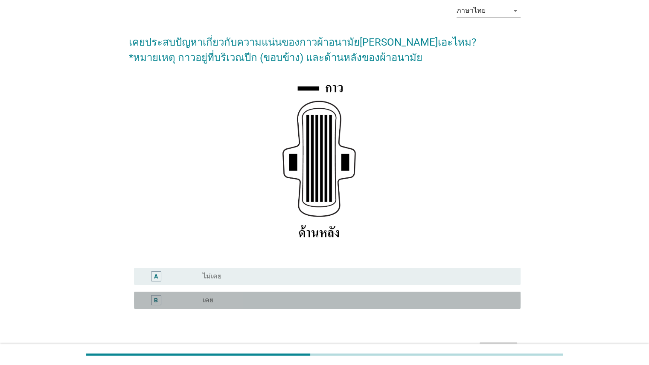
click at [349, 297] on div "radio_button_unchecked เคย" at bounding box center [355, 300] width 304 height 9
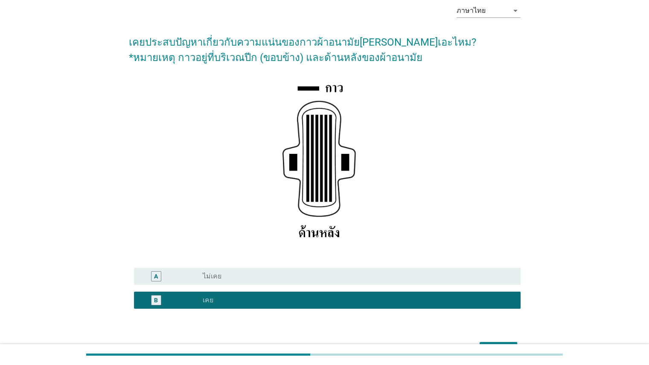
scroll to position [94, 0]
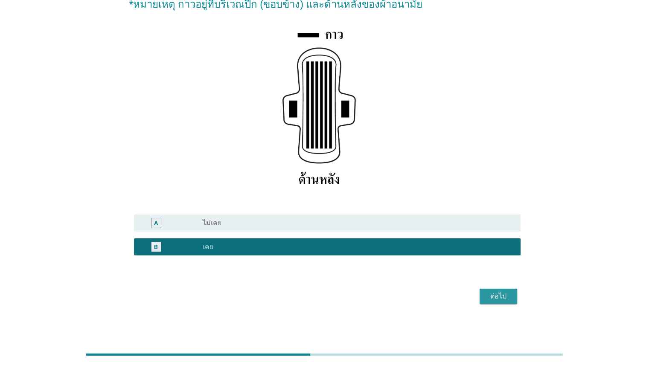
click at [420, 294] on div "ต่อไป" at bounding box center [499, 297] width 24 height 10
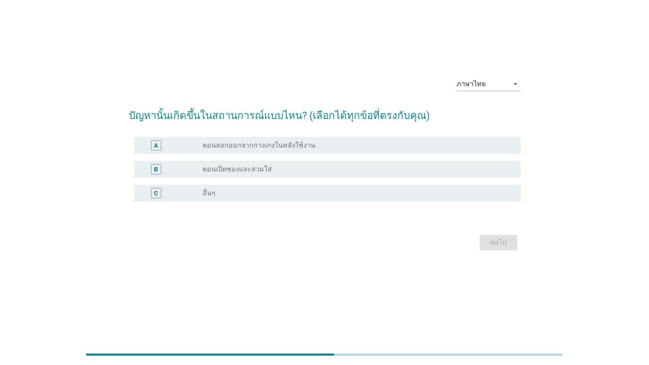
scroll to position [0, 0]
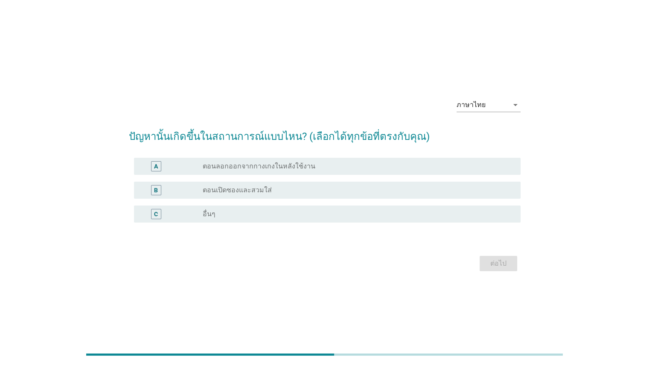
click at [340, 167] on div "radio_button_unchecked ตอนลอกออกจากกางเกงในหลังใช้งาน" at bounding box center [355, 166] width 304 height 9
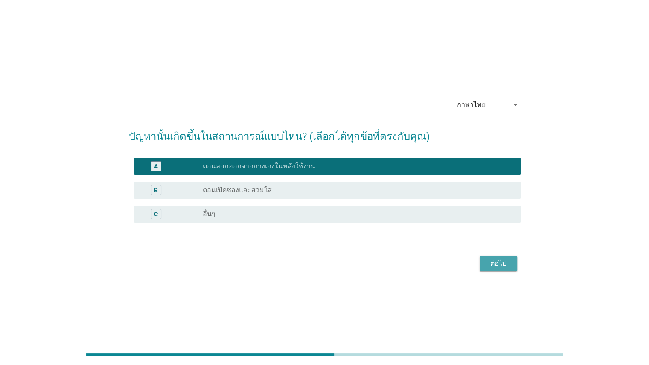
click at [420, 266] on div "ต่อไป" at bounding box center [499, 264] width 24 height 10
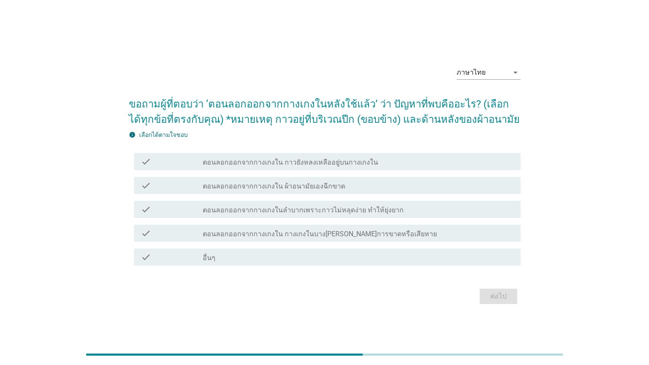
click at [393, 158] on div "check_box_outline_blank ตอนลอกออกจากกางเกงใน กาวยังหลงเหลืออยู่บนกางเกงใน" at bounding box center [358, 162] width 311 height 10
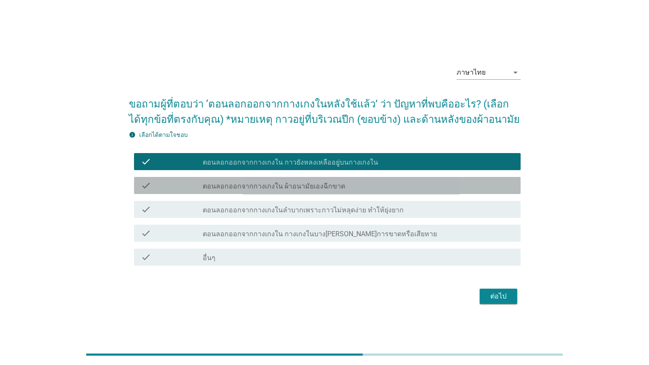
click at [420, 190] on div "check_box_outline_blank ตอนลอกออกจากกางเกงใน ผ้าอนามัยเองฉีกขาด" at bounding box center [358, 186] width 311 height 10
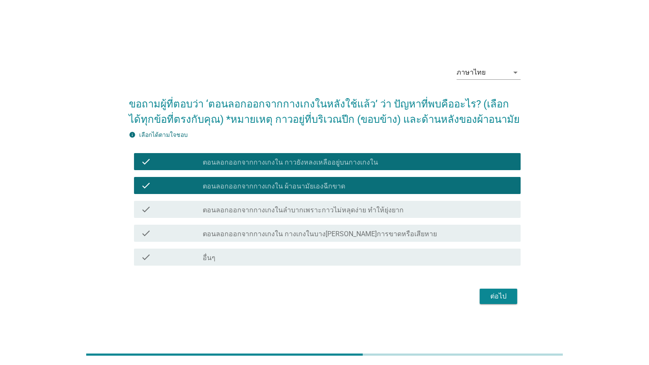
click at [384, 162] on div "check_box_outline_blank ตอนลอกออกจากกางเกงใน กาวยังหลงเหลืออยู่บนกางเกงใน" at bounding box center [358, 162] width 311 height 10
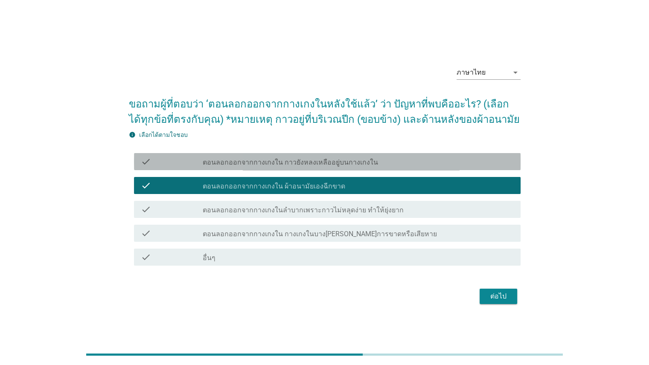
click at [384, 162] on div "check_box_outline_blank ตอนลอกออกจากกางเกงใน กาวยังหลงเหลืออยู่บนกางเกงใน" at bounding box center [358, 162] width 311 height 10
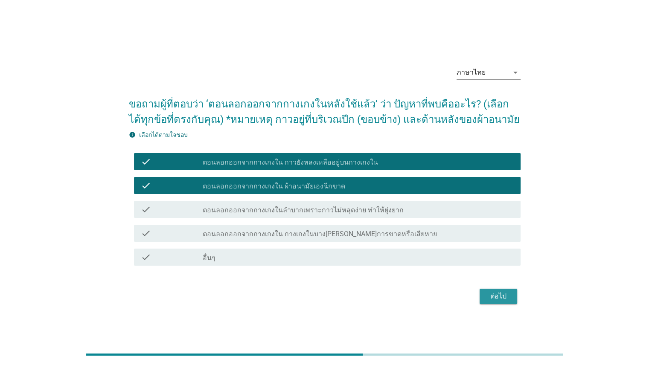
click at [420, 300] on div "ต่อไป" at bounding box center [499, 297] width 24 height 10
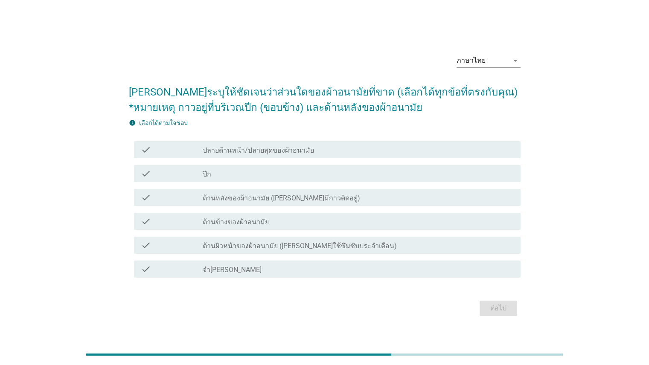
click at [387, 193] on div "check_box_outline_blank ด้านหลังของผ้าอนามัย (ด้านที่มีกาวติดอยู่)" at bounding box center [358, 198] width 311 height 10
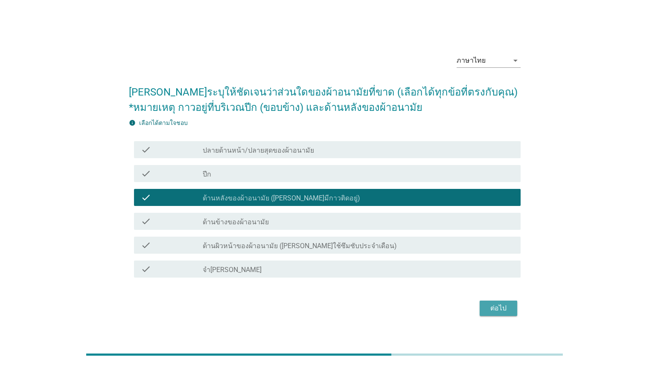
click at [420, 312] on div "ต่อไป" at bounding box center [499, 309] width 24 height 10
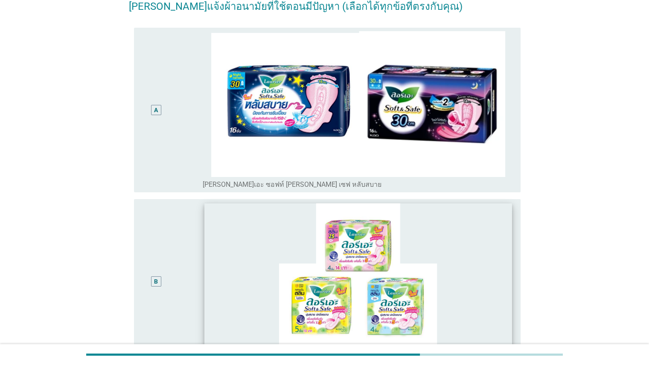
scroll to position [77, 0]
click at [173, 157] on div "A" at bounding box center [172, 110] width 62 height 158
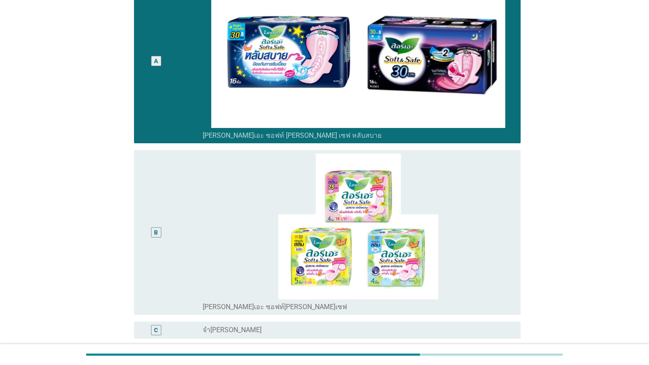
scroll to position [210, 0]
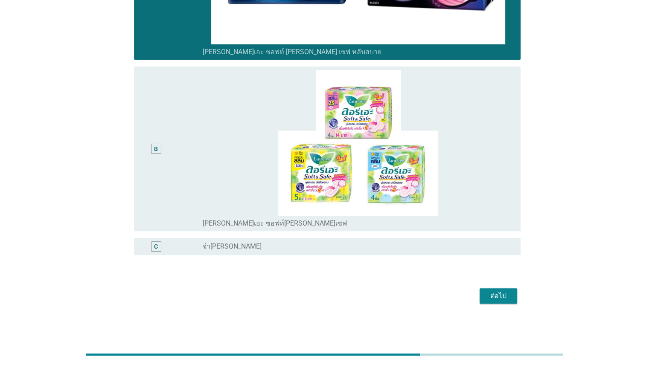
click at [420, 291] on div "ต่อไป" at bounding box center [499, 296] width 24 height 10
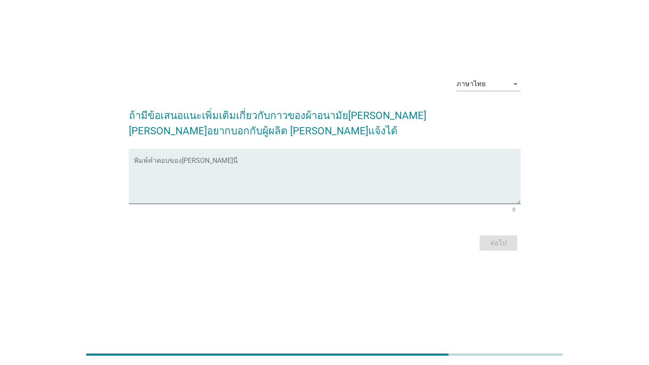
scroll to position [0, 0]
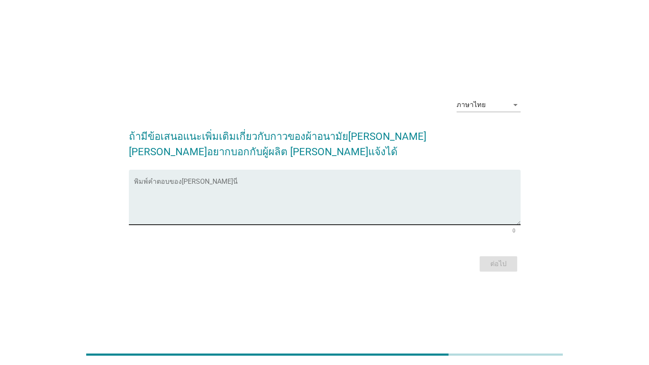
click at [314, 201] on textarea "พิมพ์คำตอบของคุณ ที่นี่" at bounding box center [327, 202] width 387 height 45
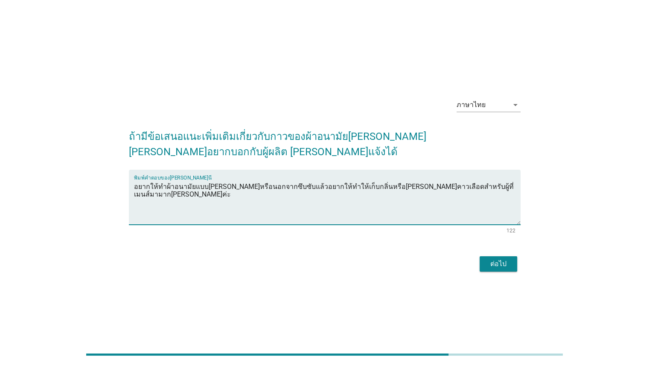
type textarea "อยากให้ทำผ้าอนามัยแบบมีกลิ่นหอมหรือนอกจากซึบซับแล้วอยากให้ทำให้เก็บกลิ่นหรือกลบ…"
click at [420, 259] on div "ต่อไป" at bounding box center [499, 264] width 24 height 10
